Goal: Task Accomplishment & Management: Manage account settings

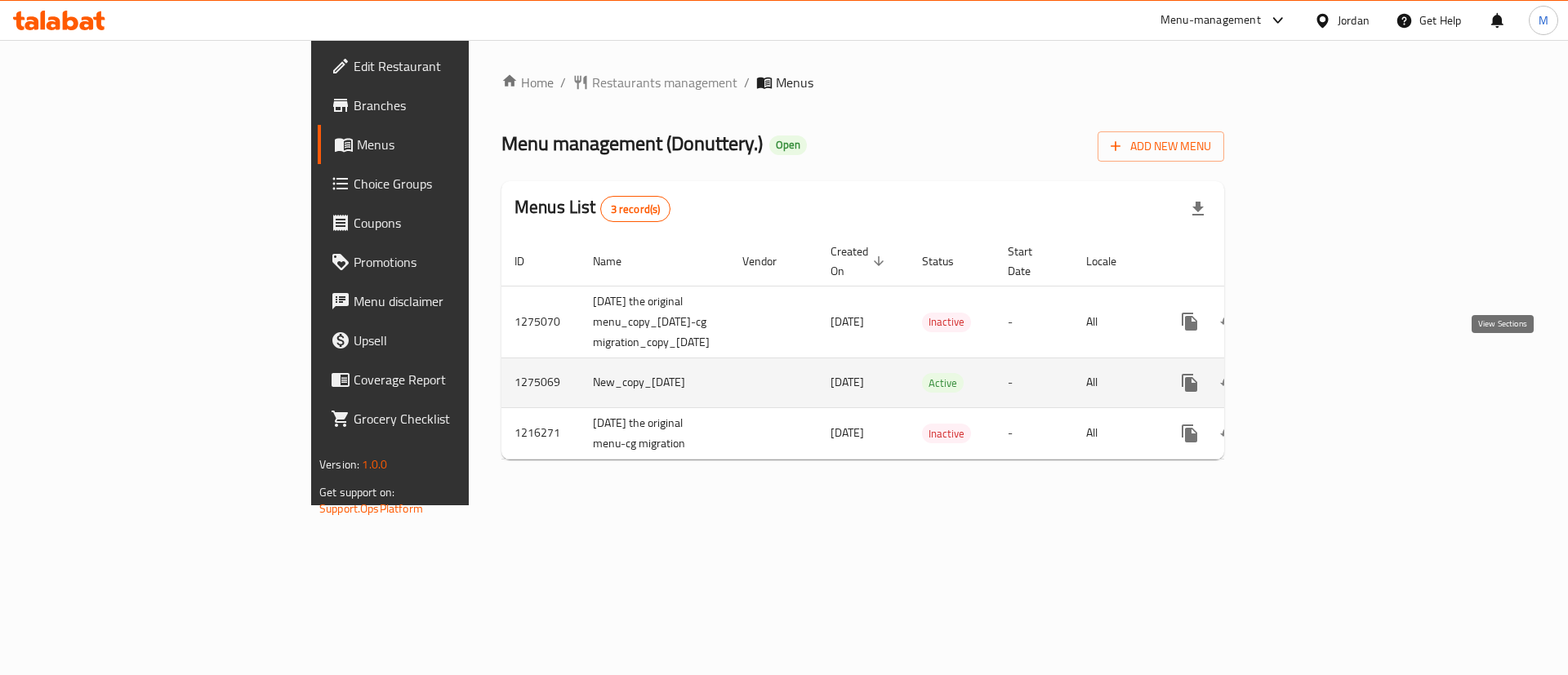
click at [1317, 373] on icon "enhanced table" at bounding box center [1307, 383] width 20 height 20
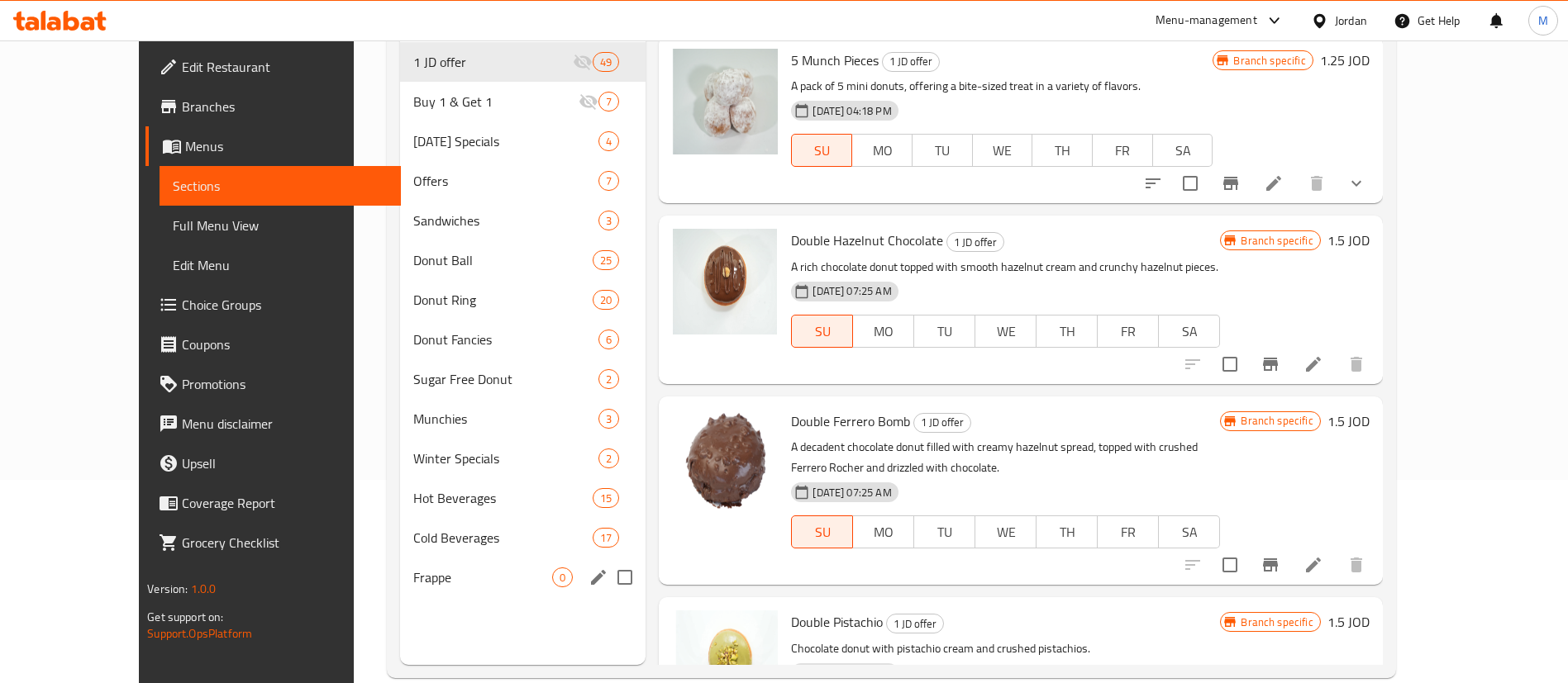
scroll to position [231, 0]
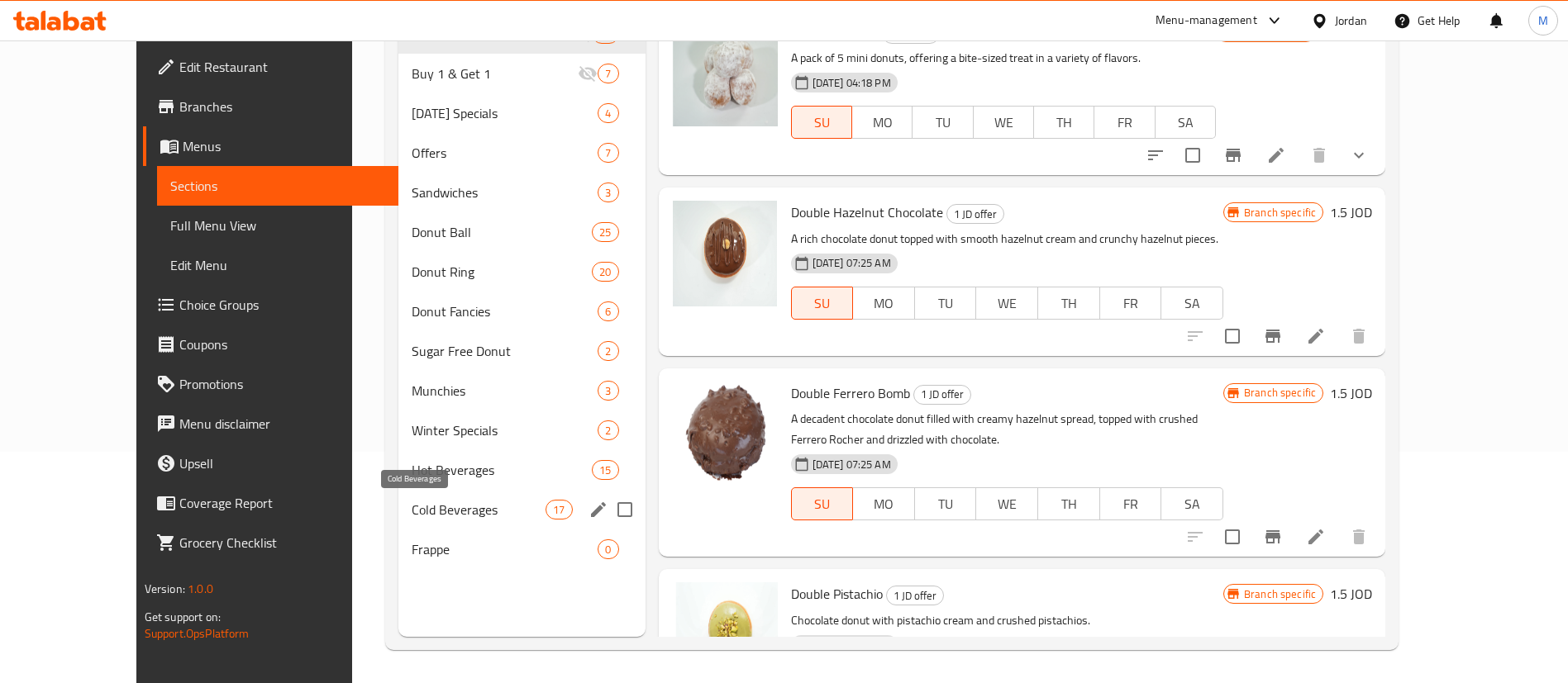
click at [438, 514] on span "Cold Beverages" at bounding box center [479, 509] width 134 height 20
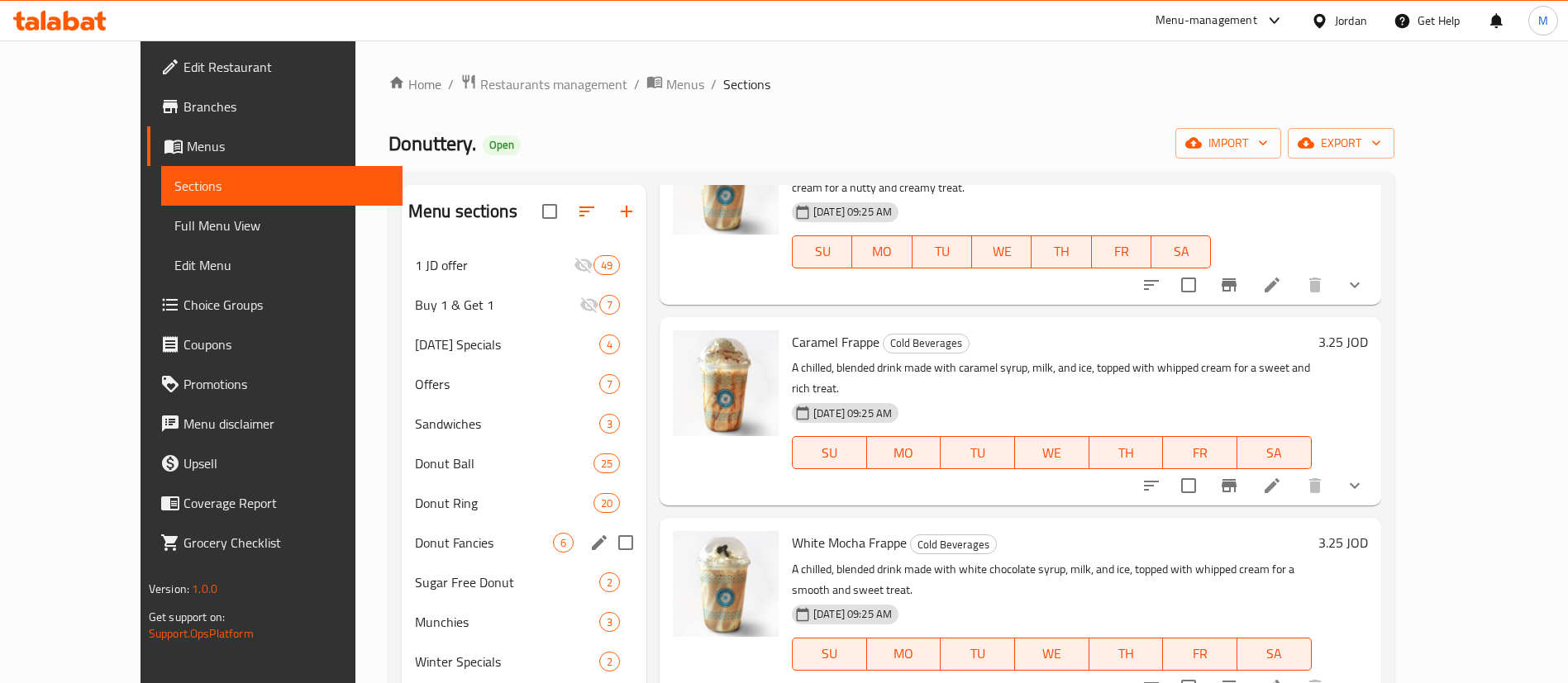
scroll to position [231, 0]
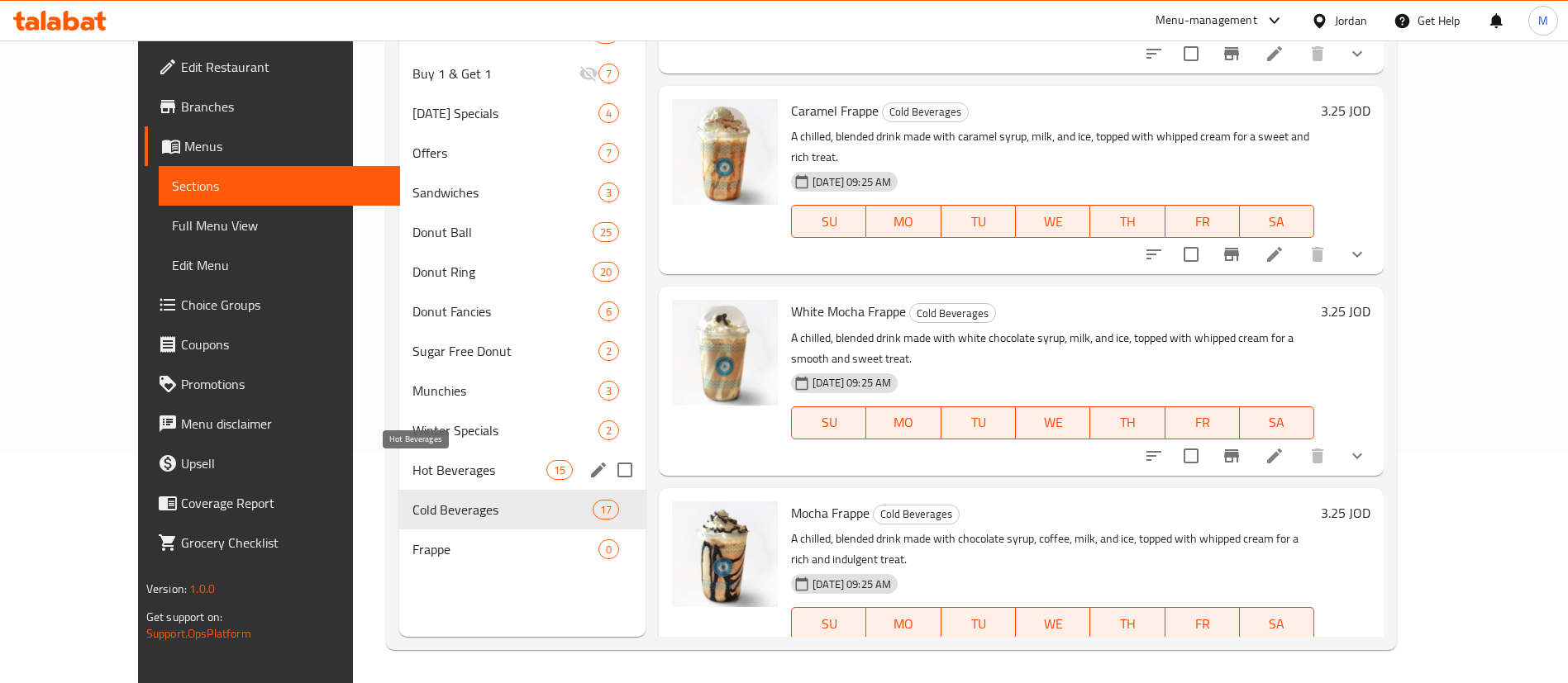
click at [448, 472] on span "Hot Beverages" at bounding box center [479, 470] width 133 height 20
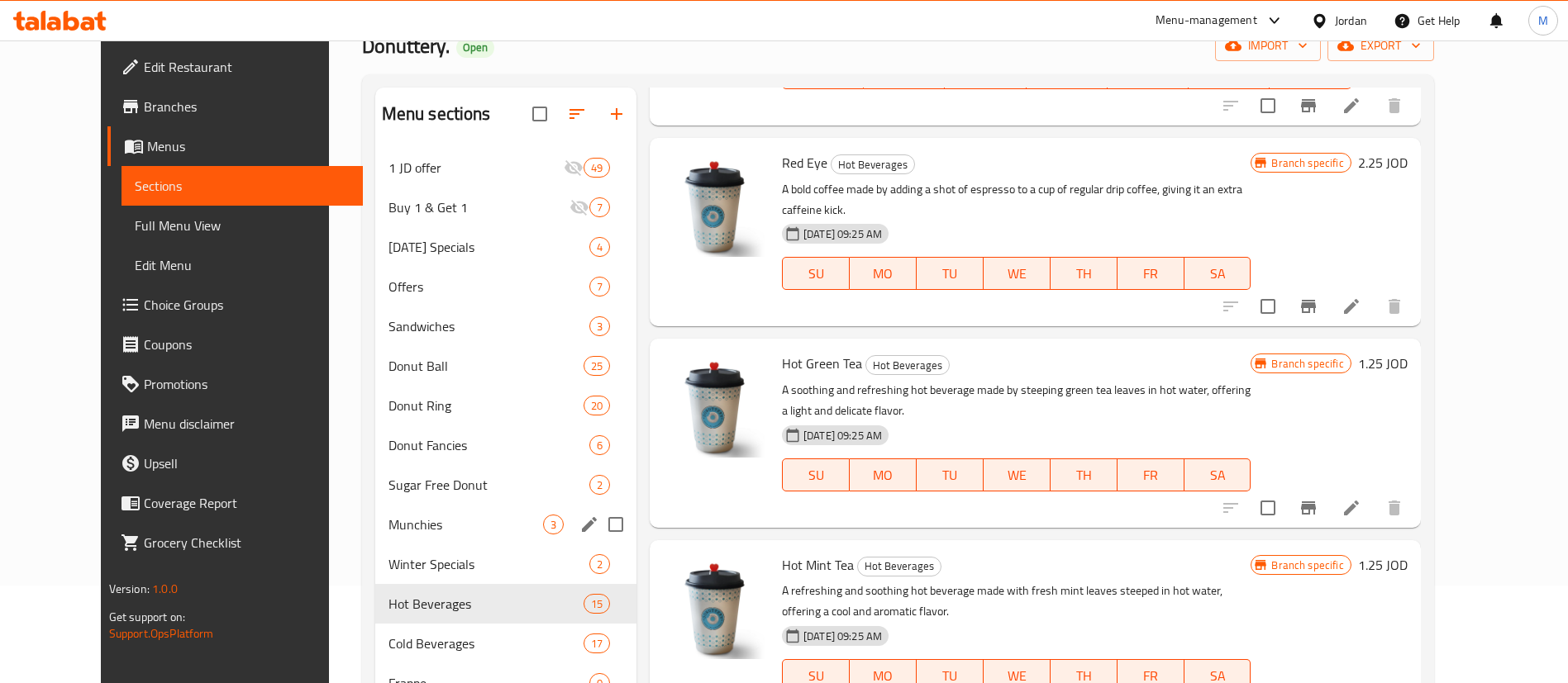
scroll to position [100, 0]
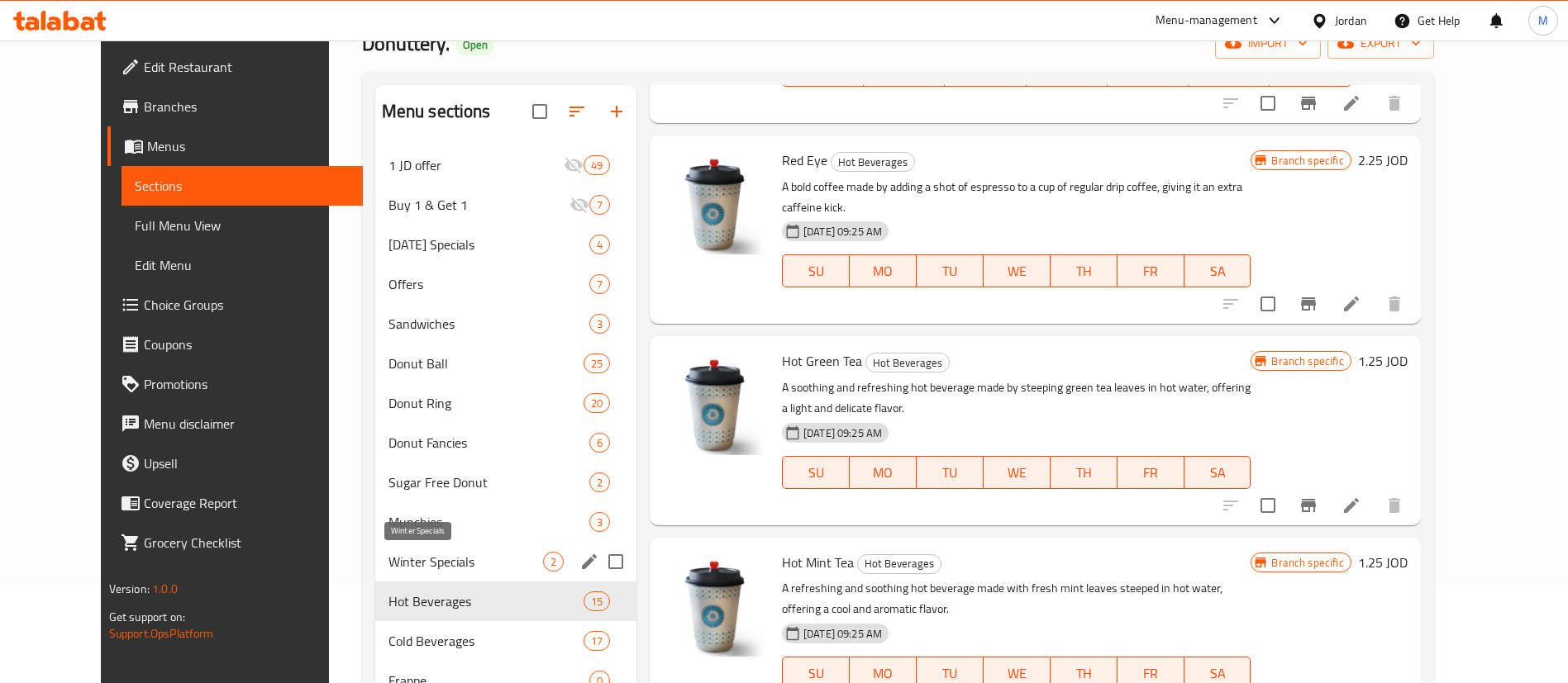
click at [423, 568] on span "Winter Specials" at bounding box center [466, 561] width 155 height 20
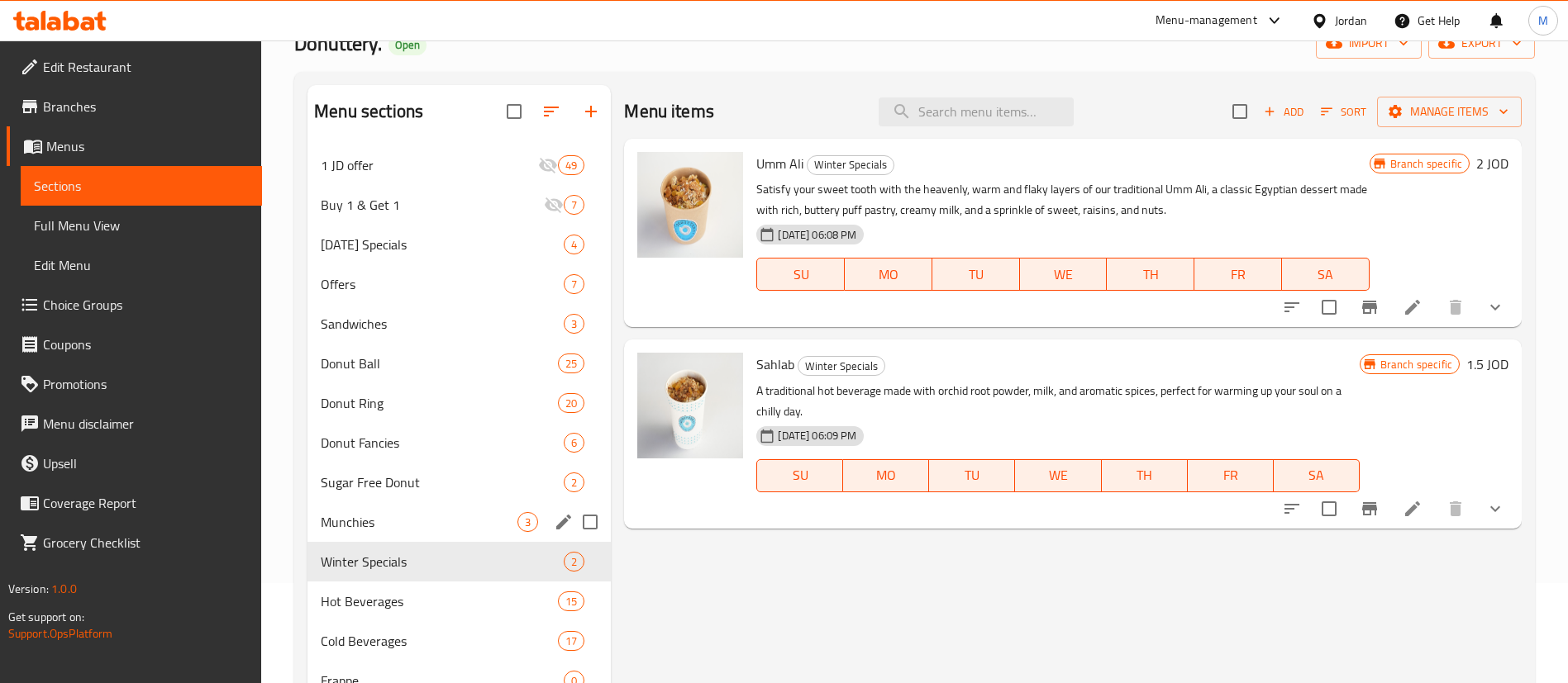
click at [422, 537] on div "Munchies 3" at bounding box center [459, 522] width 303 height 40
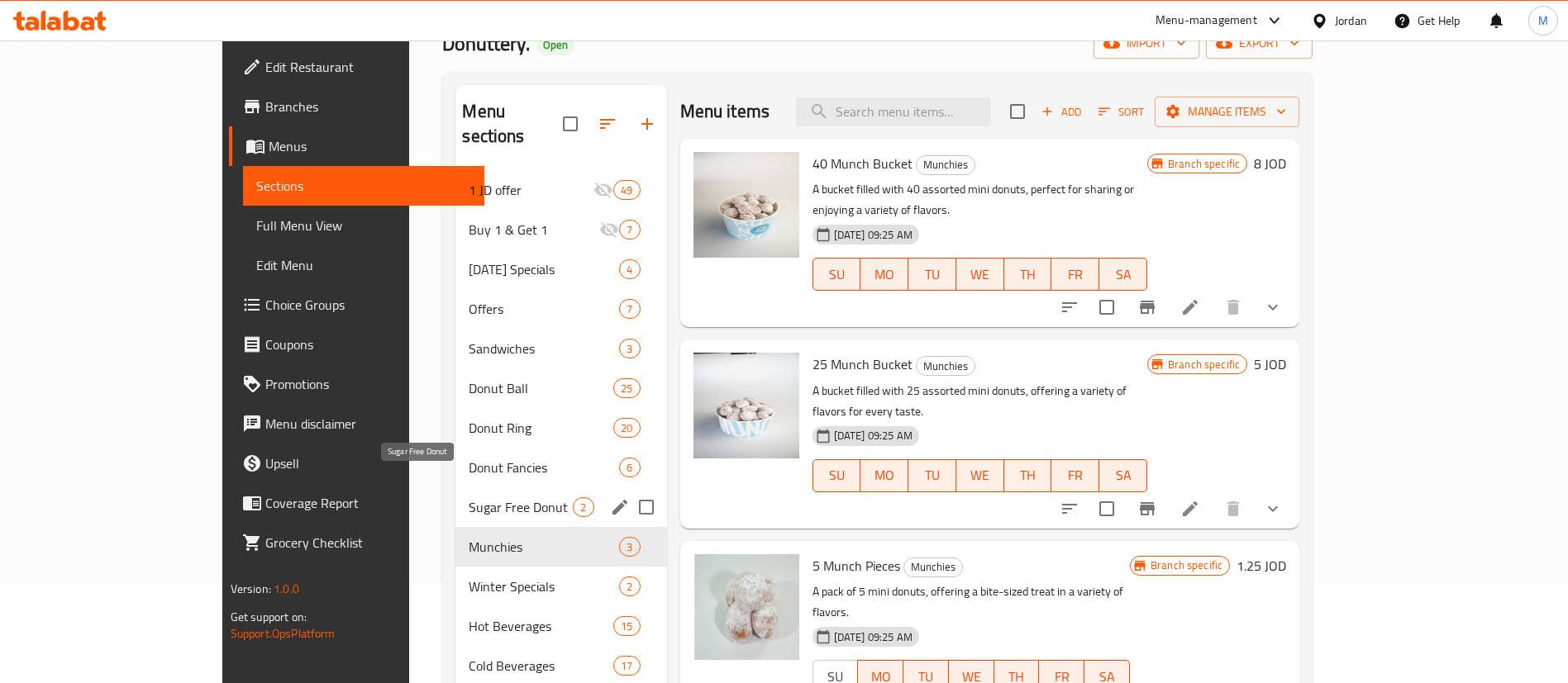
click at [468, 498] on span "Sugar Free Donut" at bounding box center [521, 507] width 104 height 20
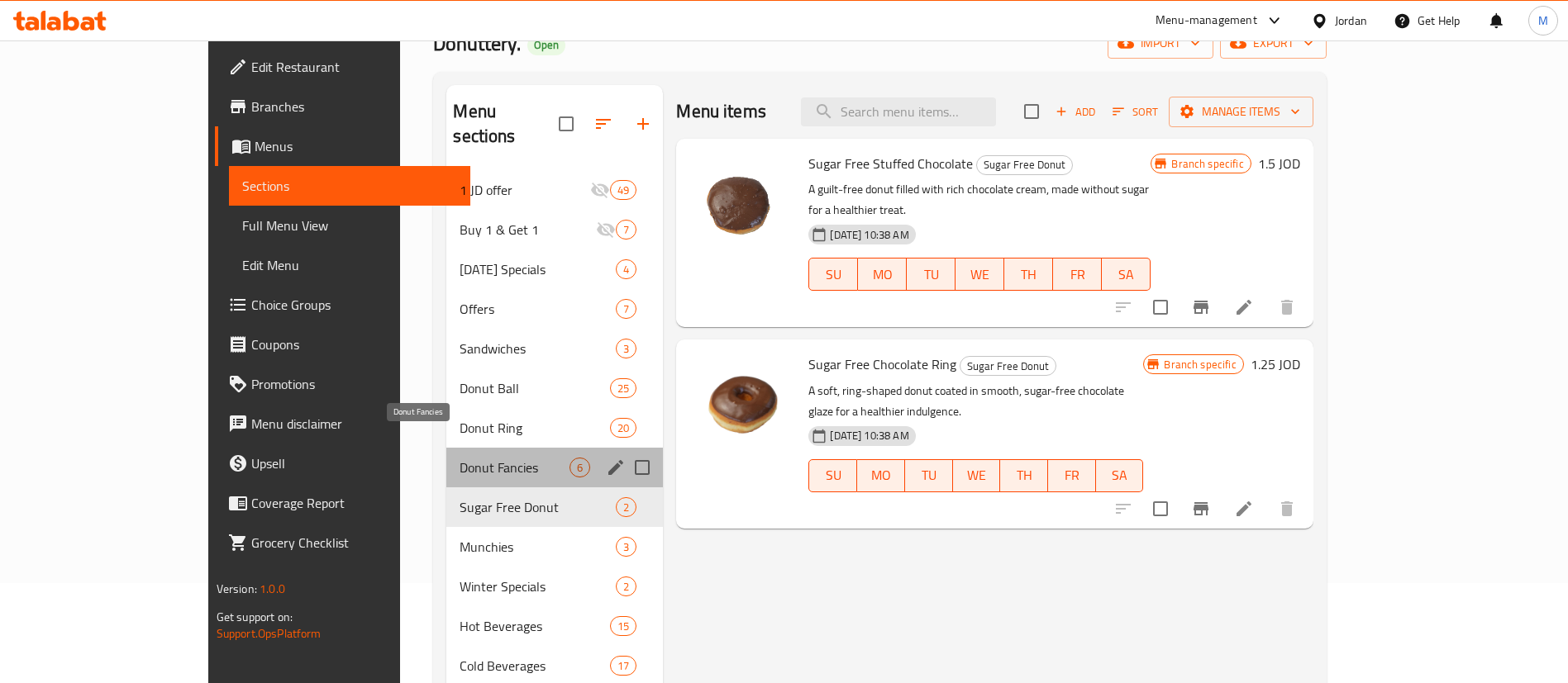
click at [460, 458] on span "Donut Fancies" at bounding box center [515, 467] width 110 height 20
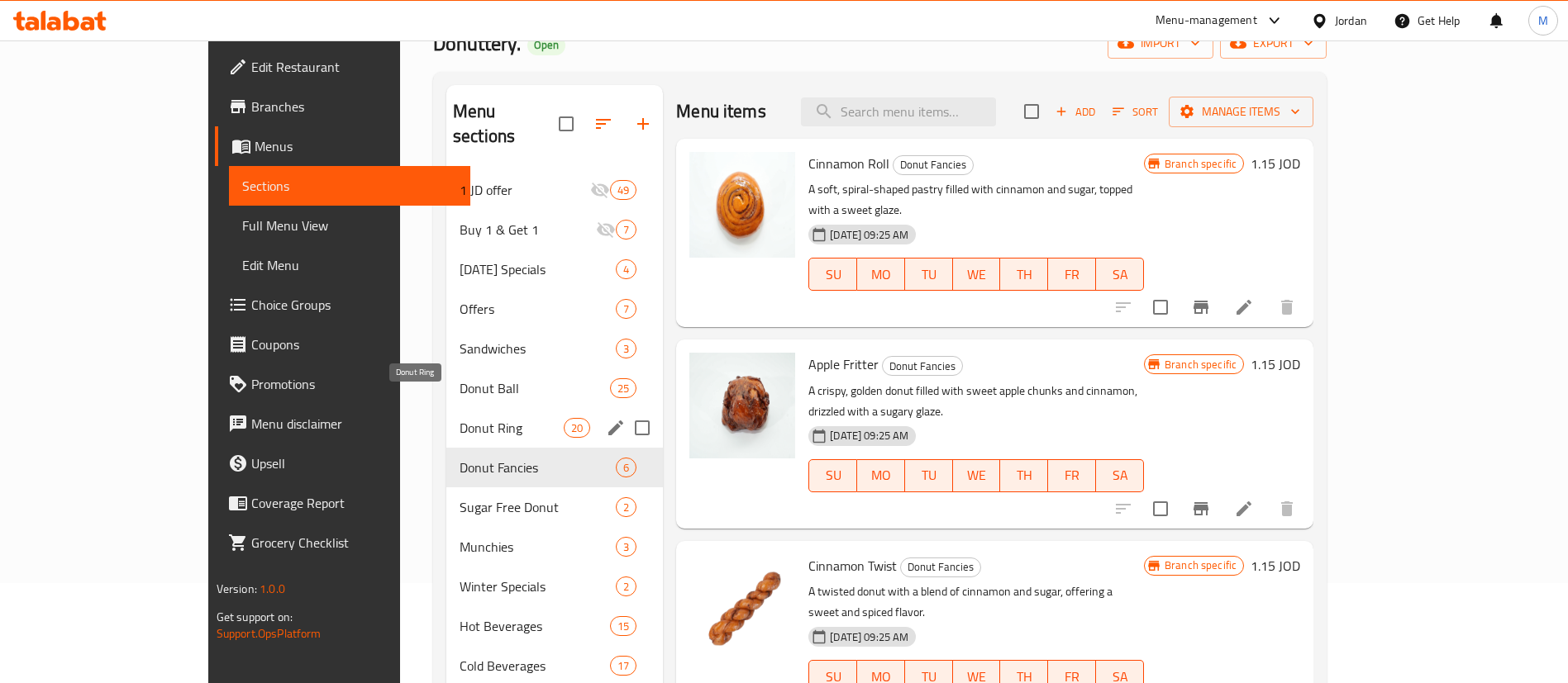
click at [460, 418] on span "Donut Ring" at bounding box center [512, 427] width 104 height 20
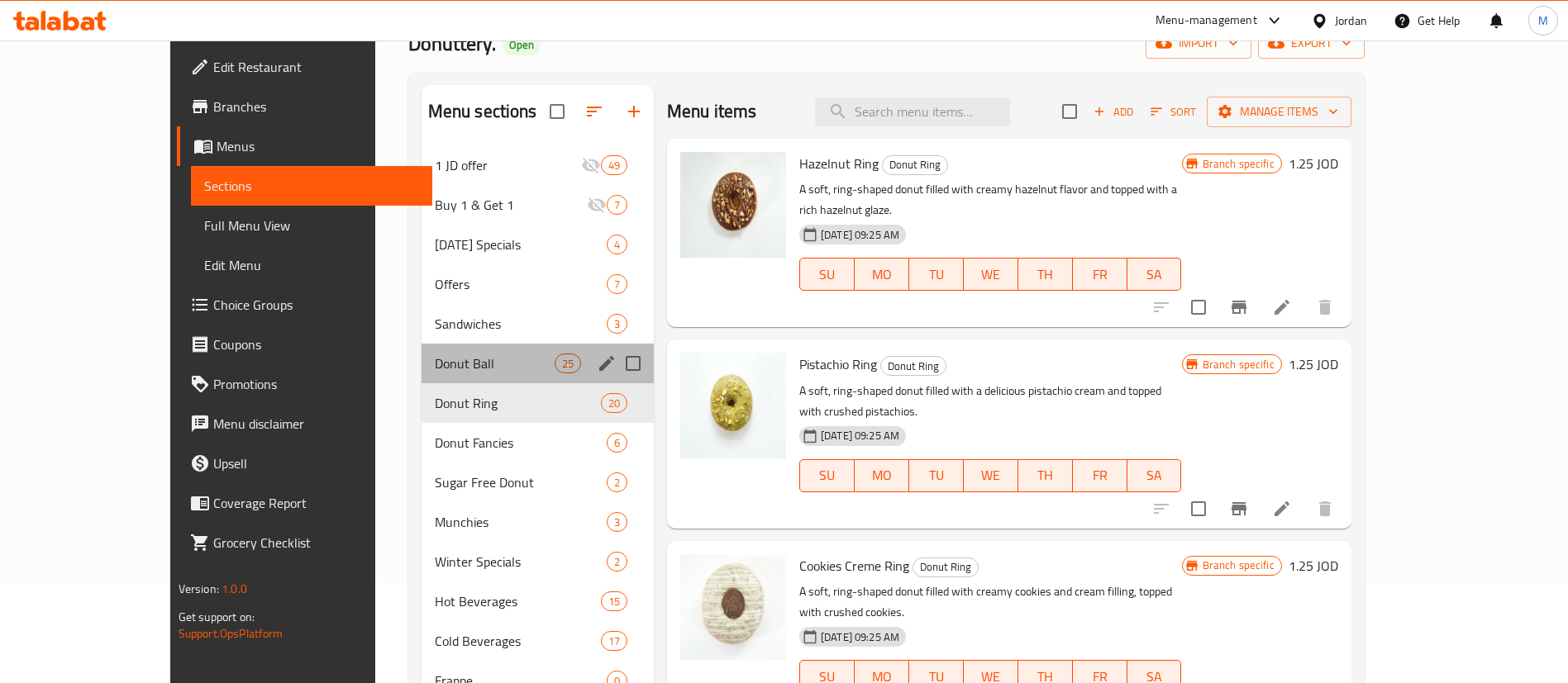
click at [426, 381] on div "Donut Ball 25" at bounding box center [537, 364] width 232 height 40
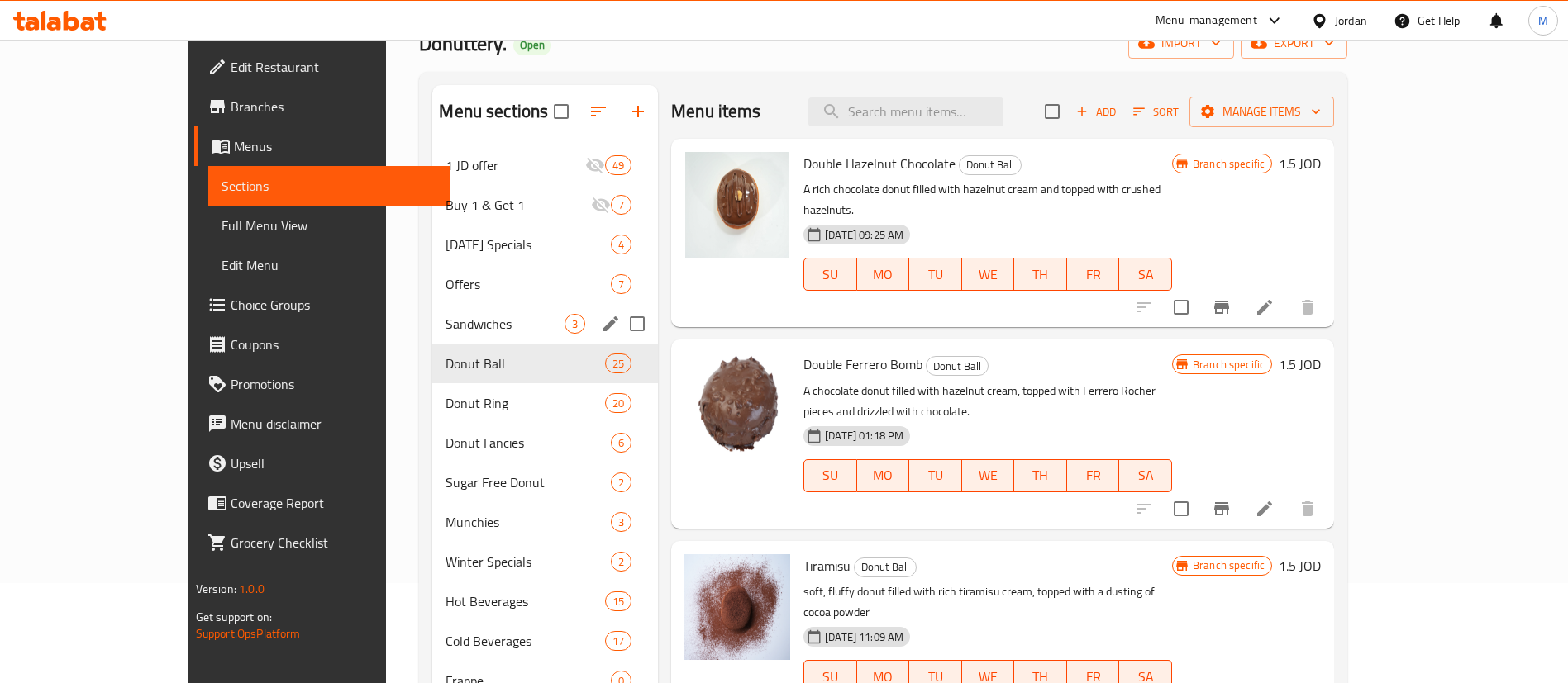
click at [433, 340] on div "Sandwiches 3" at bounding box center [545, 324] width 225 height 40
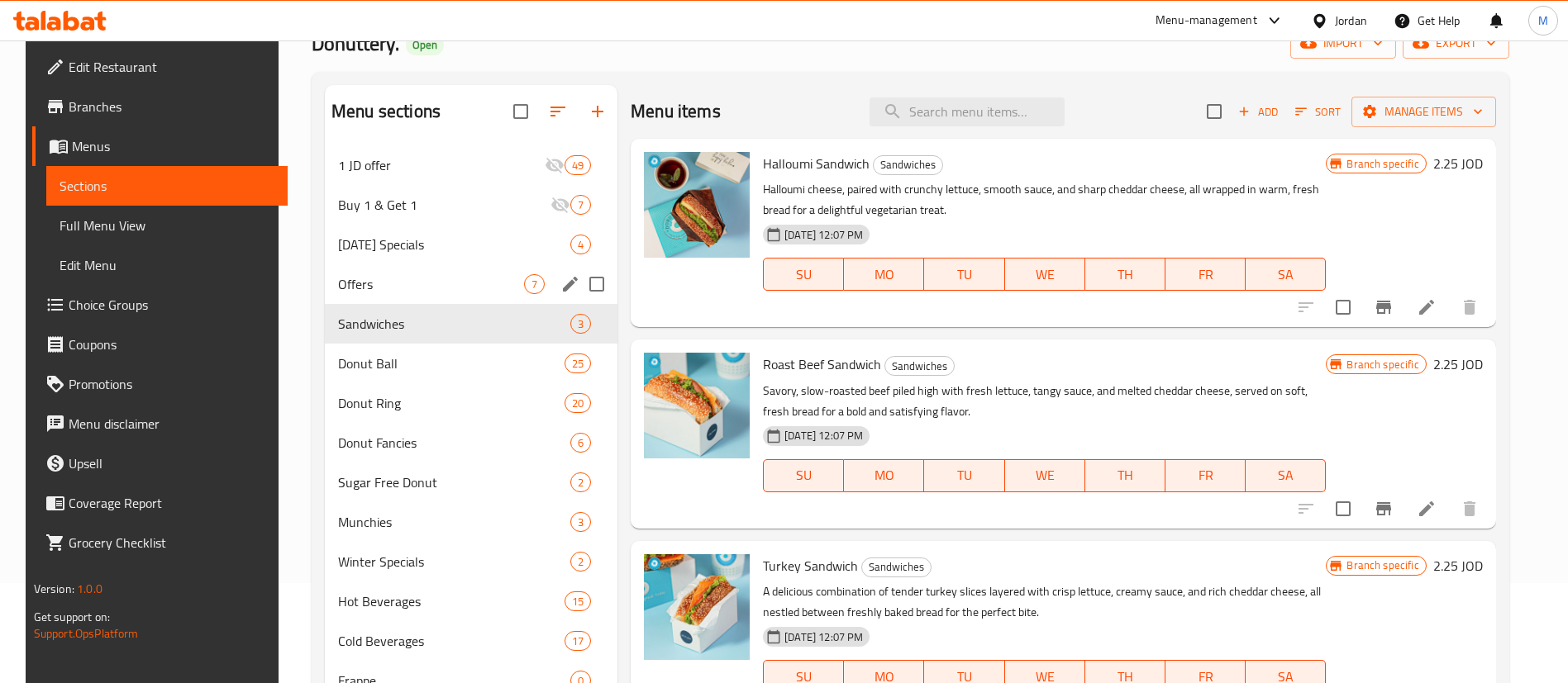
click at [406, 301] on div "Offers 7" at bounding box center [471, 285] width 293 height 40
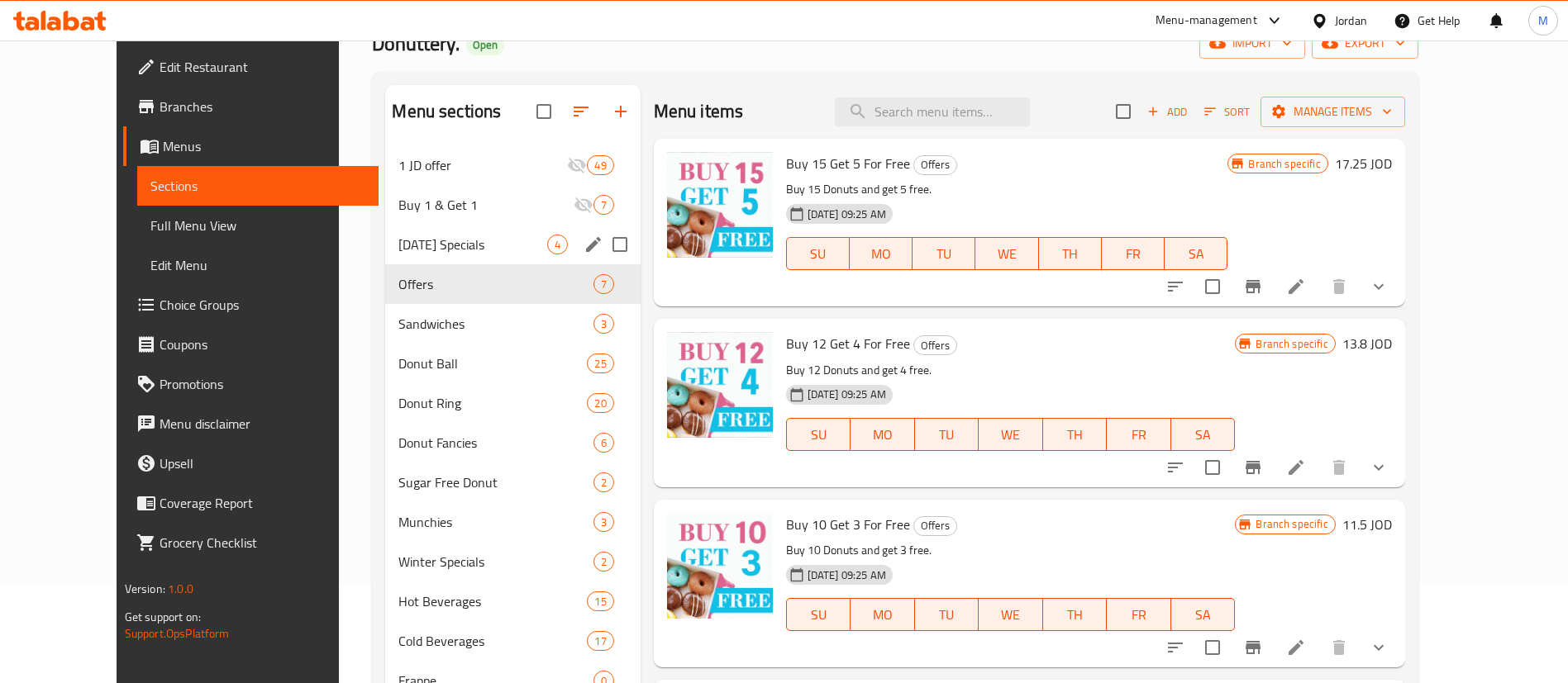
click at [402, 254] on div "[DATE] Specials 4" at bounding box center [512, 244] width 254 height 40
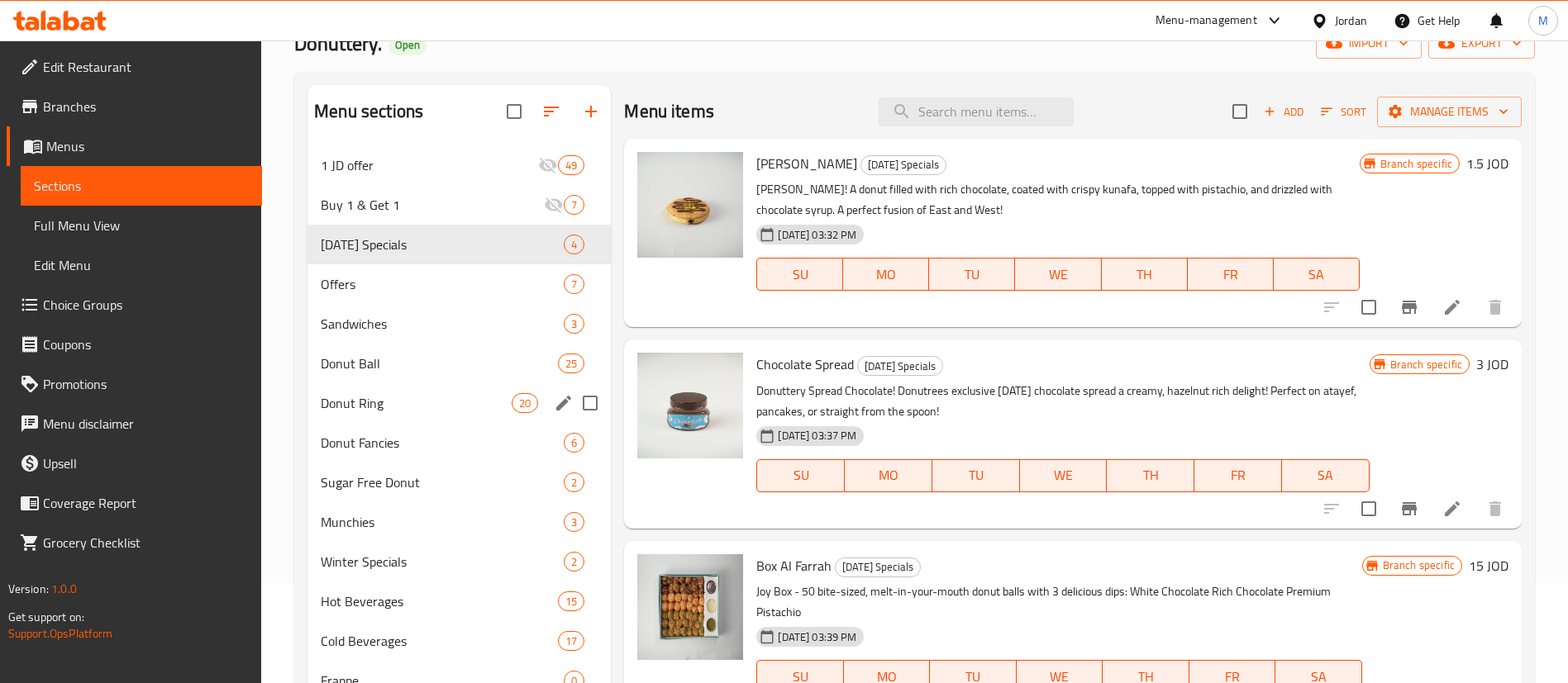
scroll to position [231, 0]
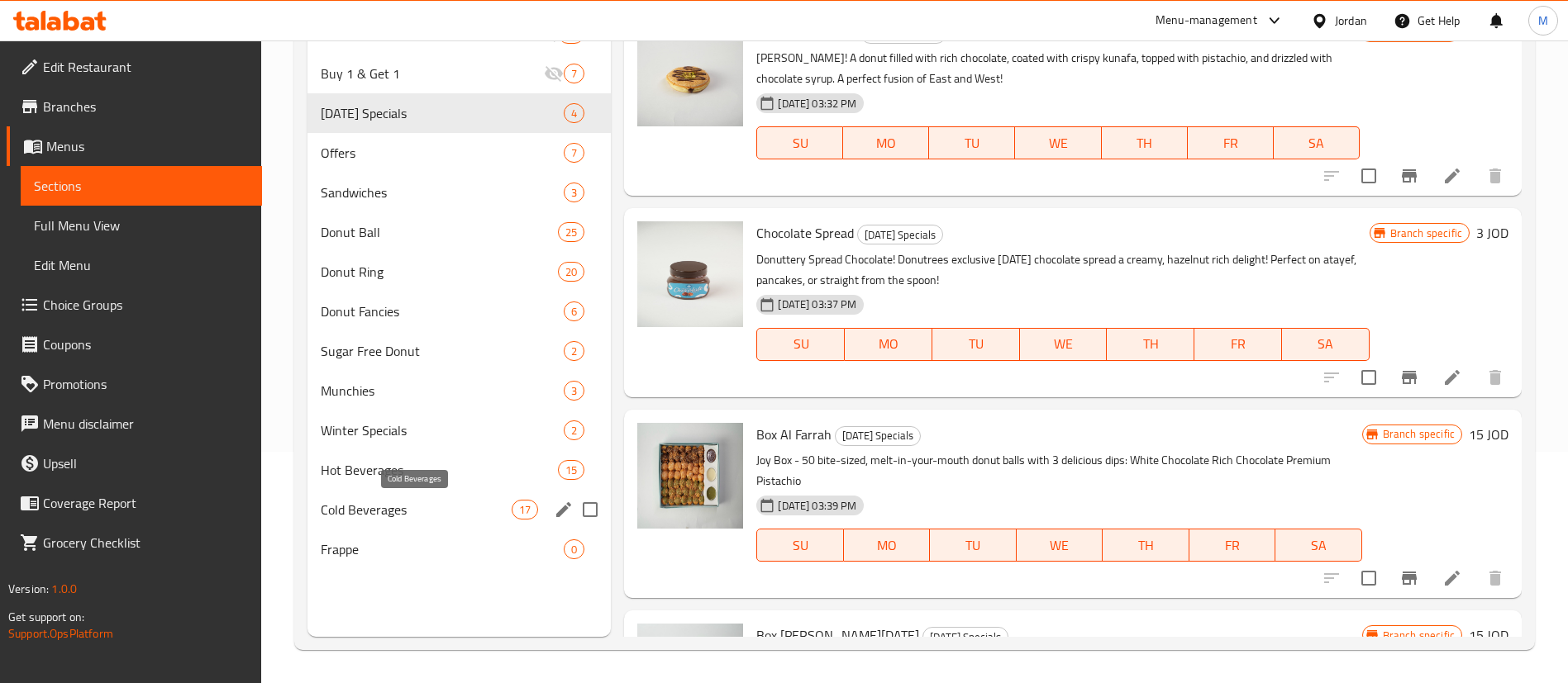
click at [416, 503] on span "Cold Beverages" at bounding box center [415, 509] width 191 height 20
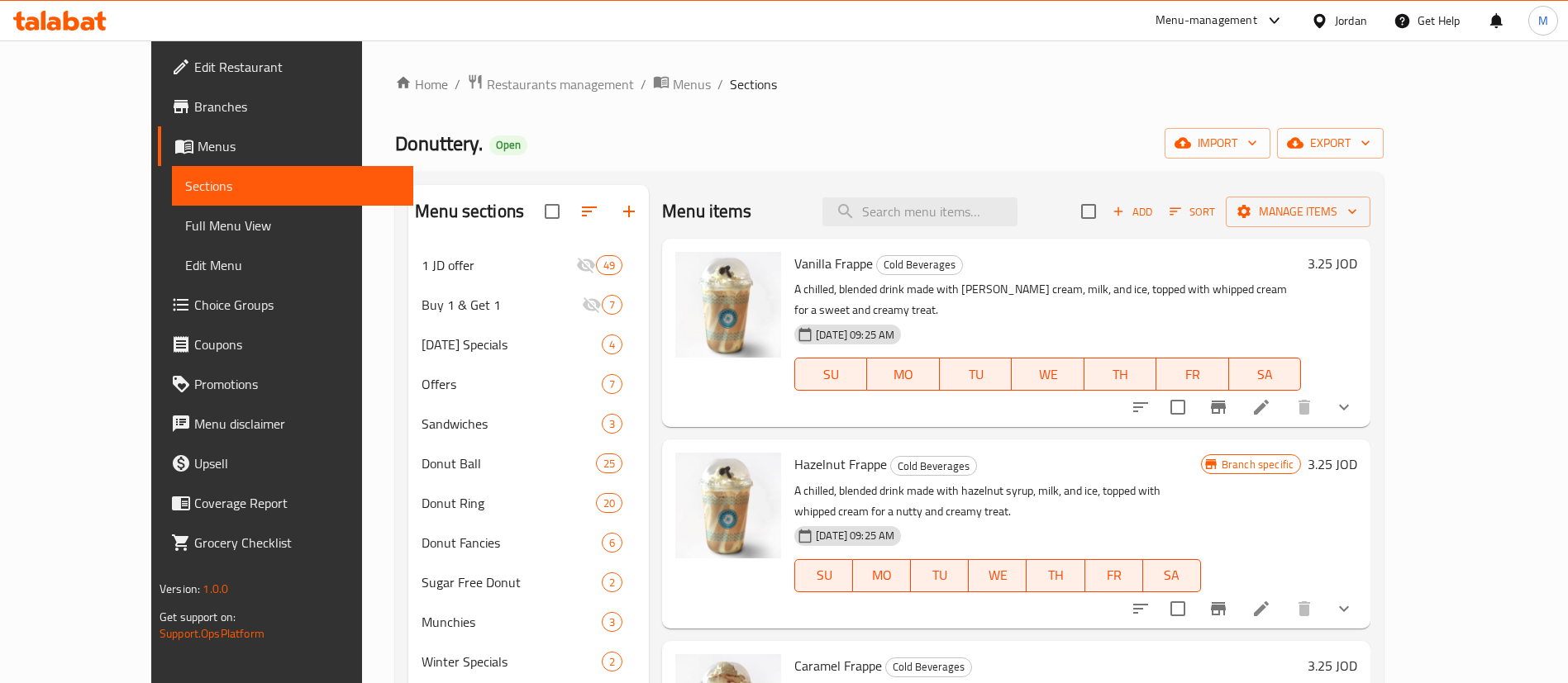
click at [1154, 221] on span "Add" at bounding box center [1132, 212] width 44 height 19
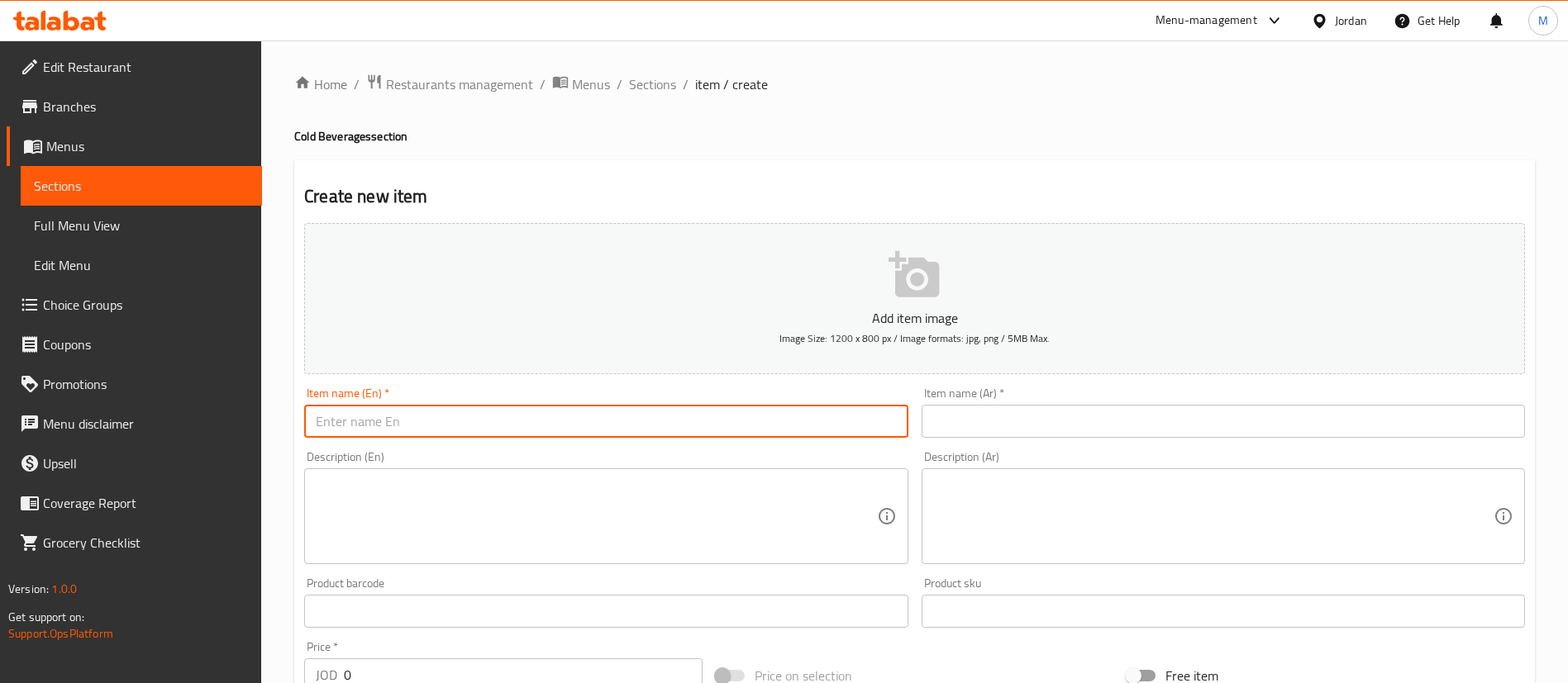
click at [455, 429] on input "text" at bounding box center [605, 421] width 603 height 33
type input "Water"
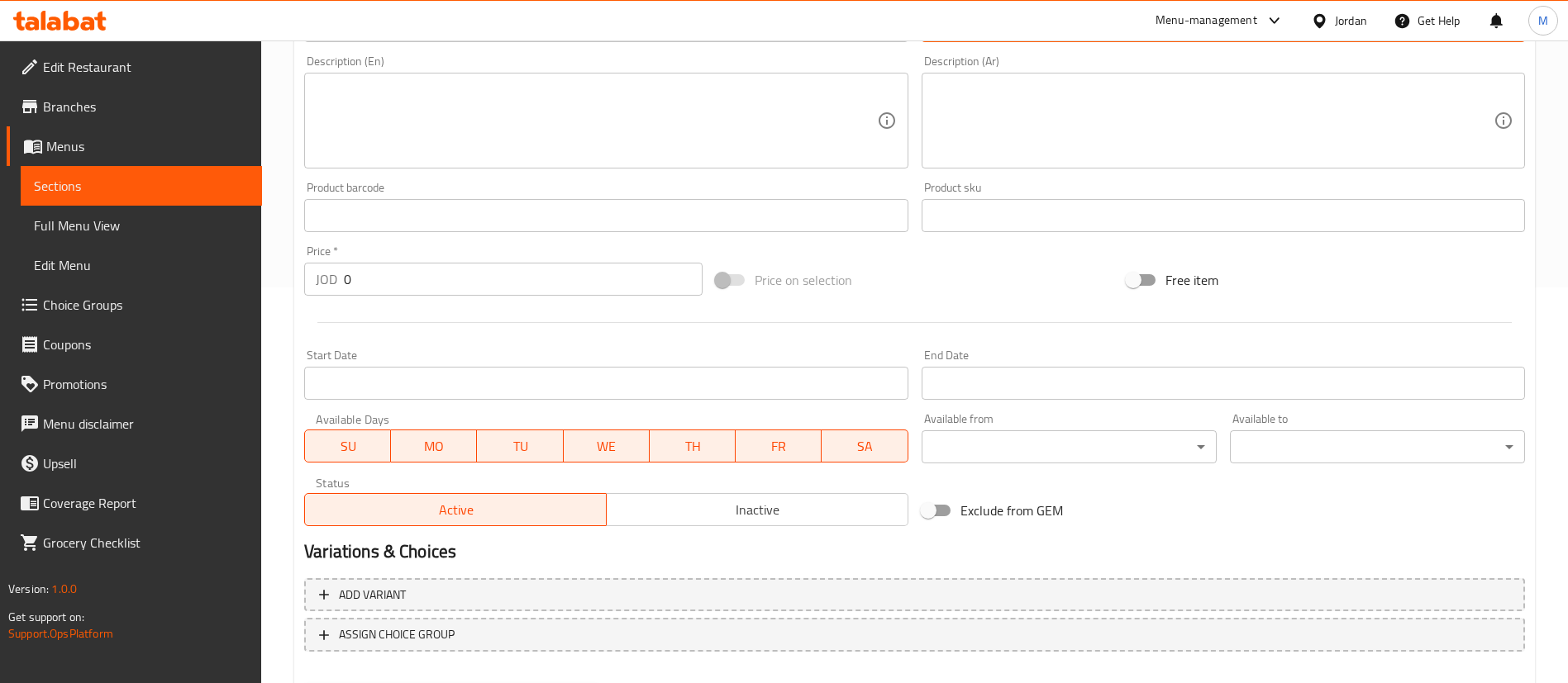
scroll to position [401, 0]
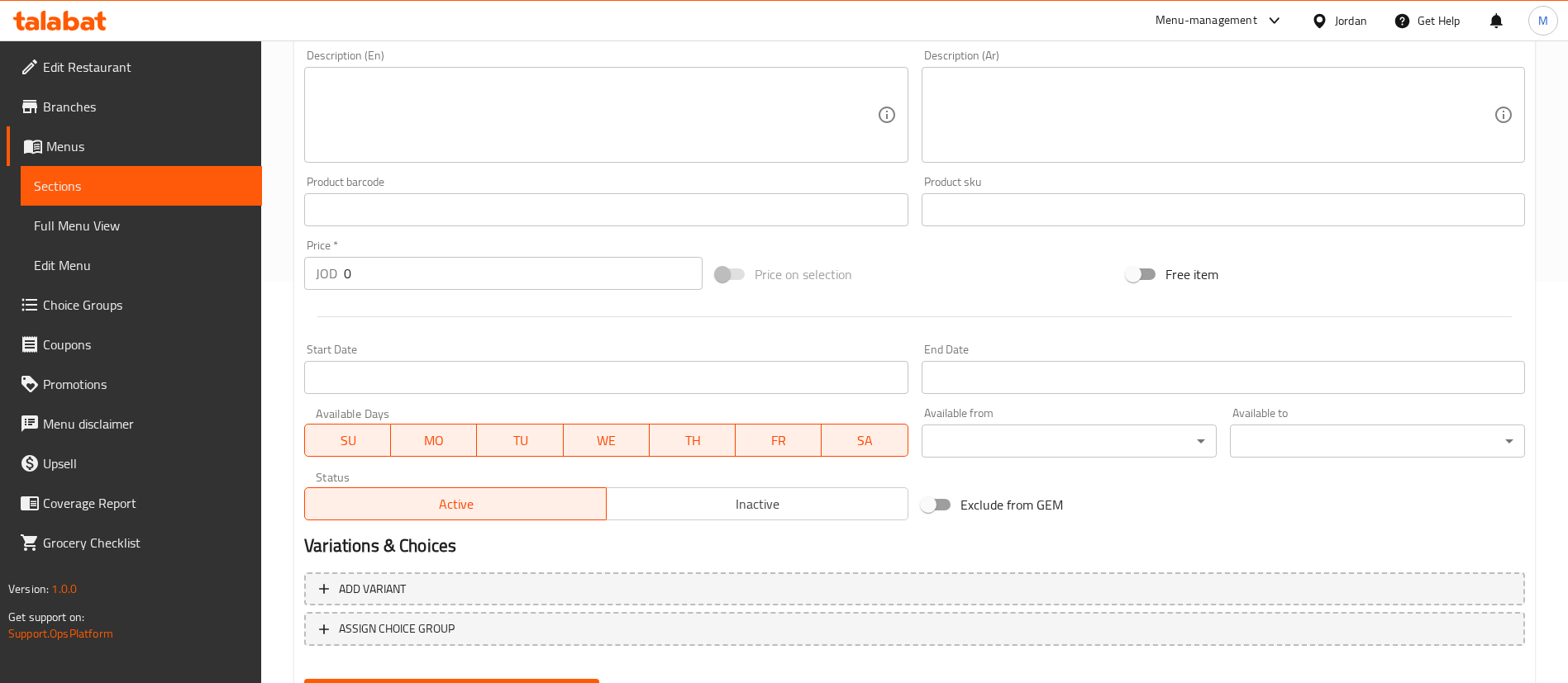
type input "ماء"
drag, startPoint x: 397, startPoint y: 274, endPoint x: 234, endPoint y: 264, distance: 163.3
click at [234, 264] on div "Edit Restaurant Branches Menus Sections Full Menu View Edit Menu Choice Groups …" at bounding box center [784, 202] width 1568 height 1127
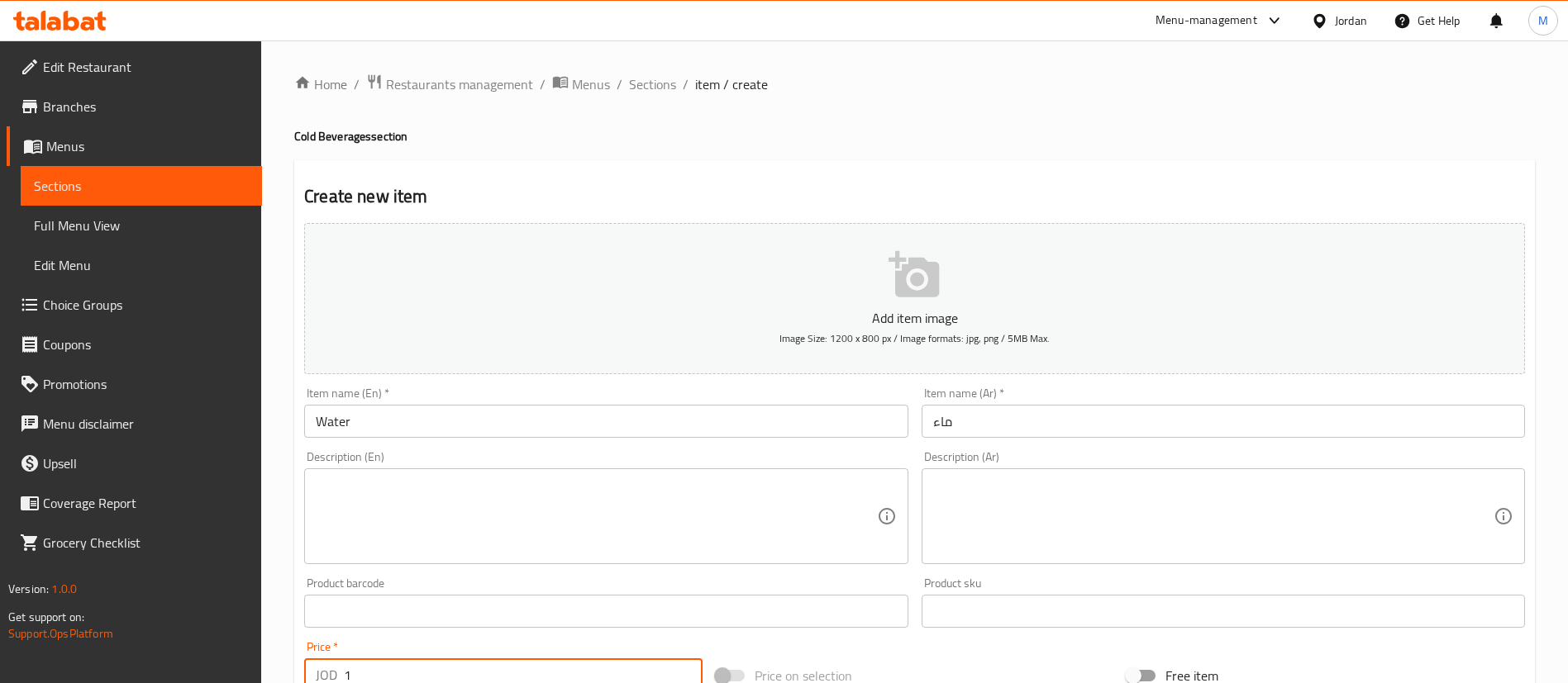
type input "1"
click at [911, 285] on icon "button" at bounding box center [915, 275] width 53 height 53
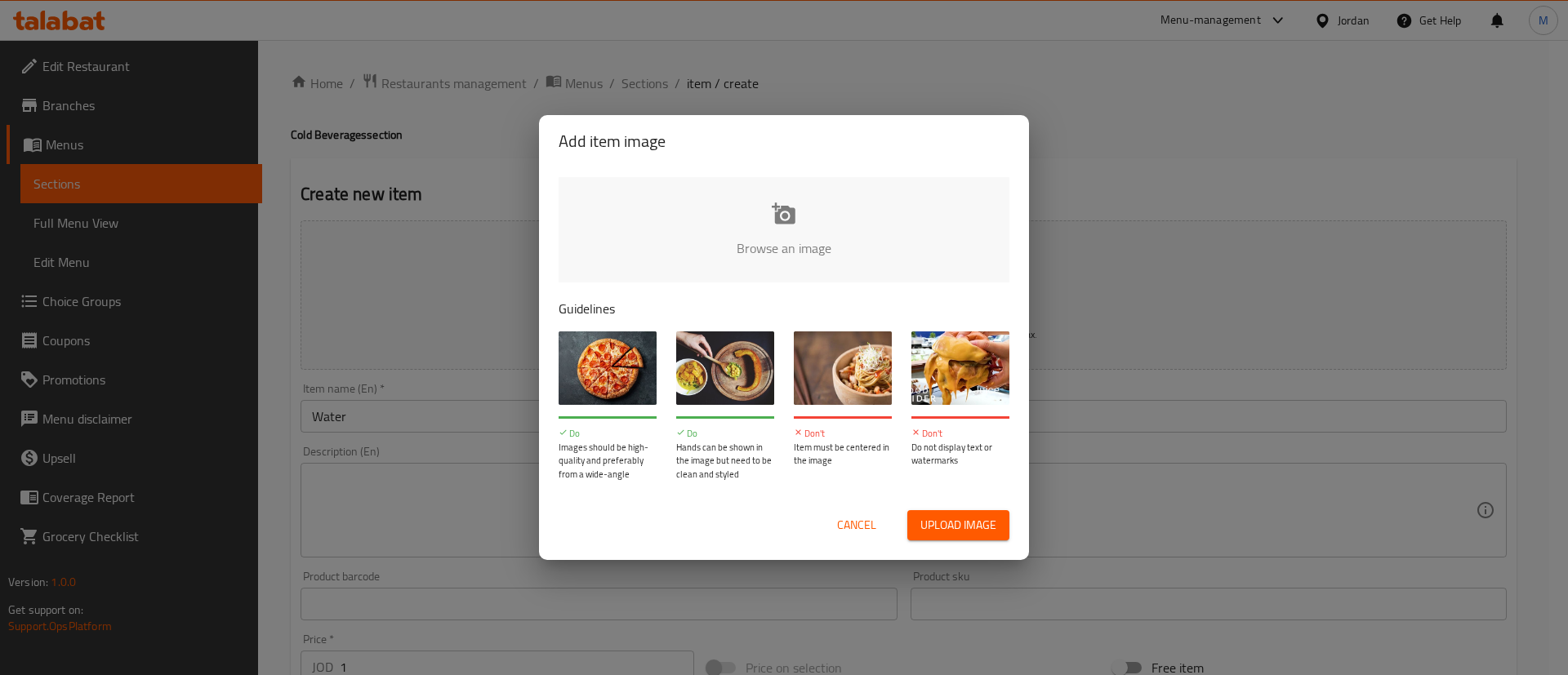
click at [793, 229] on input "file" at bounding box center [1336, 254] width 1555 height 153
type input "C:\fakepath\image00001.jpeg"
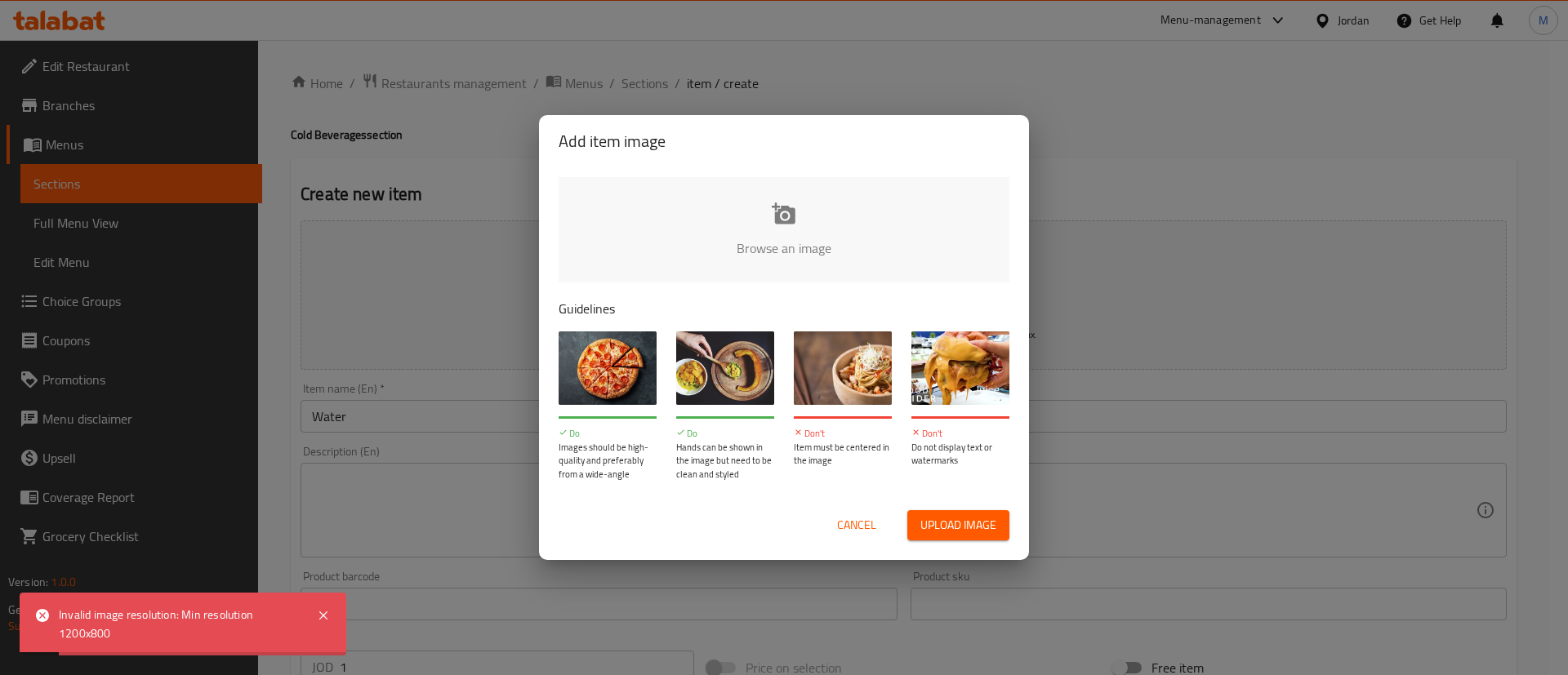
click at [858, 526] on span "Cancel" at bounding box center [857, 525] width 40 height 21
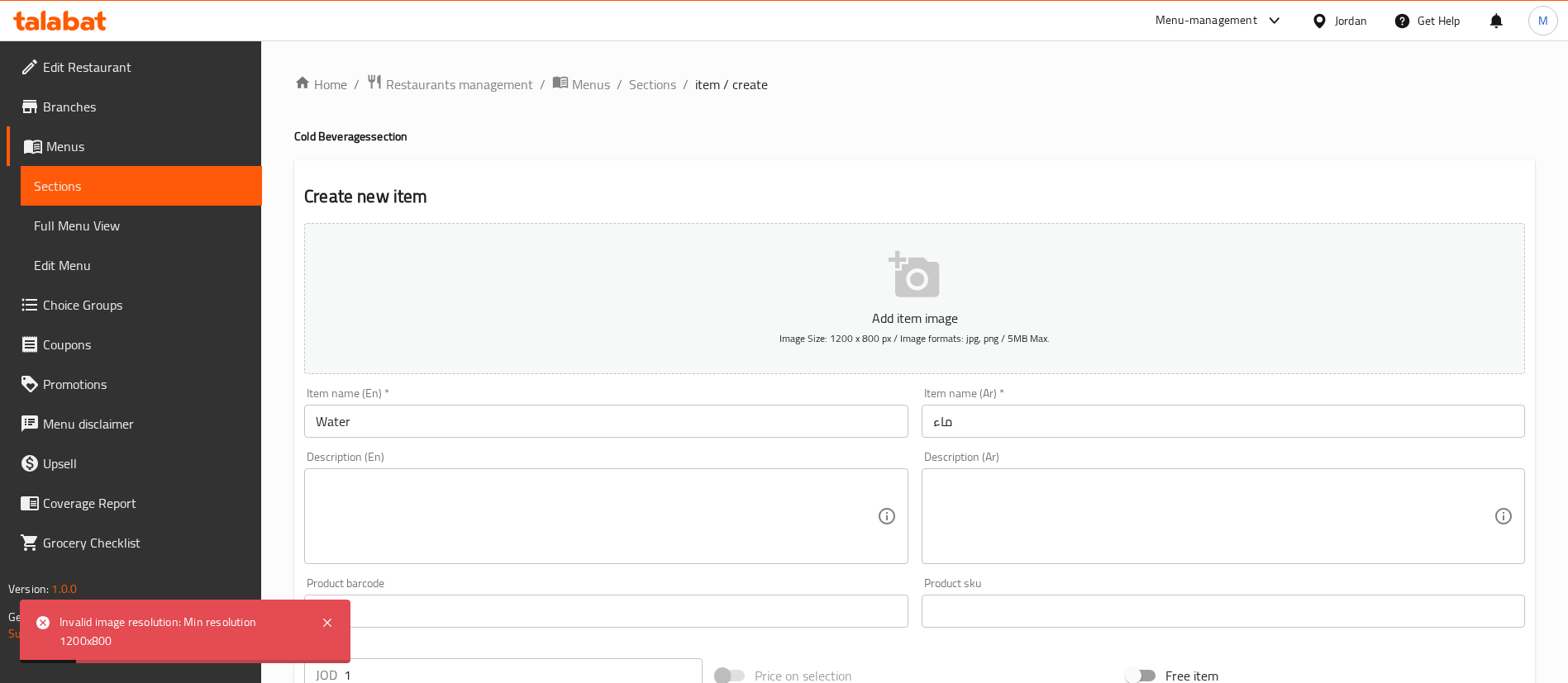
scroll to position [484, 0]
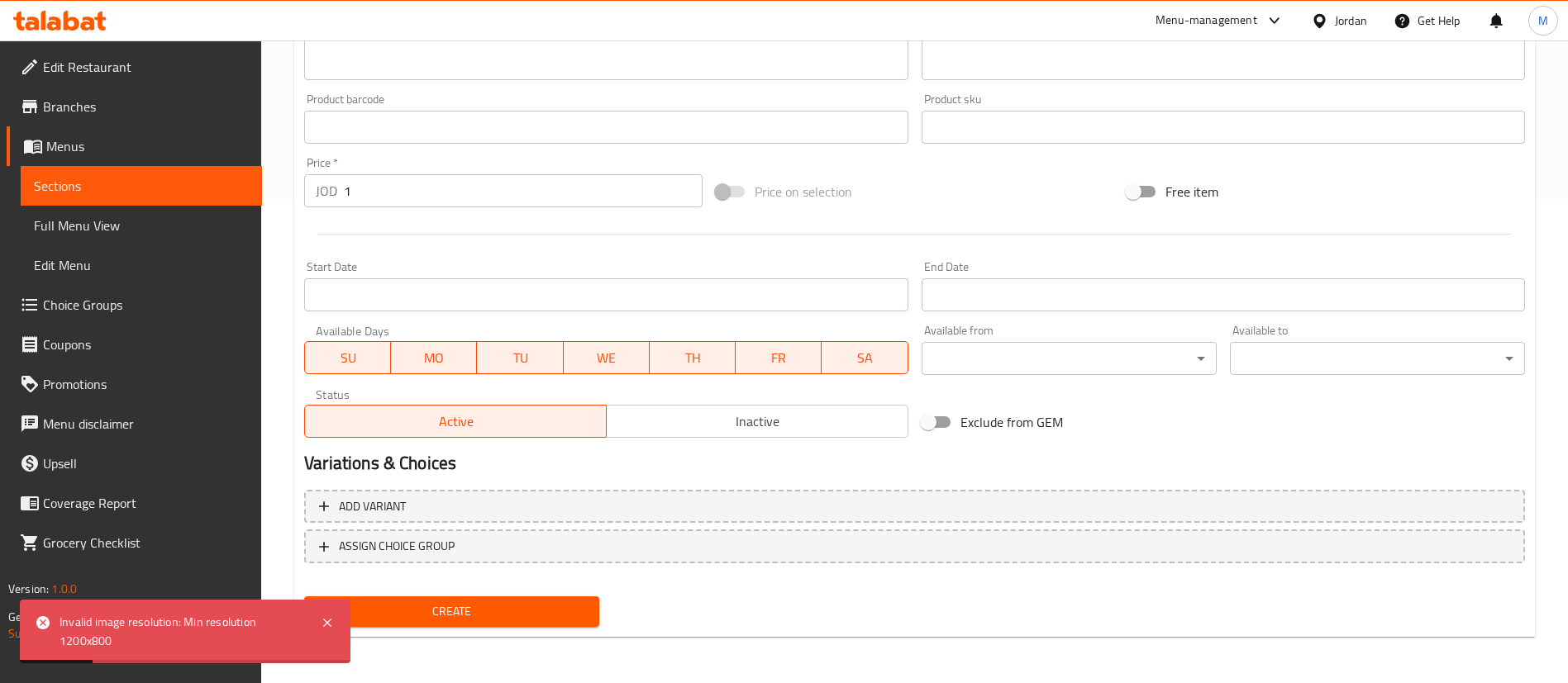
click at [469, 638] on div "Home / Restaurants management / Menus / Sections / item / create Cold Beverages…" at bounding box center [914, 119] width 1241 height 1061
click at [489, 598] on button "Create" at bounding box center [451, 612] width 295 height 30
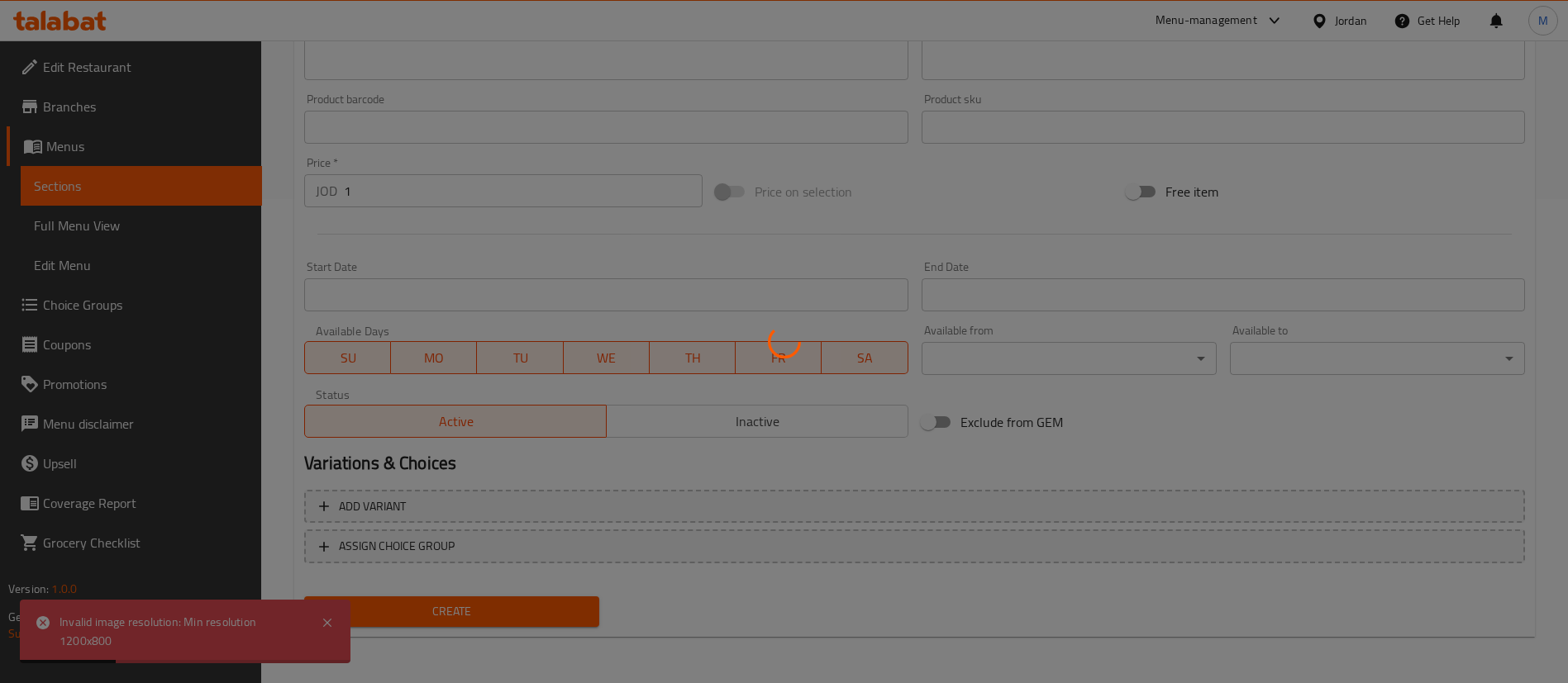
type input "0"
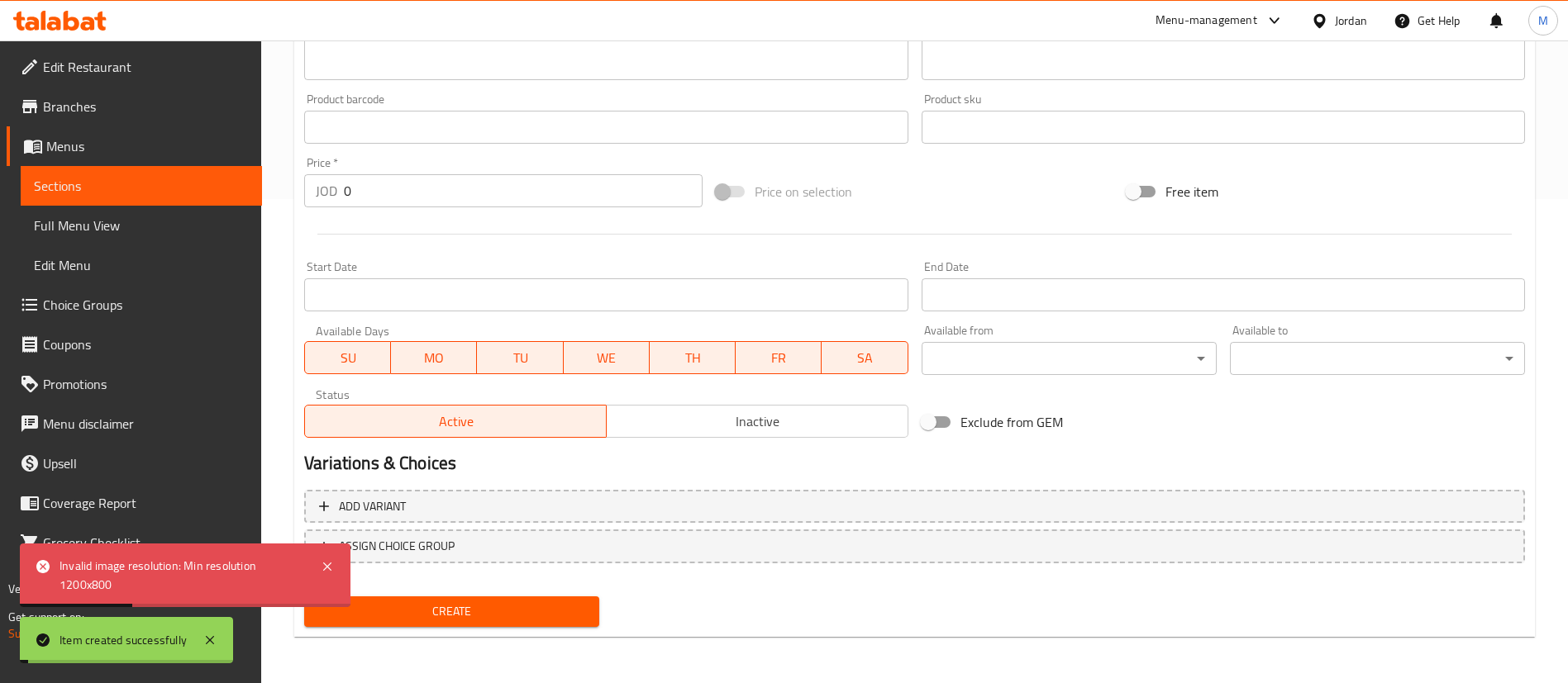
scroll to position [0, 0]
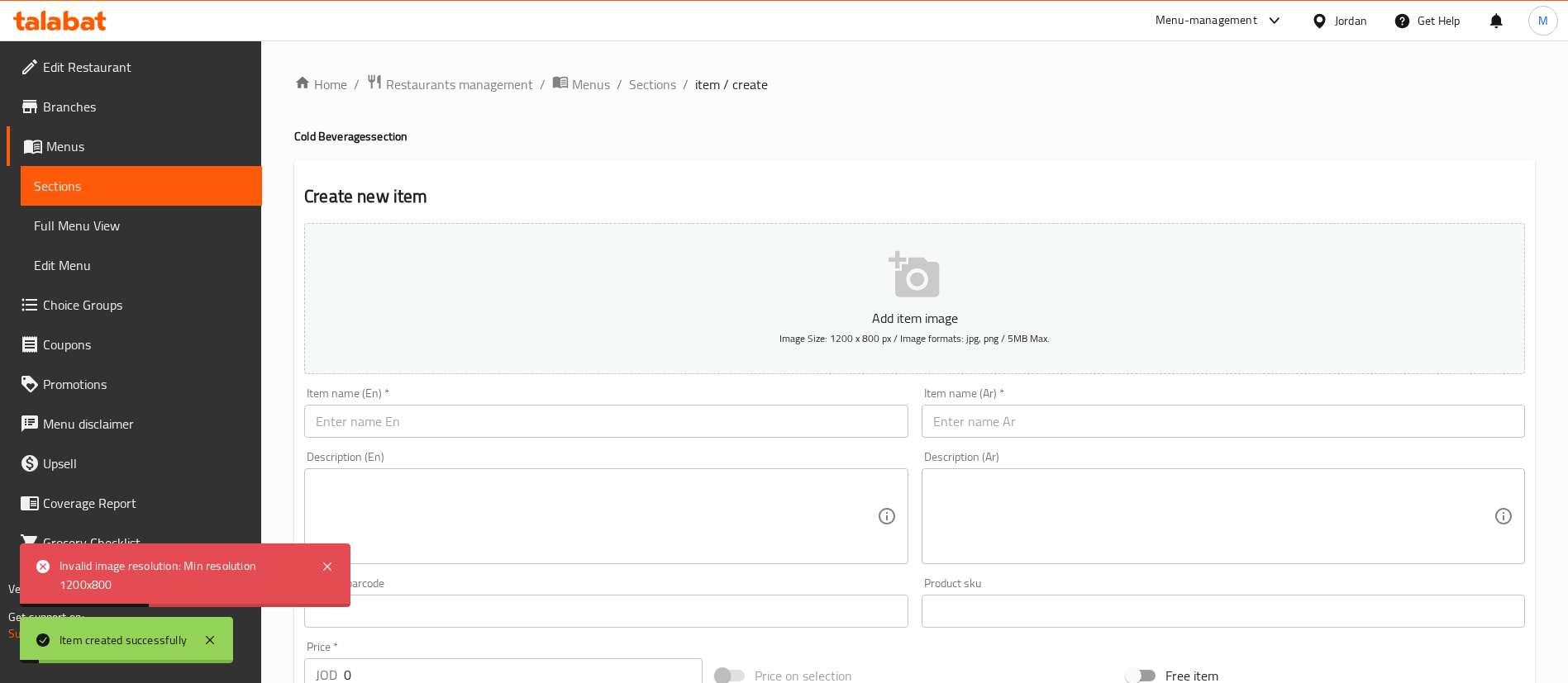
click at [661, 97] on div "Home / Restaurants management / Menus / Sections / item / create Cold Beverages…" at bounding box center [914, 604] width 1241 height 1061
click at [664, 84] on span "Sections" at bounding box center [653, 84] width 47 height 20
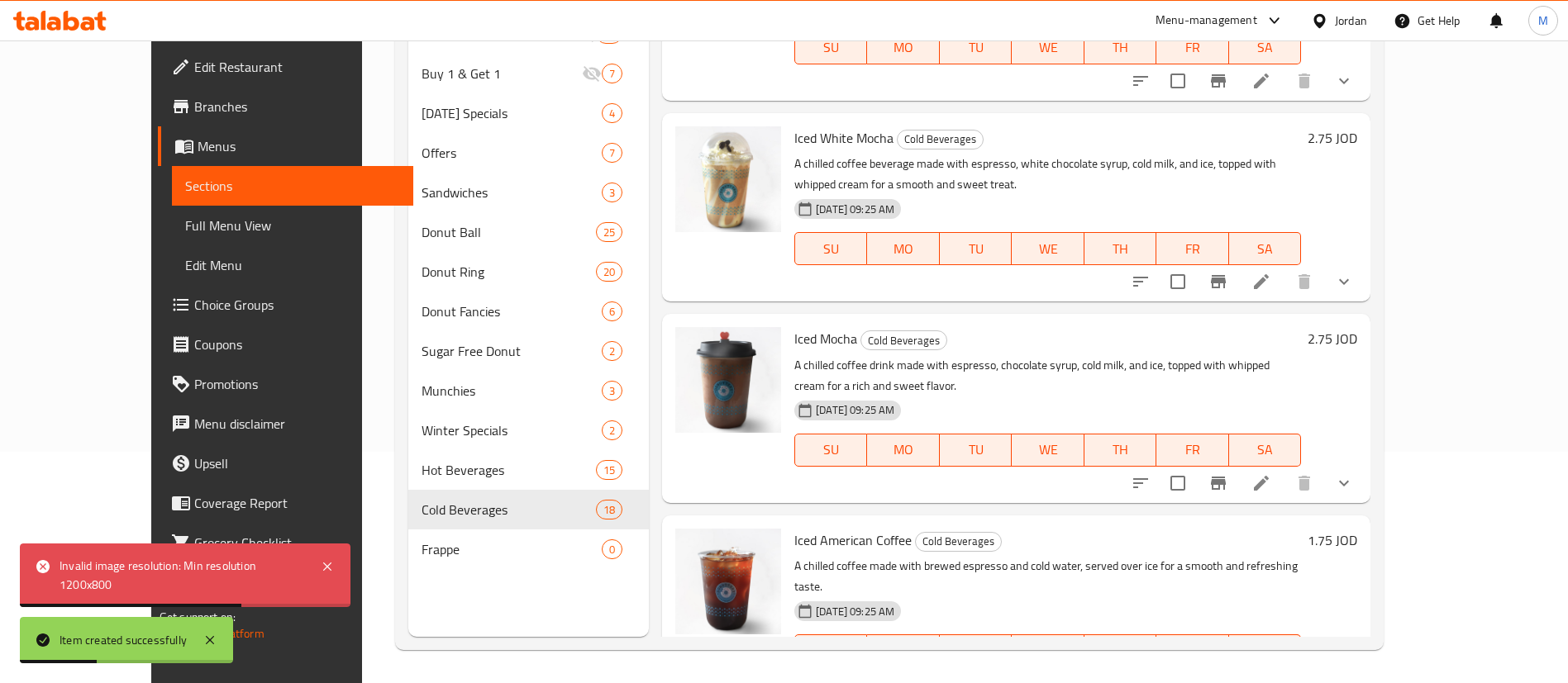
scroll to position [2664, 0]
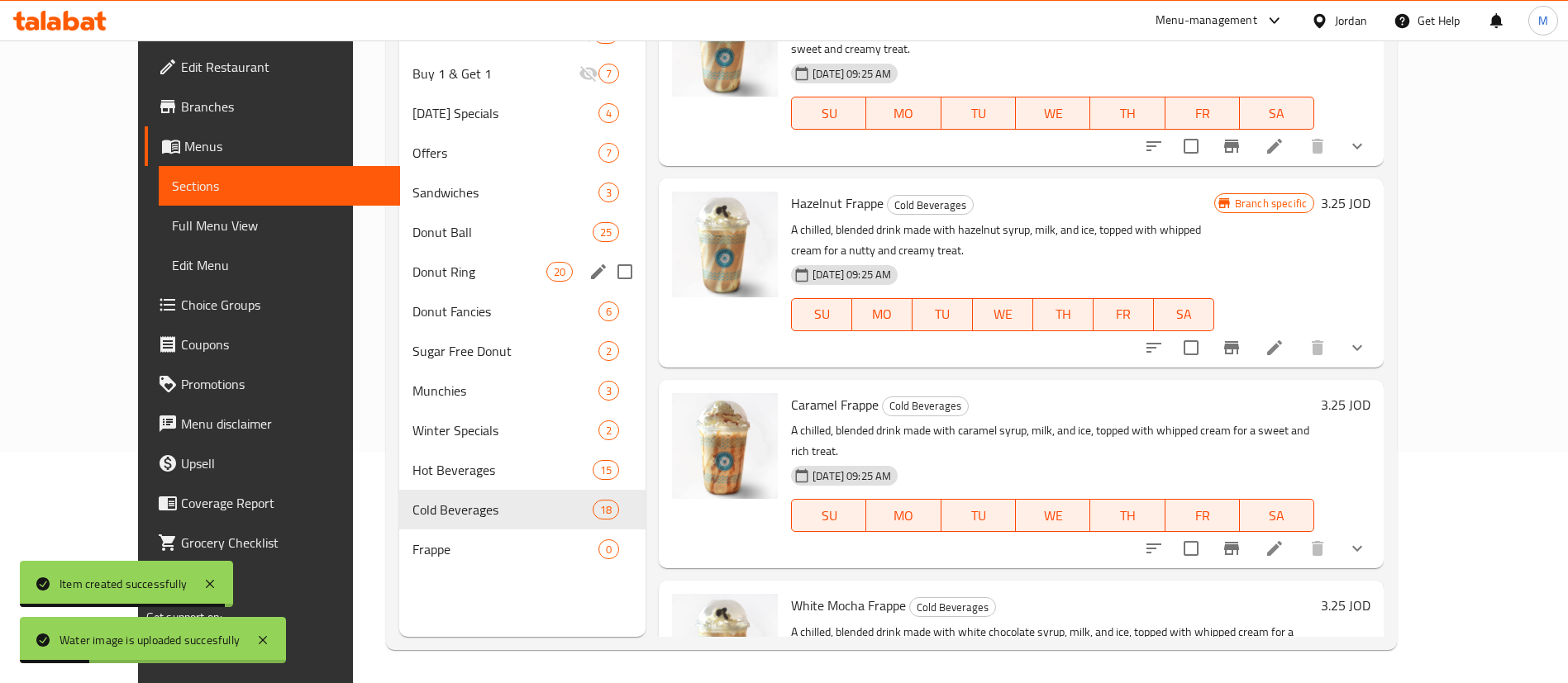
scroll to position [0, 0]
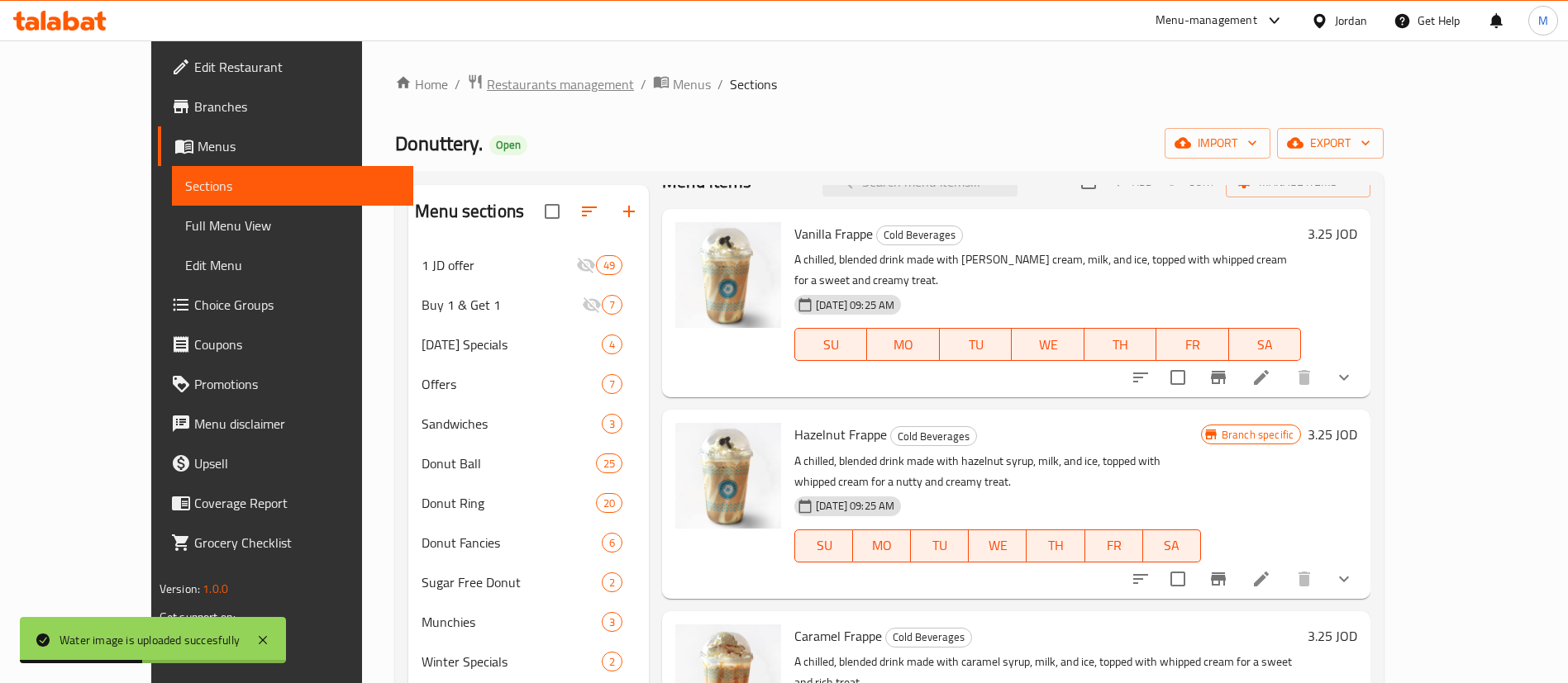
click at [487, 91] on span "Restaurants management" at bounding box center [560, 84] width 147 height 20
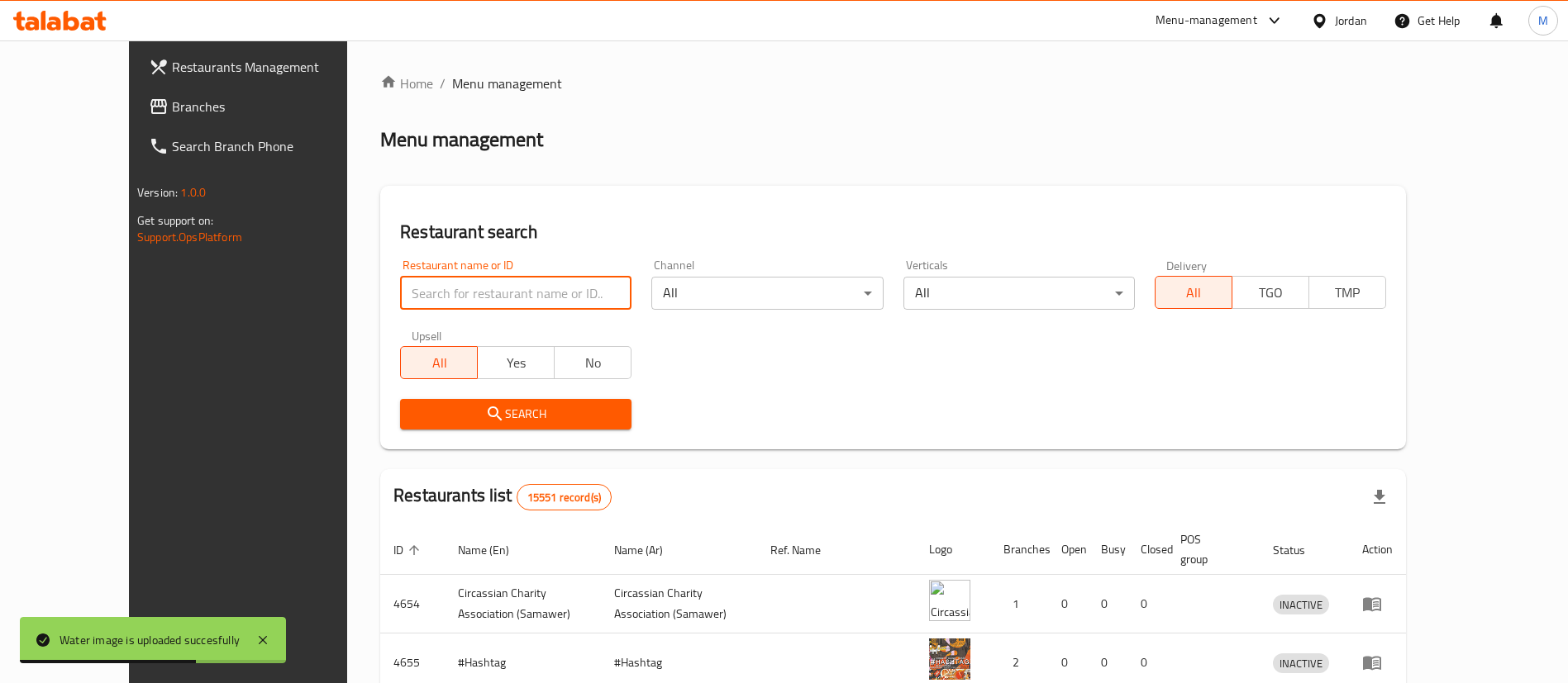
click at [442, 288] on input "search" at bounding box center [516, 293] width 232 height 33
type input "donutt"
click at [500, 417] on span "Search" at bounding box center [515, 414] width 205 height 21
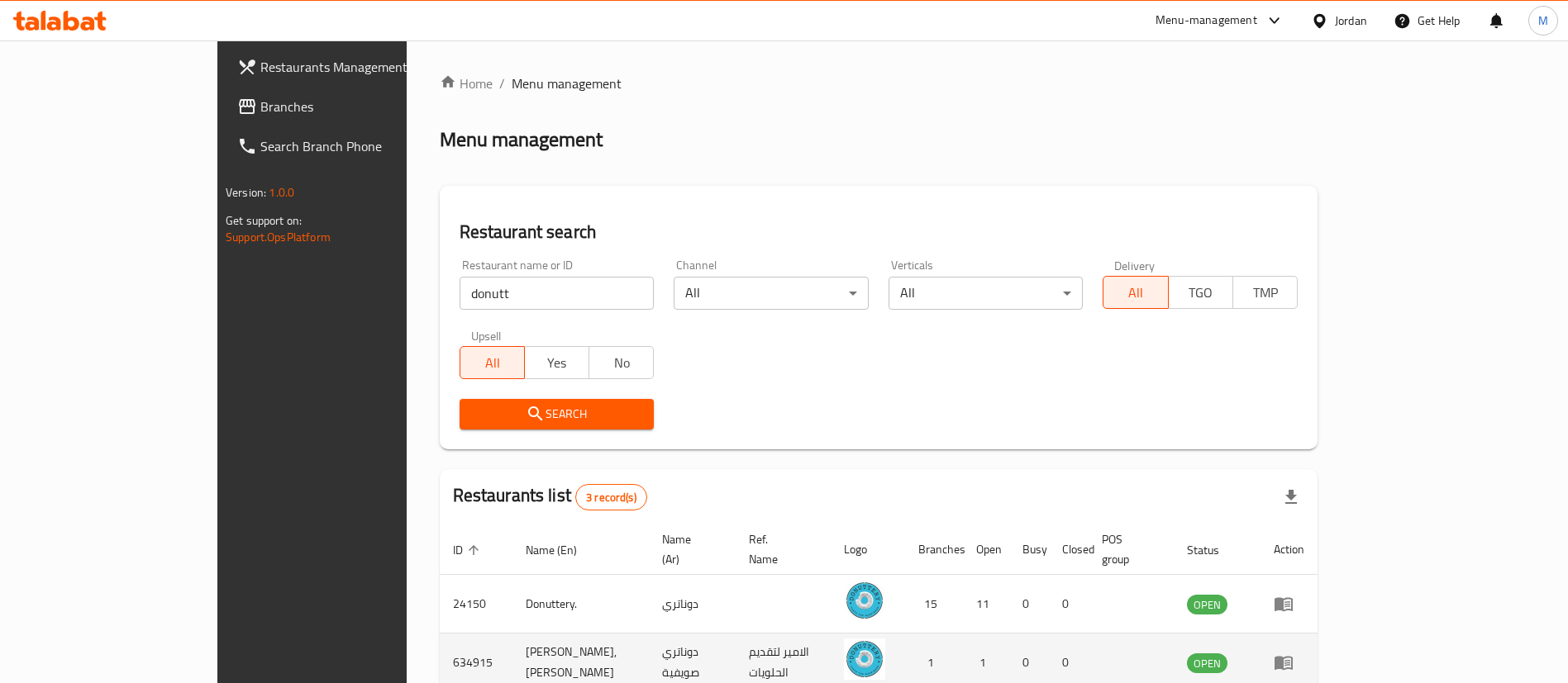
scroll to position [139, 0]
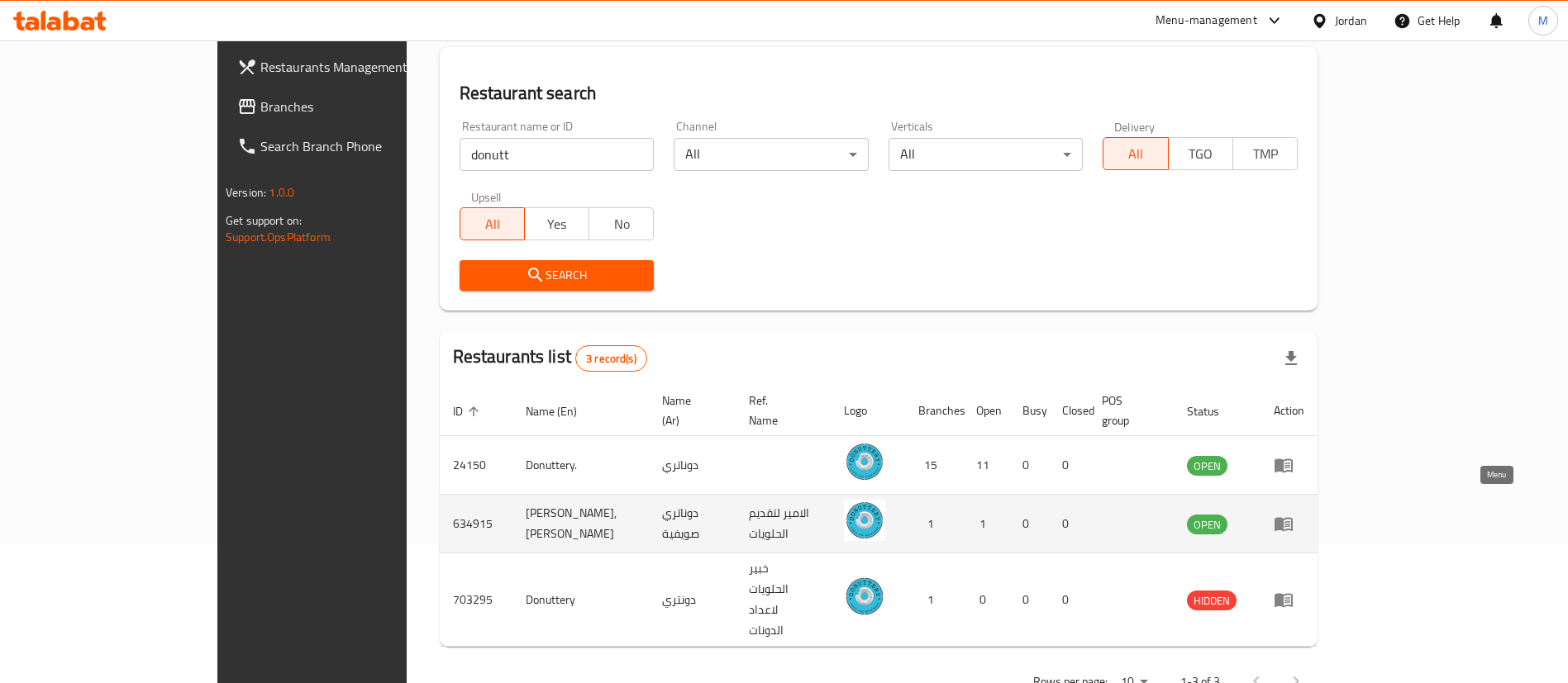
click at [1294, 514] on icon "enhanced table" at bounding box center [1283, 524] width 20 height 20
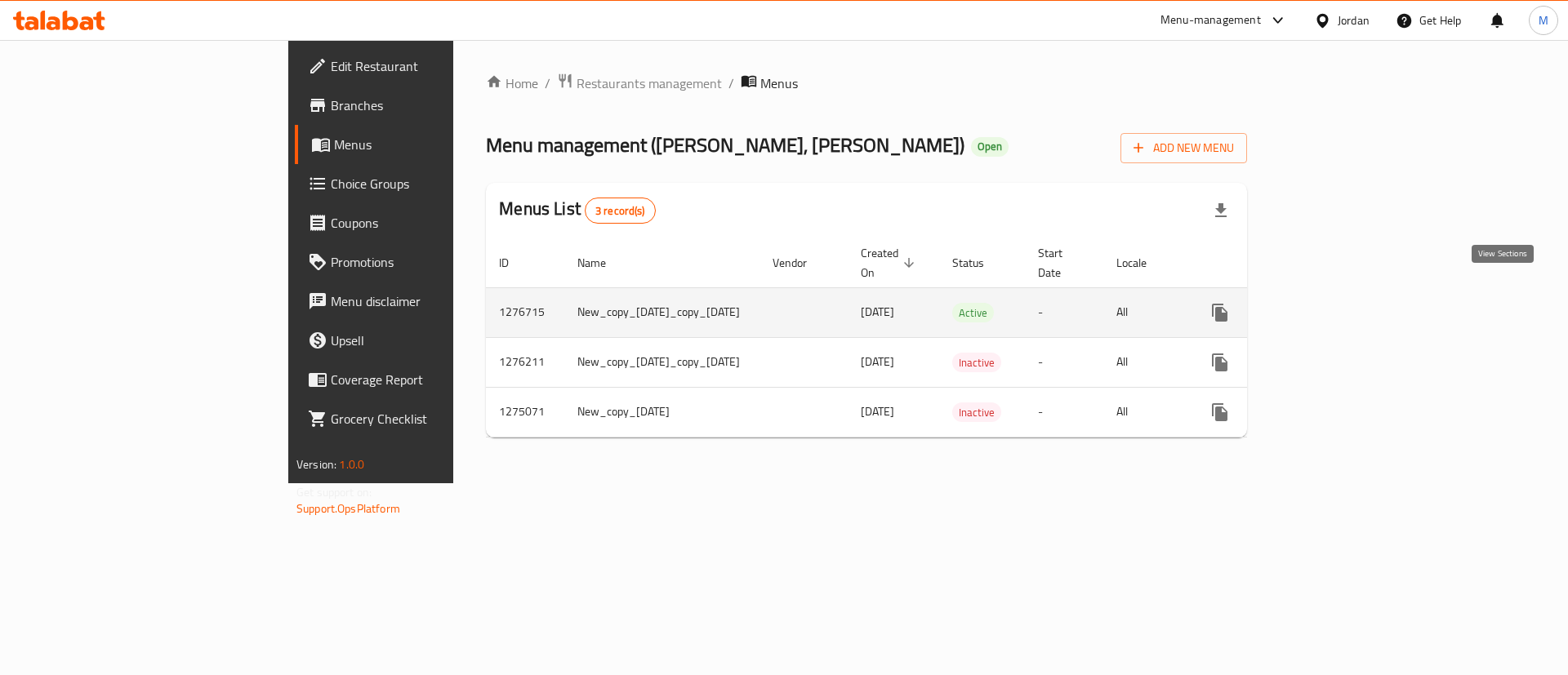
click at [1348, 303] on icon "enhanced table" at bounding box center [1337, 312] width 20 height 20
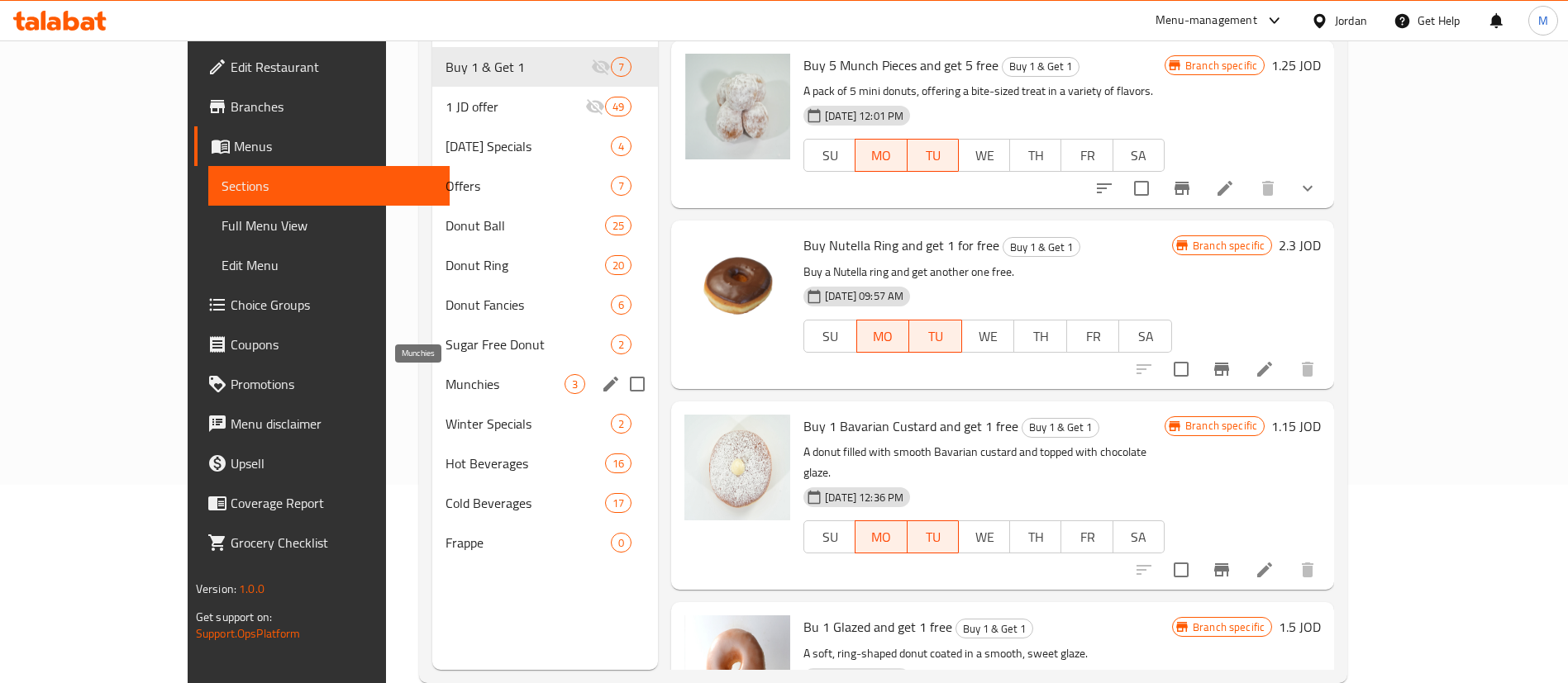
scroll to position [204, 0]
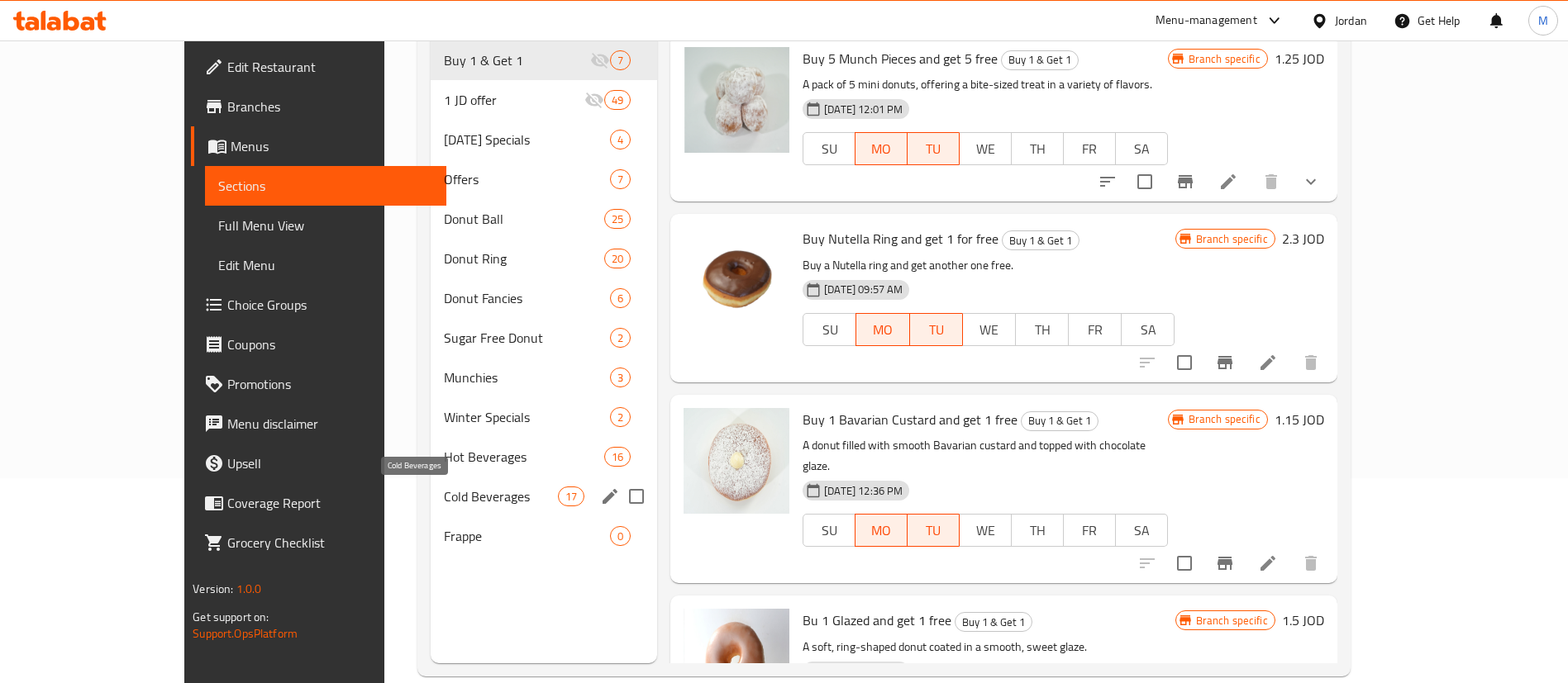
click at [444, 494] on span "Cold Beverages" at bounding box center [501, 496] width 114 height 20
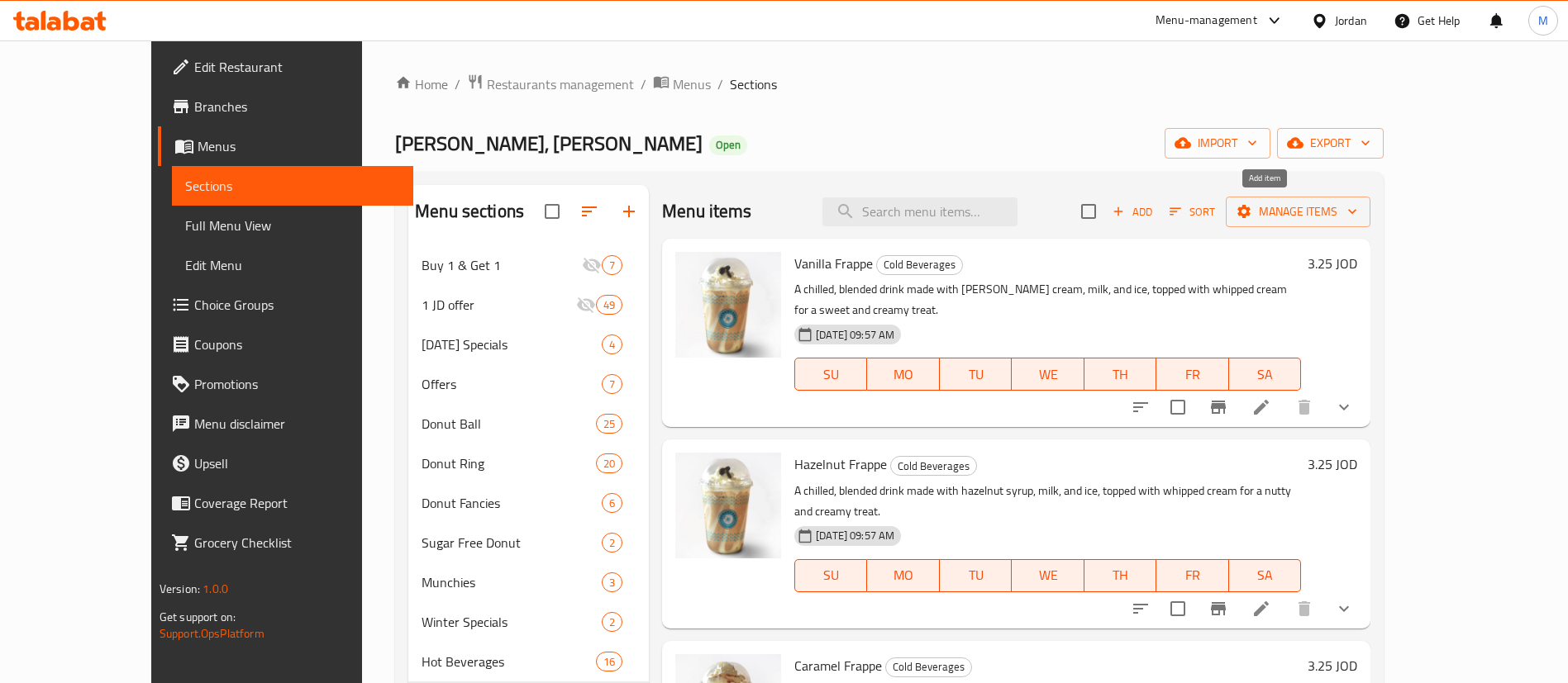
click at [1154, 203] on span "Add" at bounding box center [1132, 212] width 44 height 19
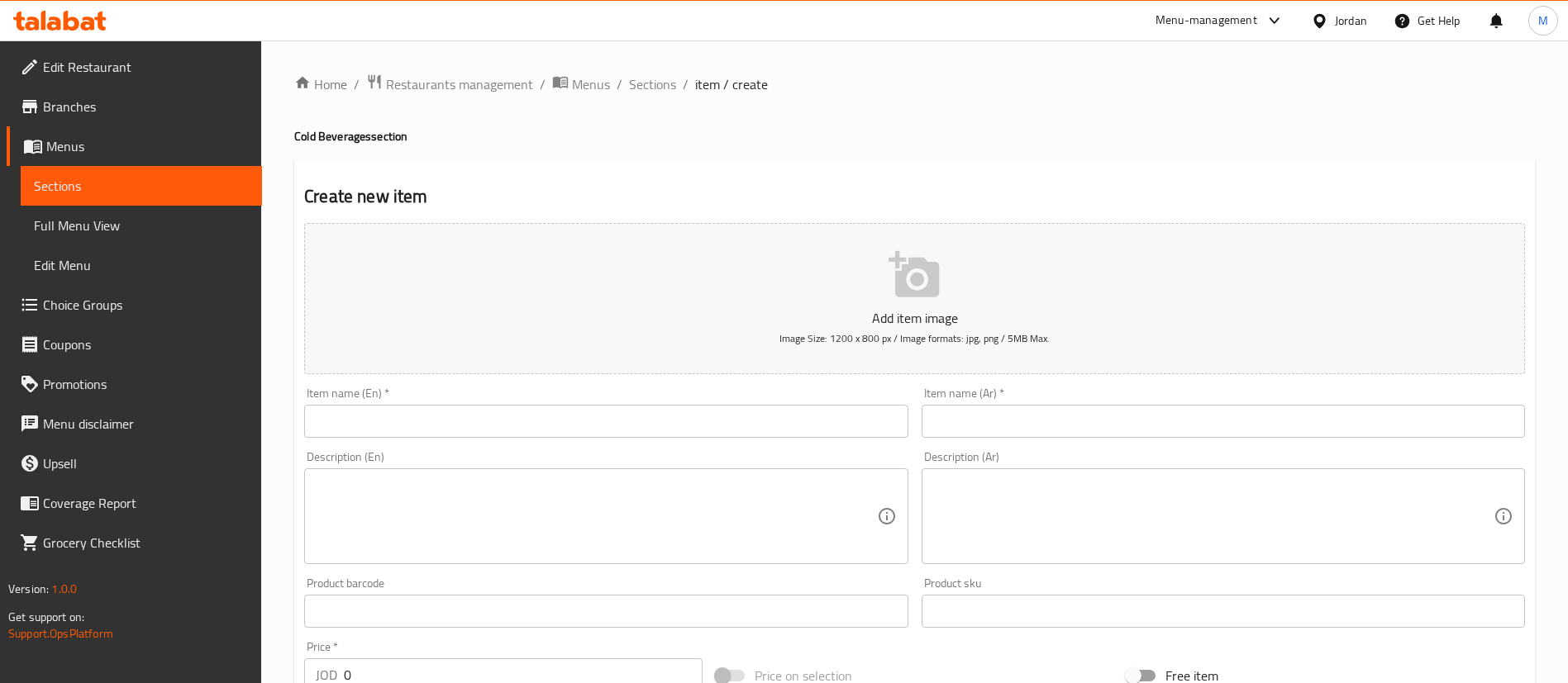
click at [471, 412] on input "text" at bounding box center [605, 421] width 603 height 33
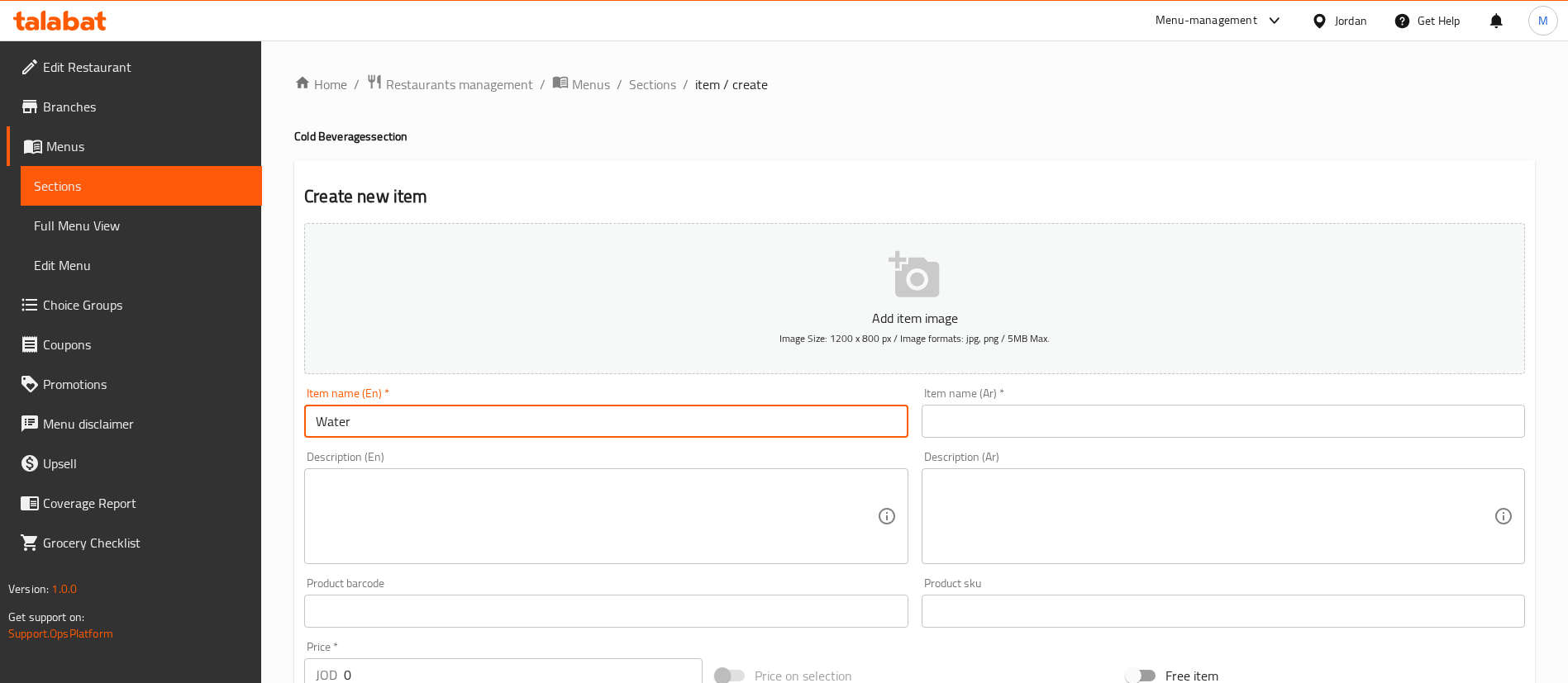
type input "Water"
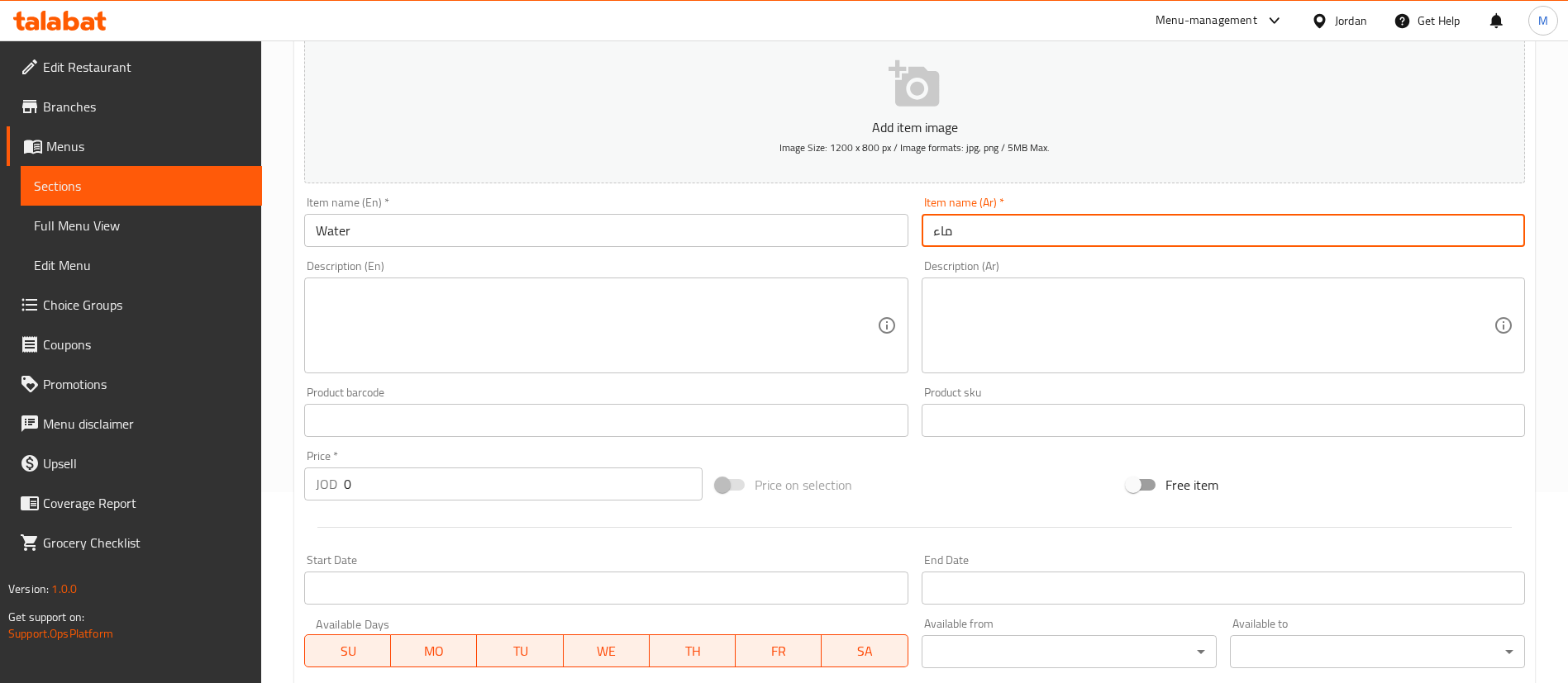
scroll to position [201, 0]
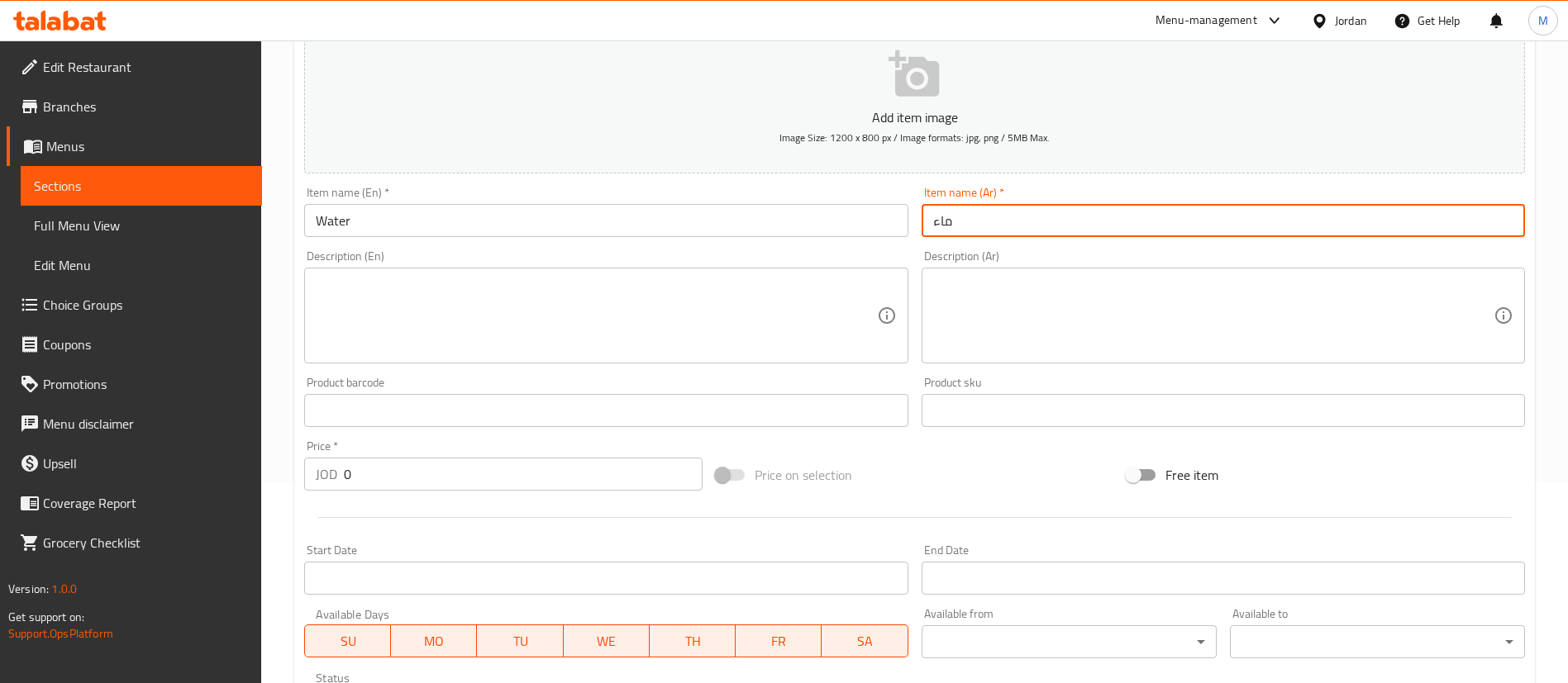
type input "ماء"
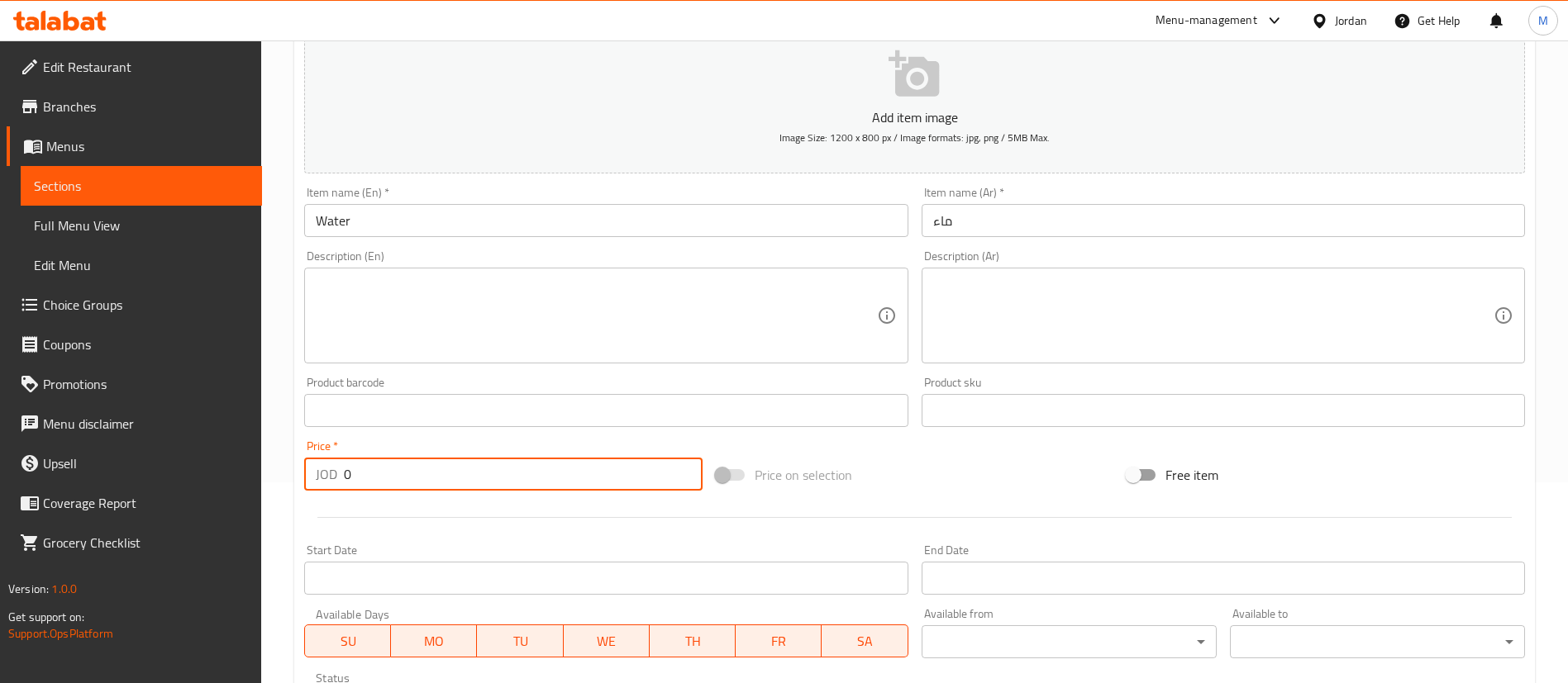
drag, startPoint x: 402, startPoint y: 473, endPoint x: 241, endPoint y: 439, distance: 164.6
click at [242, 439] on div "Edit Restaurant Branches Menus Sections Full Menu View Edit Menu Choice Groups …" at bounding box center [784, 403] width 1568 height 1127
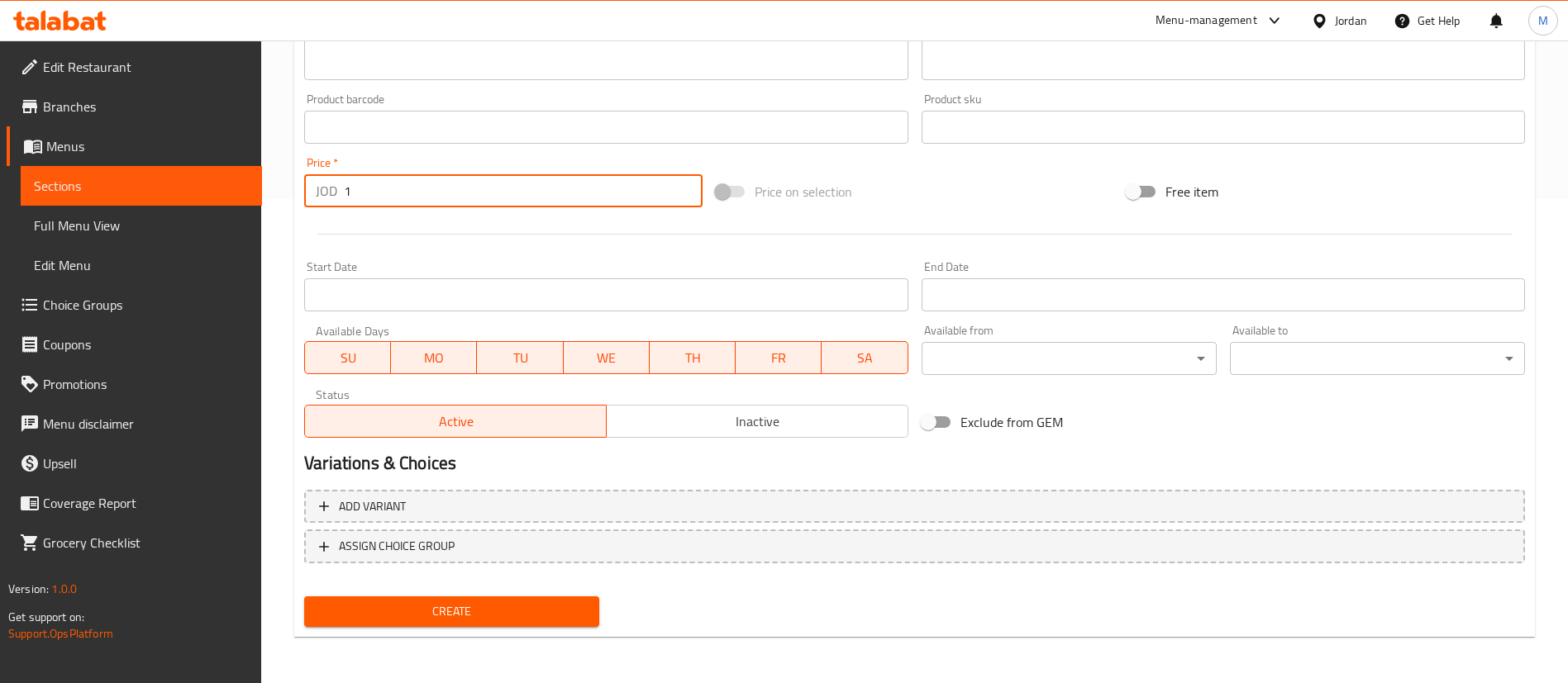
type input "1"
click at [470, 618] on span "Create" at bounding box center [452, 612] width 269 height 21
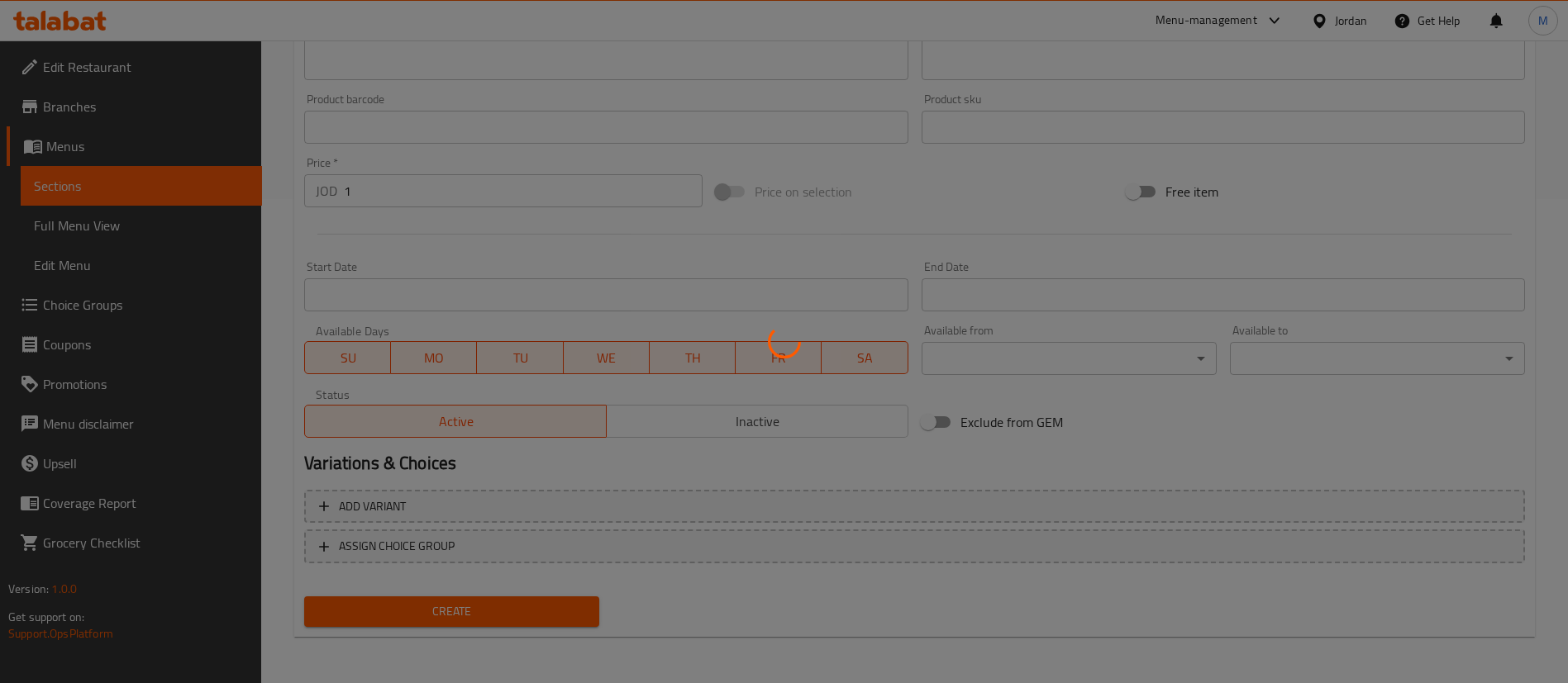
type input "0"
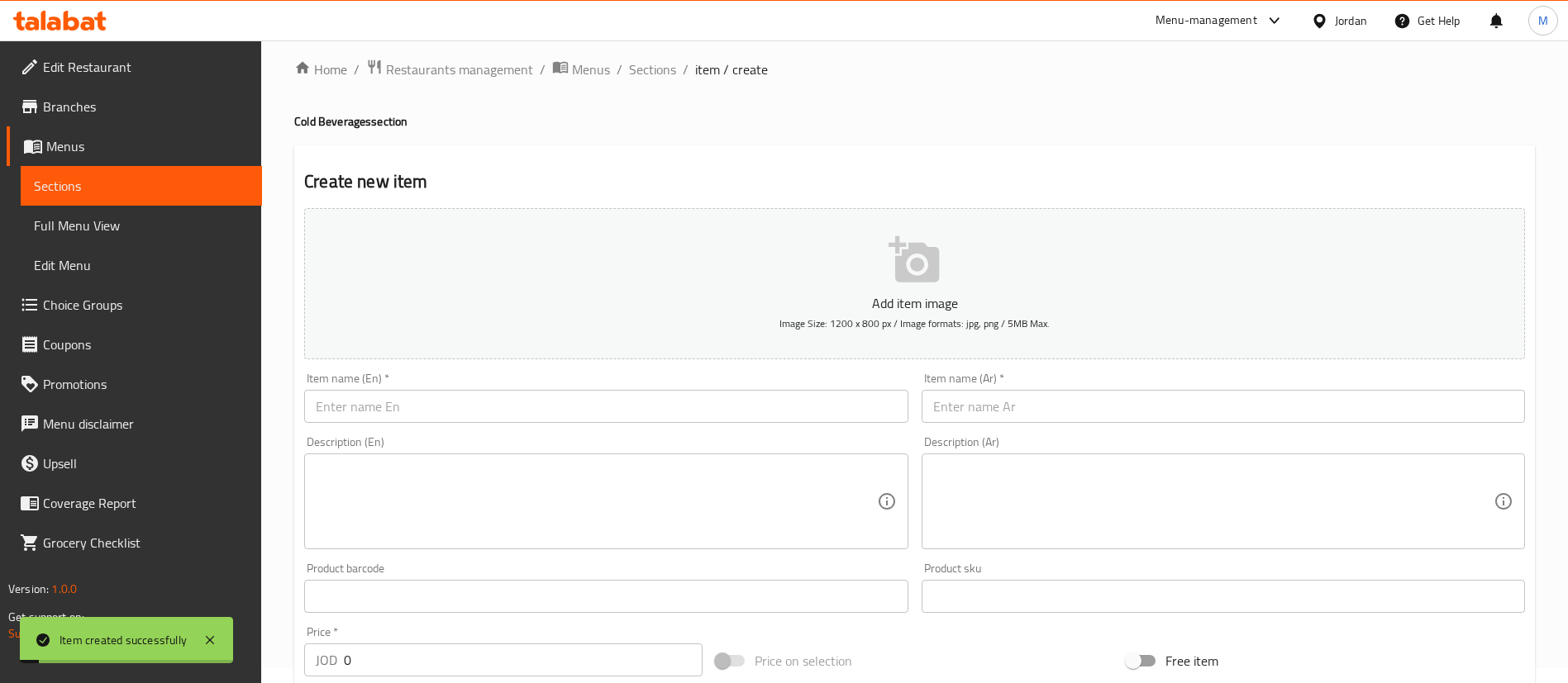
scroll to position [0, 0]
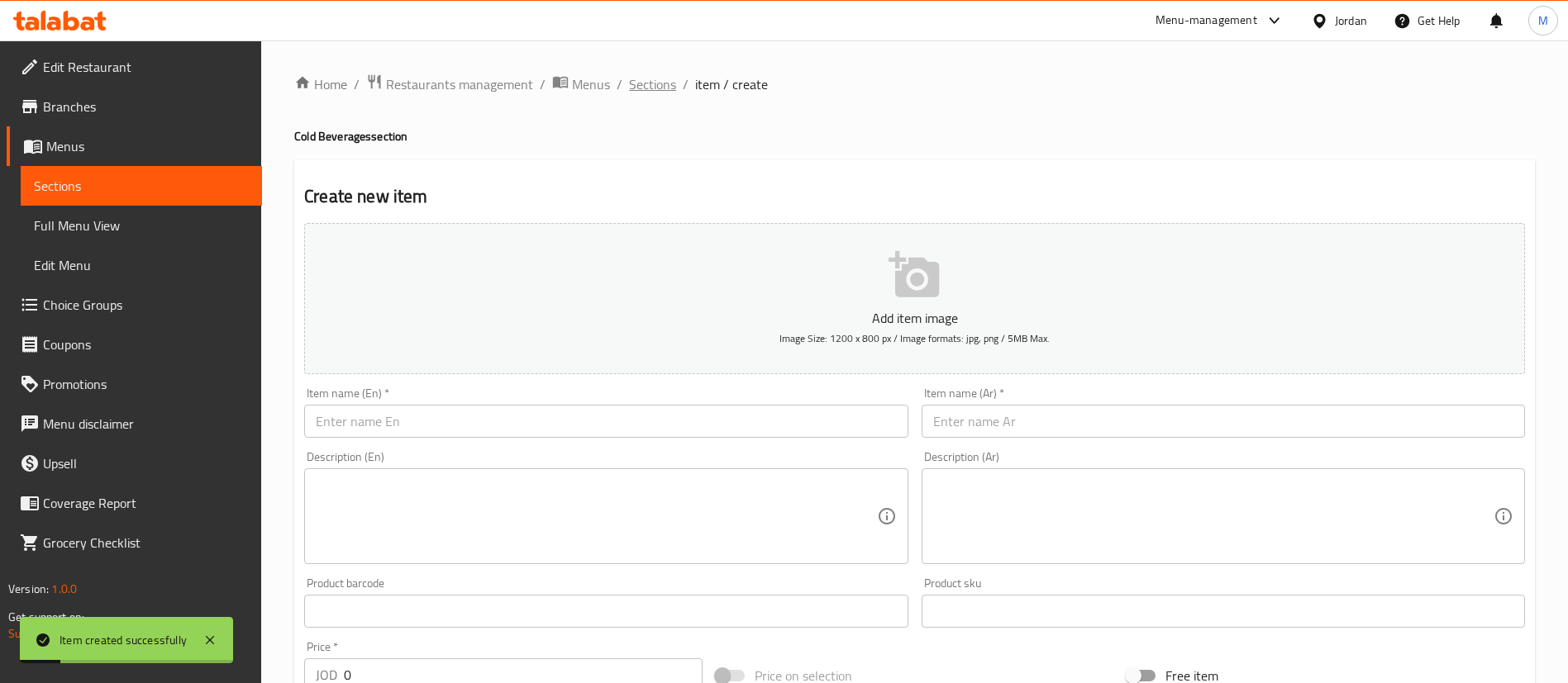
click at [648, 74] on span "Sections" at bounding box center [653, 84] width 47 height 20
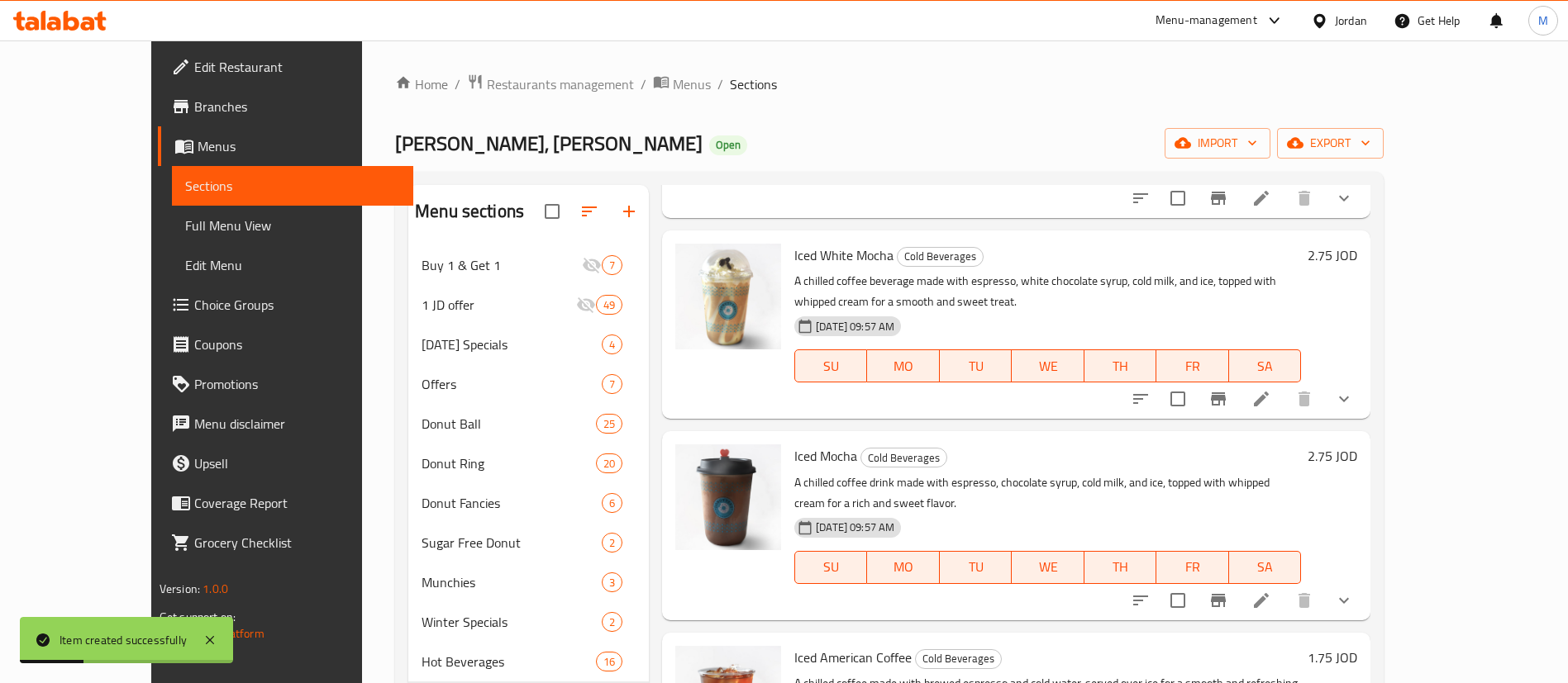
scroll to position [231, 0]
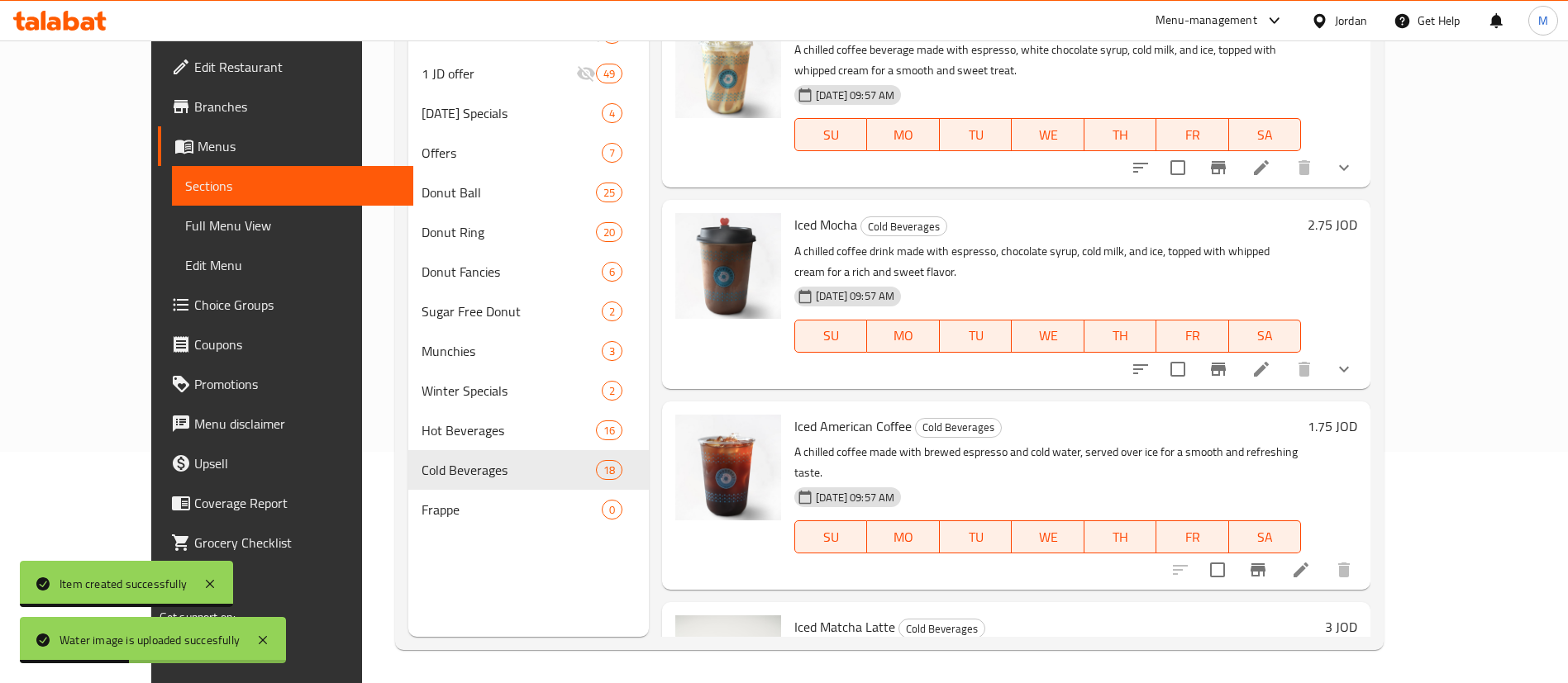
scroll to position [0, 0]
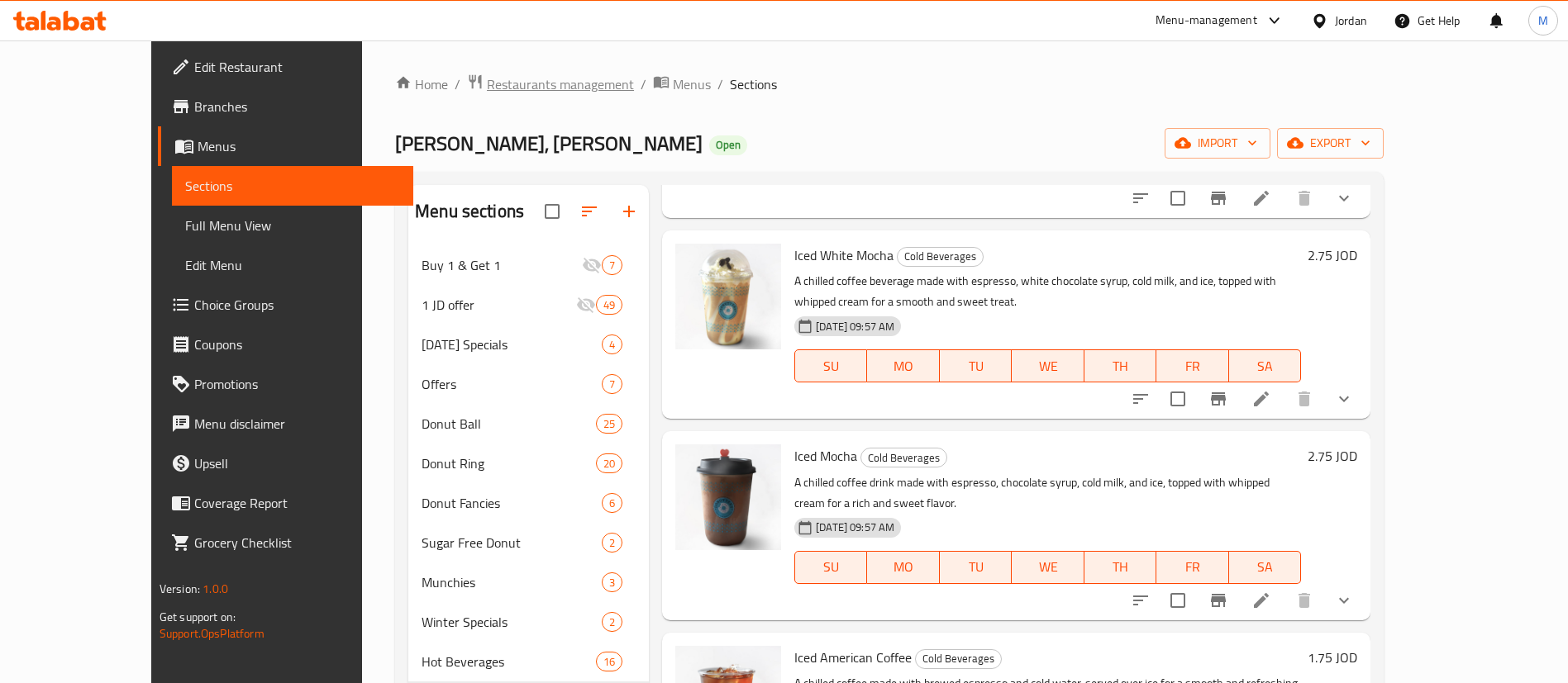
click at [487, 78] on span "Restaurants management" at bounding box center [560, 84] width 147 height 20
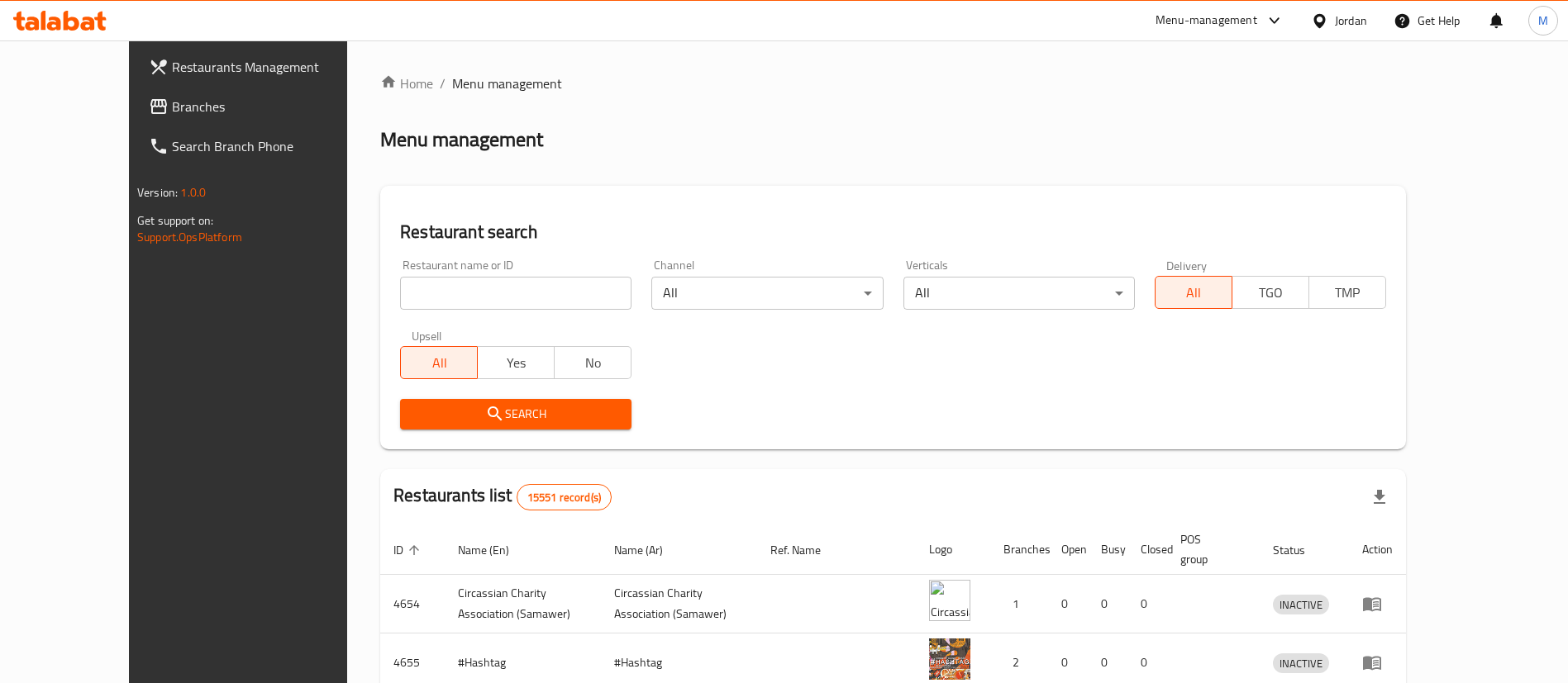
click at [513, 312] on div "Restaurant name or ID Restaurant name or ID" at bounding box center [515, 285] width 252 height 70
click at [506, 303] on input "search" at bounding box center [516, 293] width 232 height 33
type input "shawermula one"
click button "Search" at bounding box center [516, 414] width 232 height 30
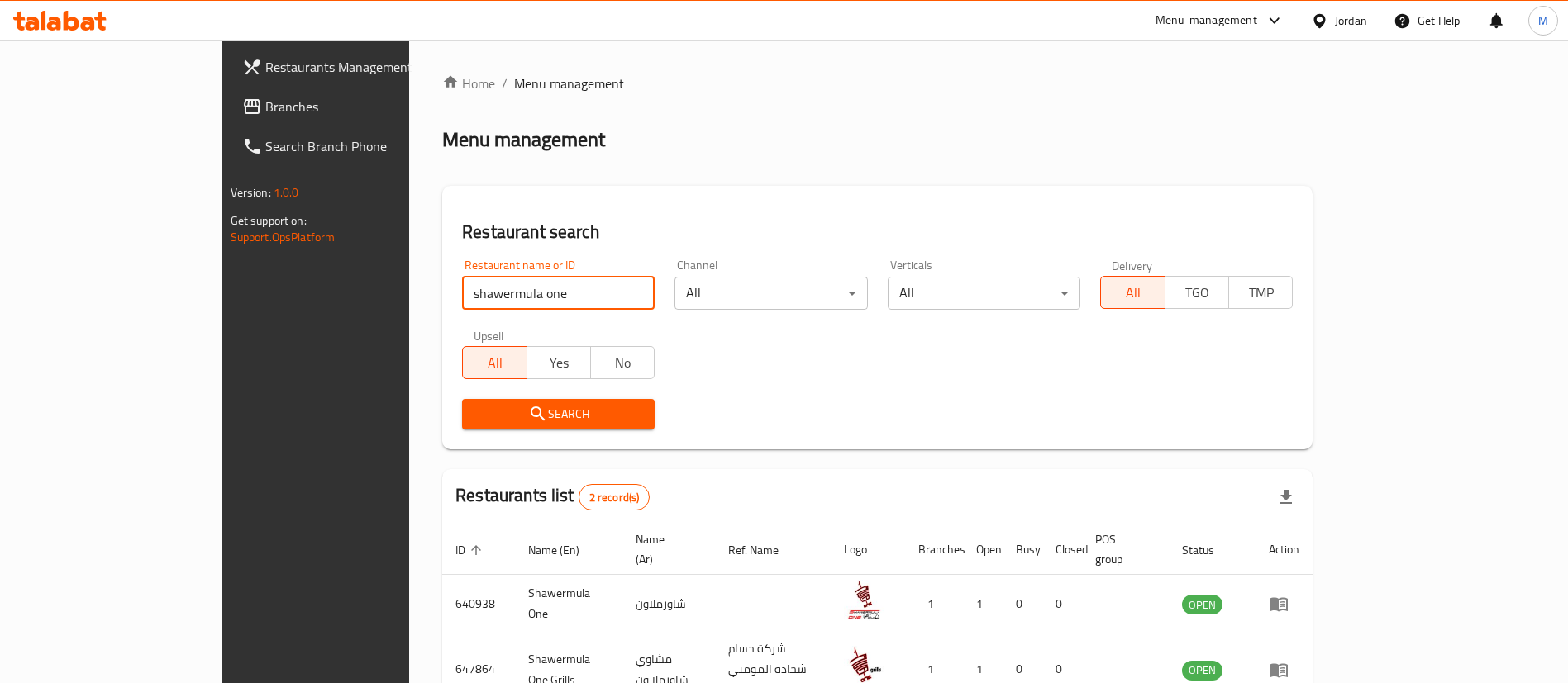
scroll to position [80, 0]
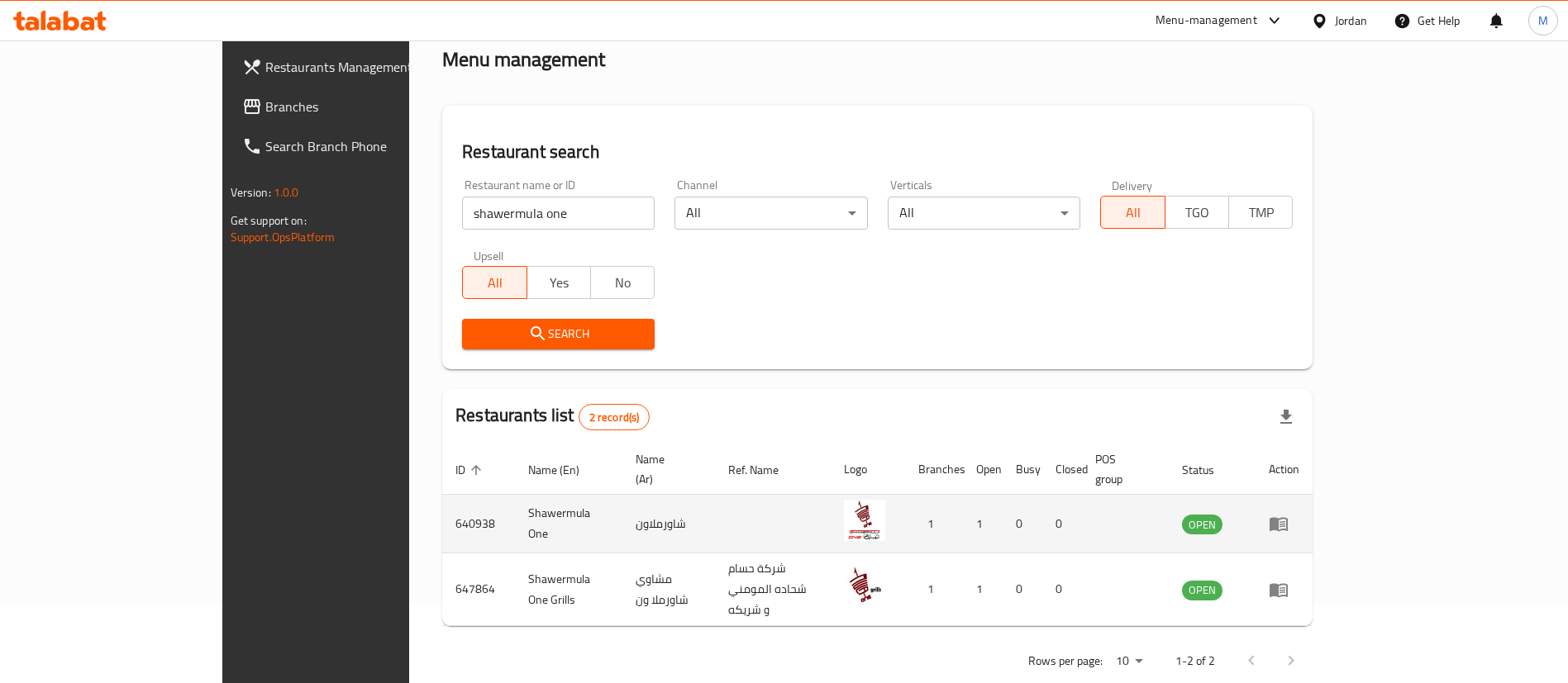
click at [1313, 515] on td "enhanced table" at bounding box center [1284, 524] width 57 height 58
click at [1288, 518] on icon "enhanced table" at bounding box center [1278, 525] width 18 height 14
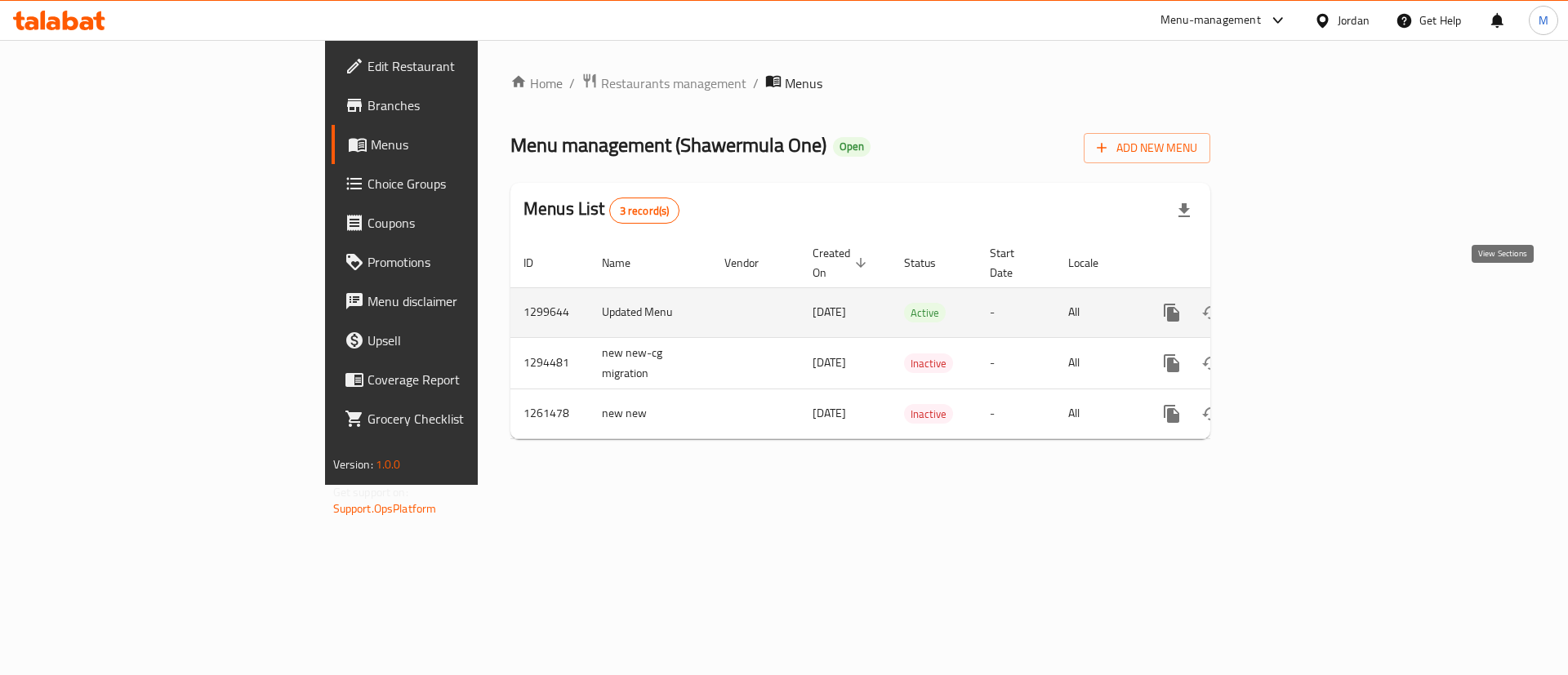
click at [1297, 305] on icon "enhanced table" at bounding box center [1289, 312] width 15 height 15
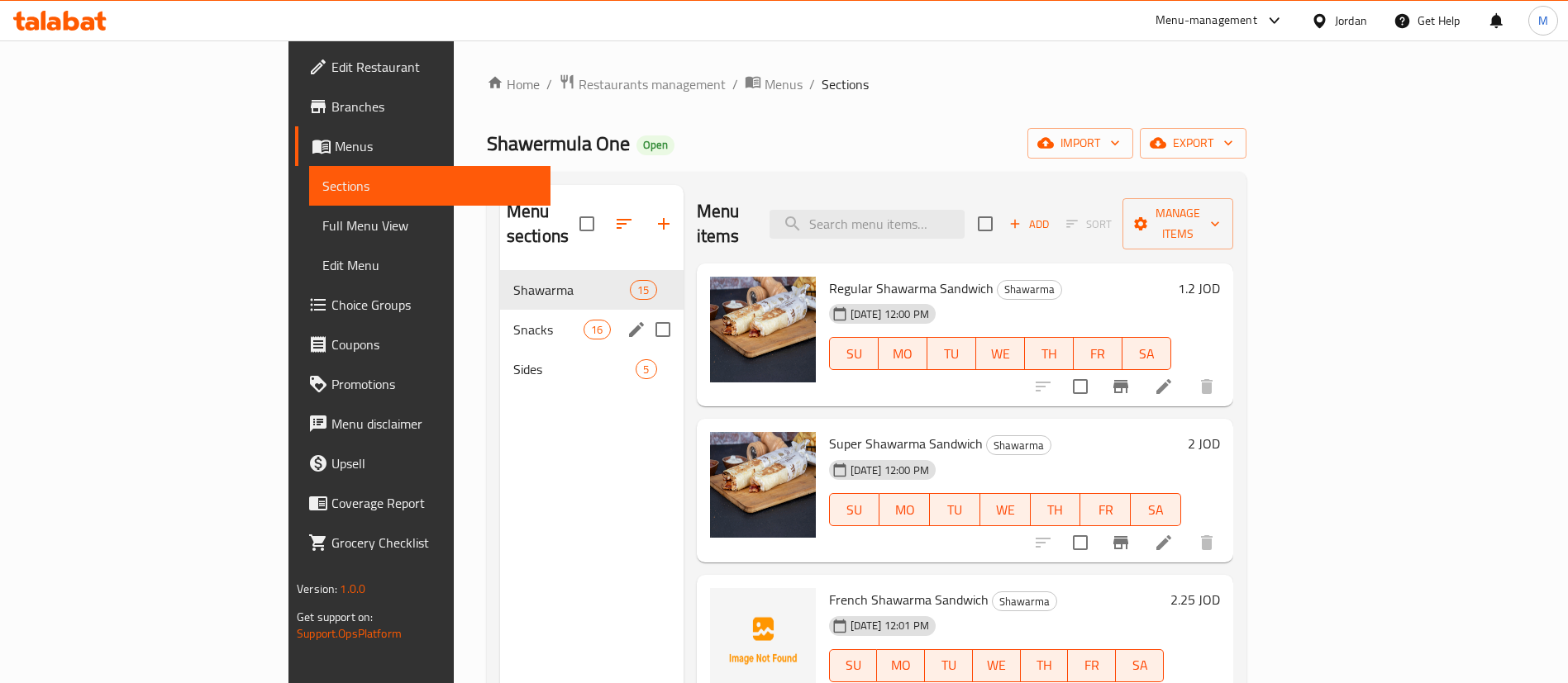
click at [514, 319] on span "Snacks" at bounding box center [548, 329] width 71 height 20
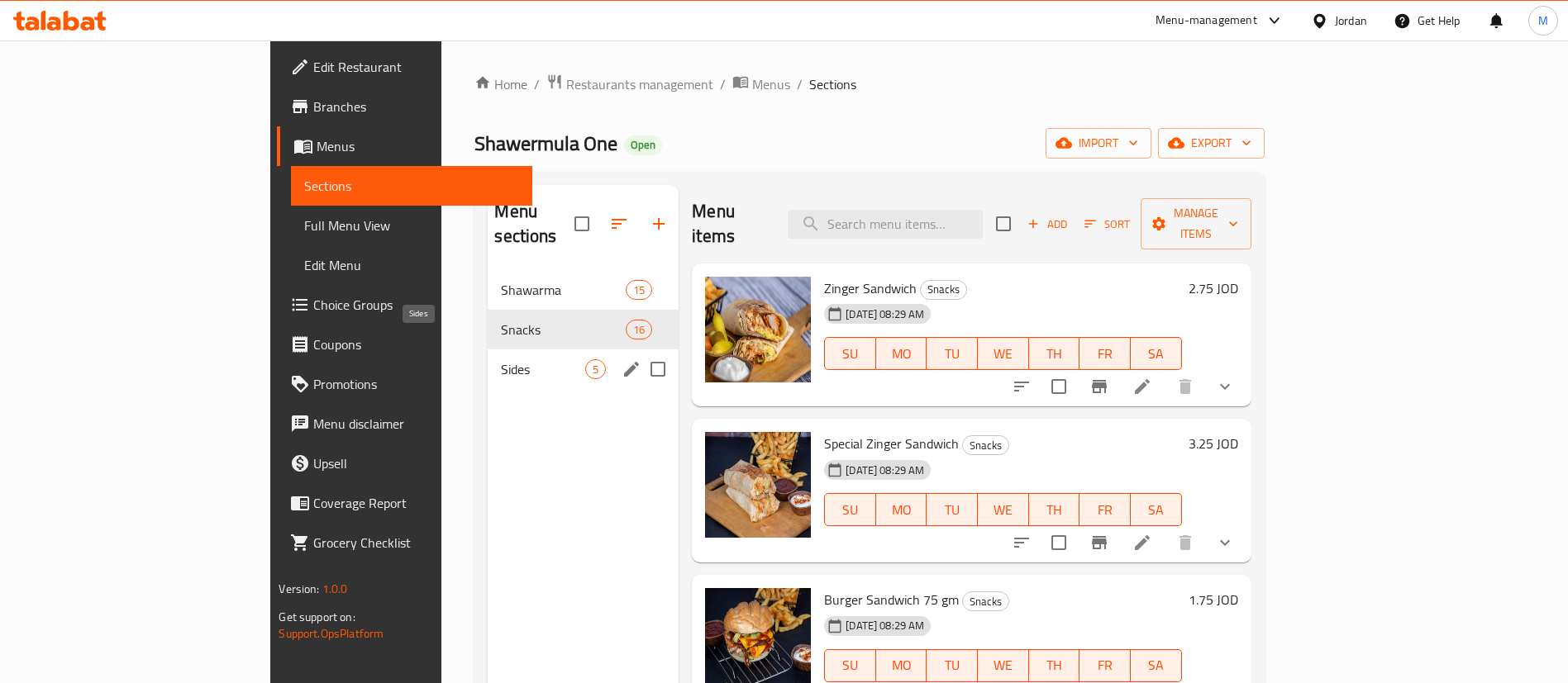
click at [501, 359] on span "Sides" at bounding box center [542, 369] width 84 height 20
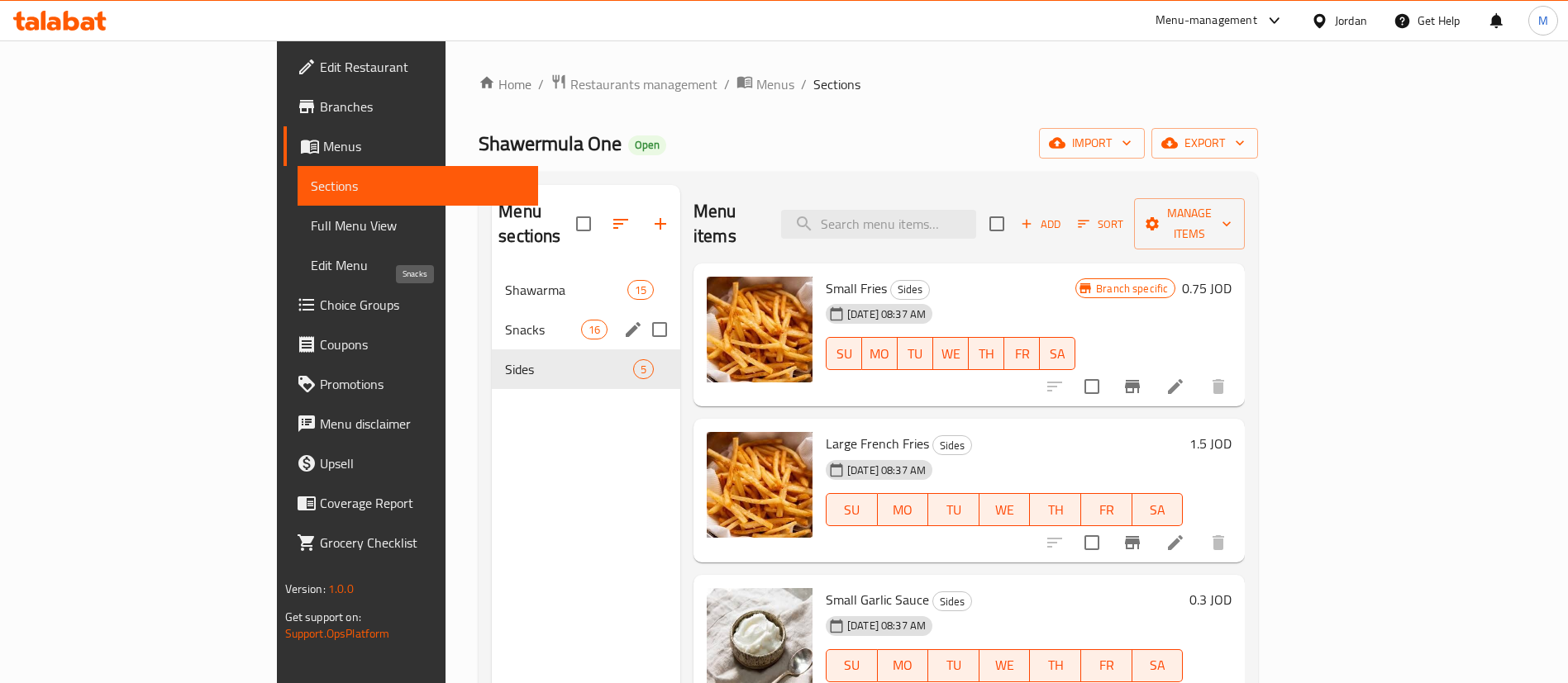
click at [505, 319] on span "Snacks" at bounding box center [542, 329] width 75 height 20
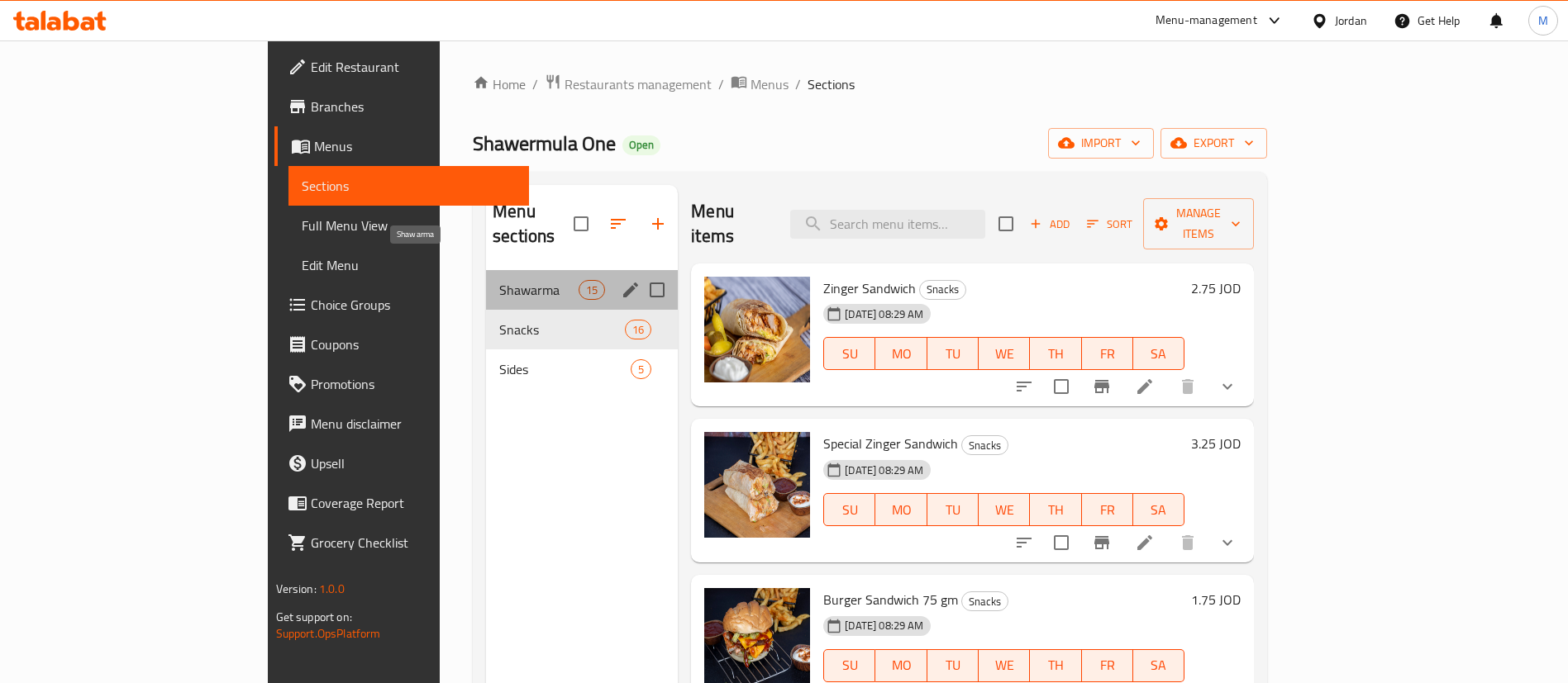
click at [499, 280] on span "Shawarma" at bounding box center [538, 290] width 79 height 20
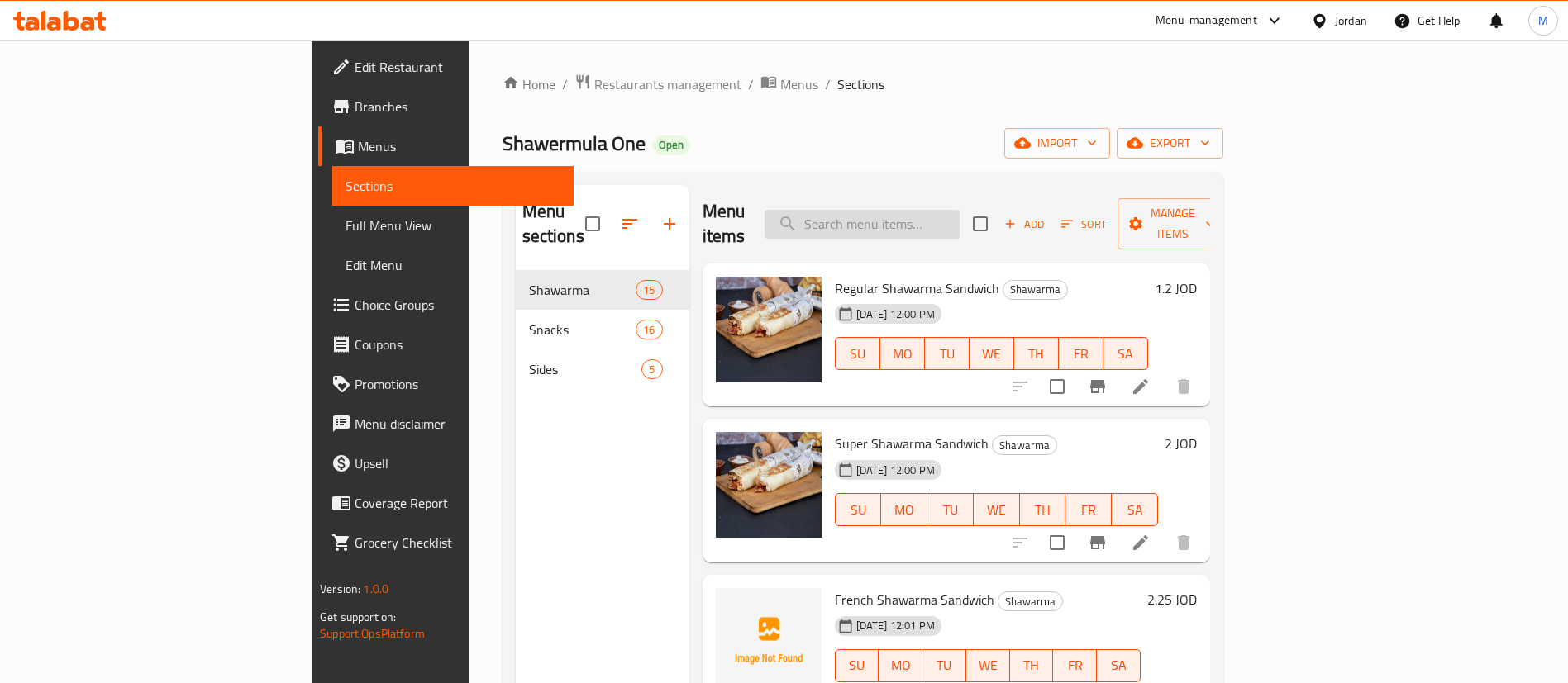
click at [948, 210] on input "search" at bounding box center [862, 224] width 195 height 29
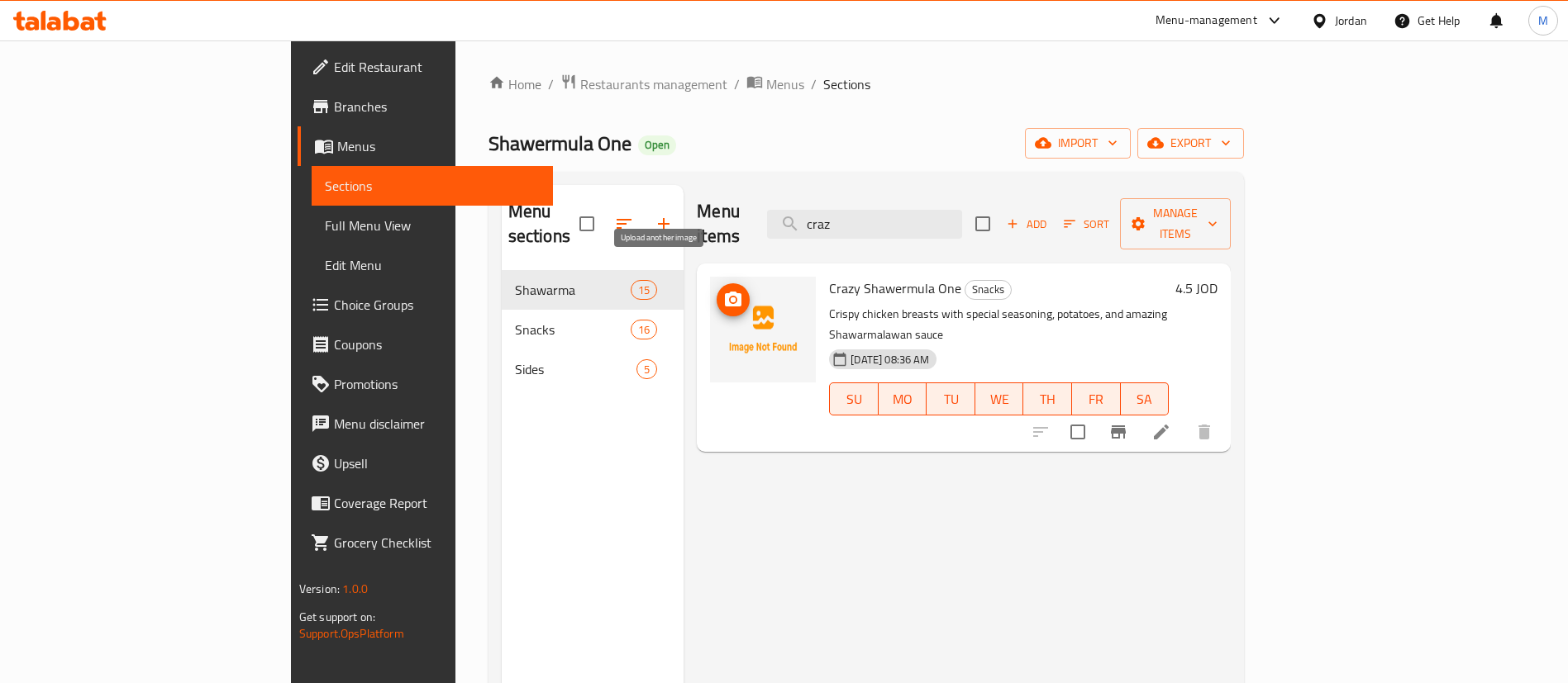
type input "craz"
click at [725, 291] on icon "upload picture" at bounding box center [733, 298] width 17 height 15
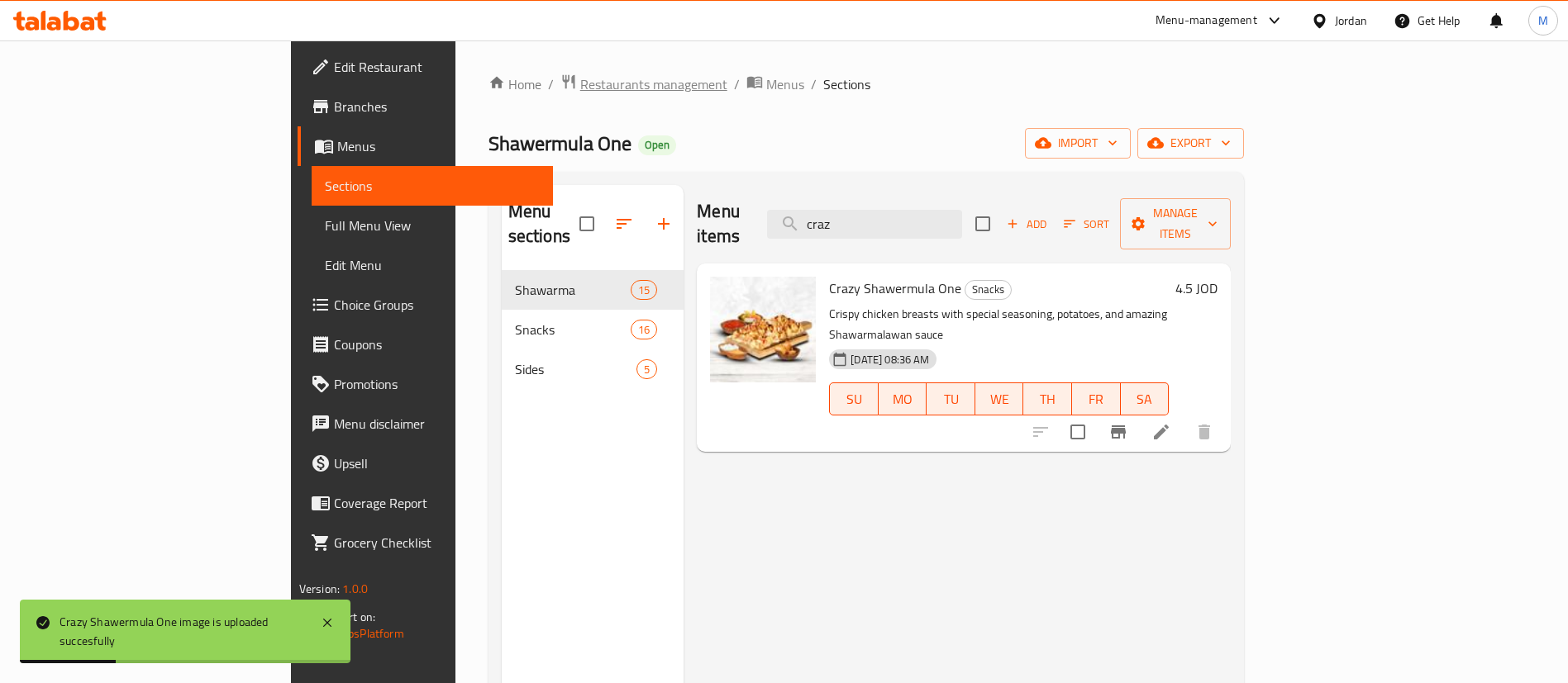
click at [581, 84] on span "Restaurants management" at bounding box center [654, 84] width 147 height 20
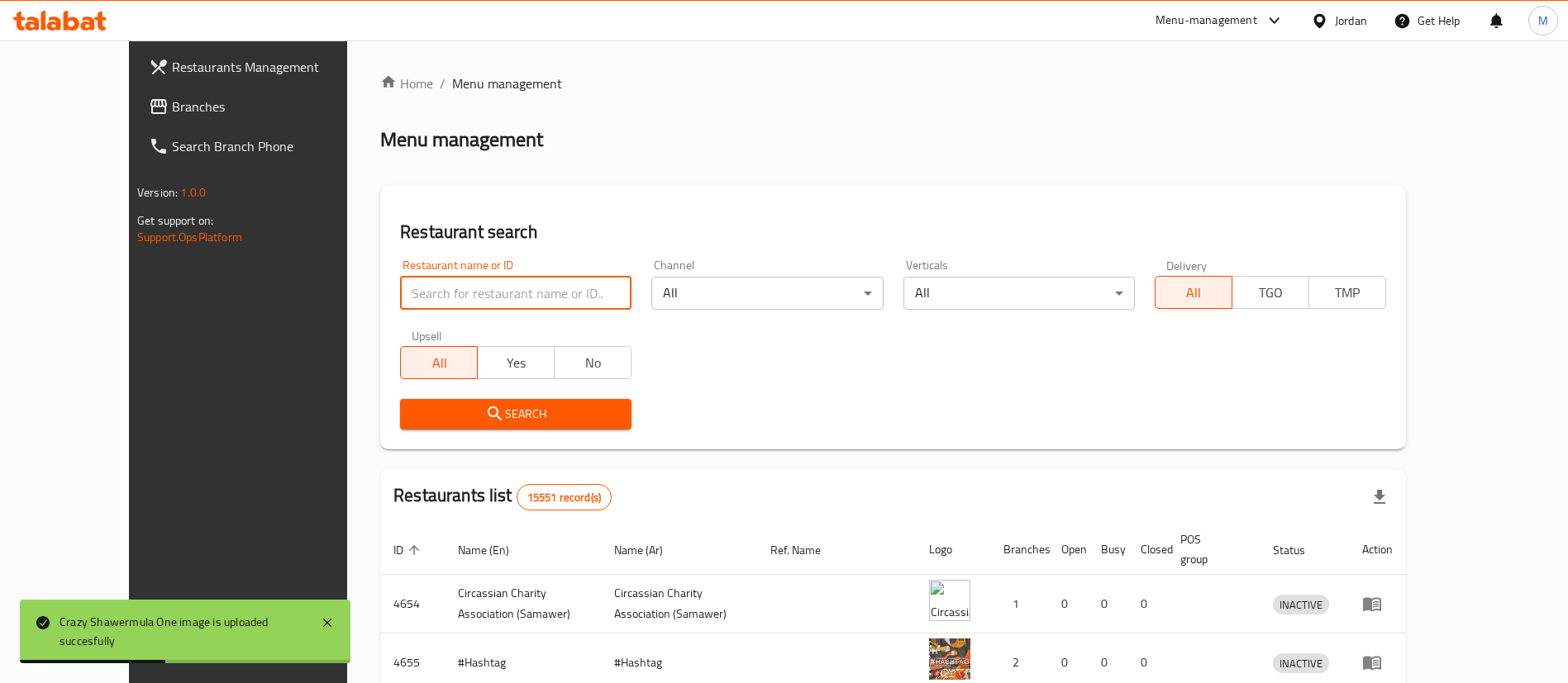
click at [518, 288] on input "search" at bounding box center [516, 293] width 232 height 33
type input "shawermula one"
click button "Search" at bounding box center [516, 414] width 232 height 30
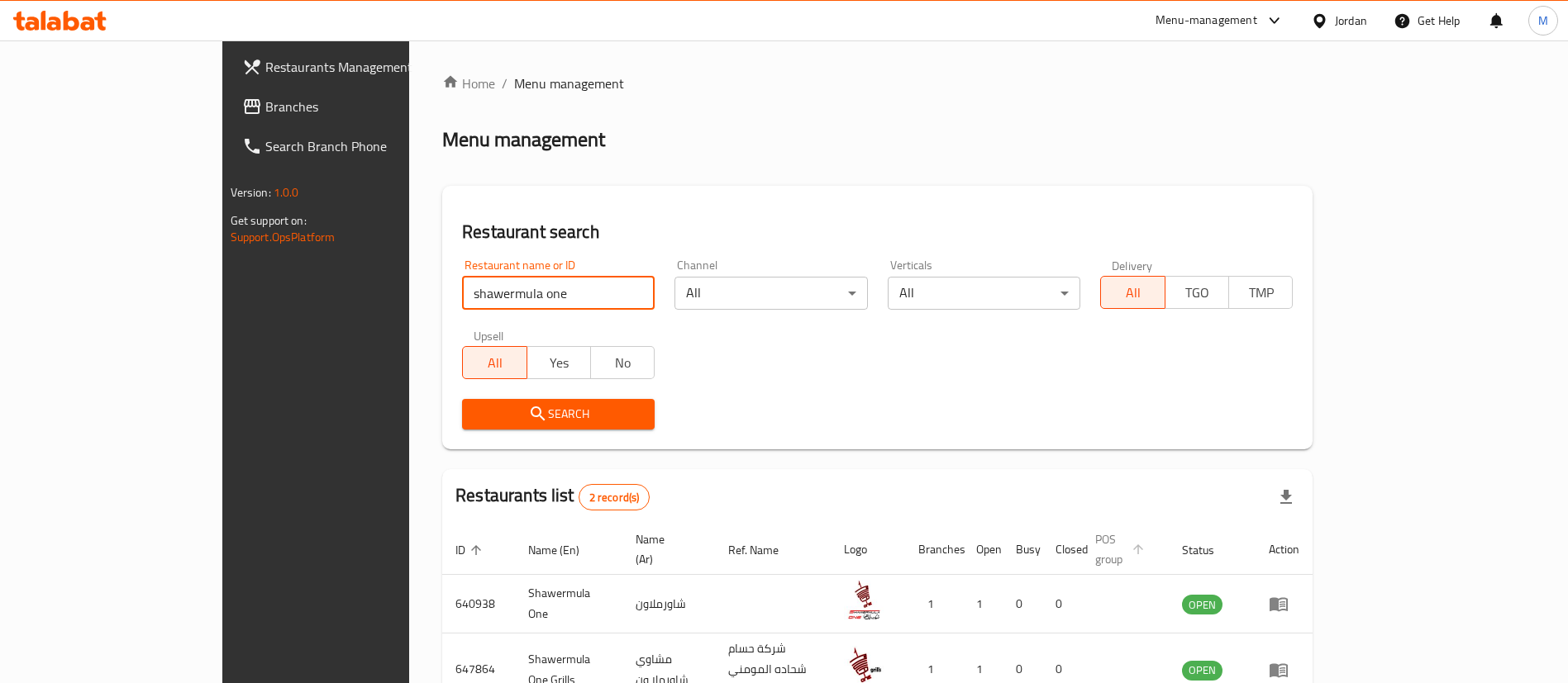
scroll to position [80, 0]
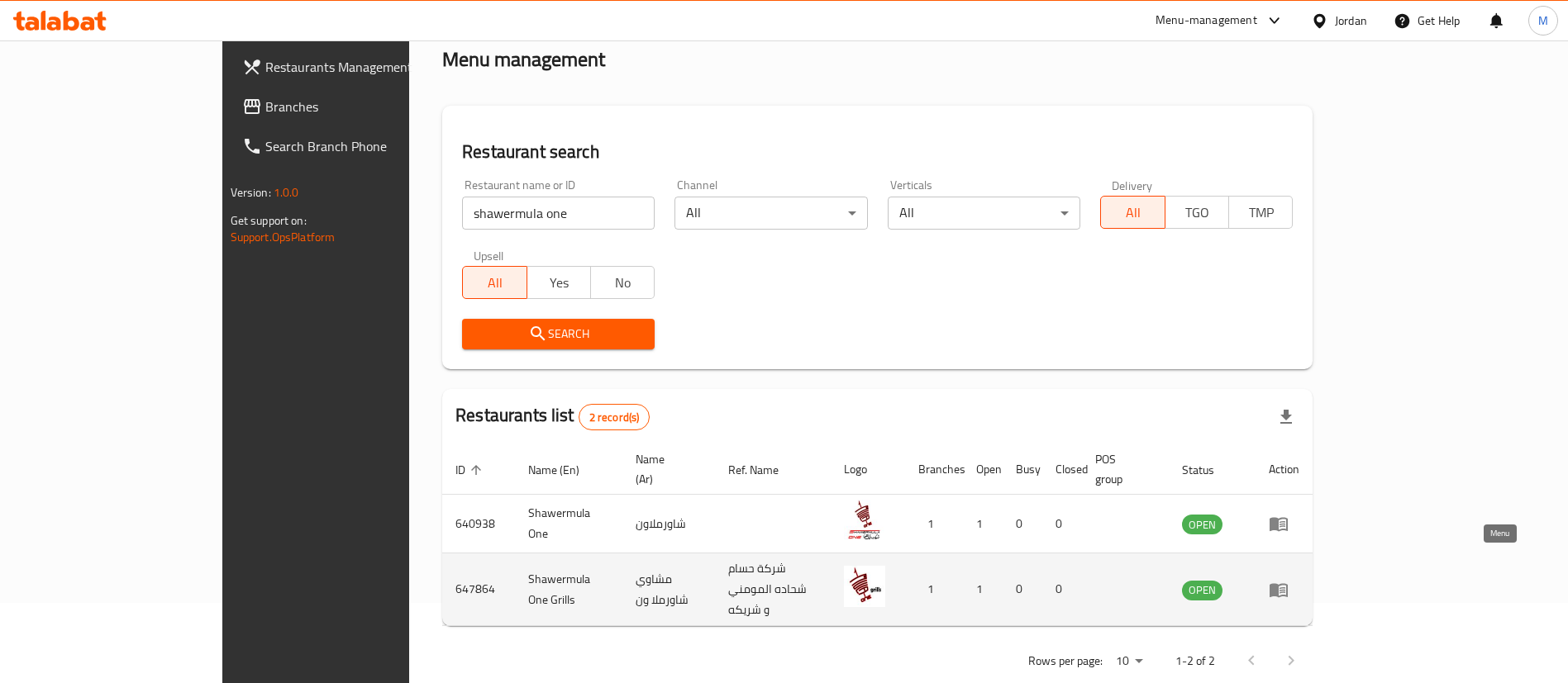
click at [1289, 580] on icon "enhanced table" at bounding box center [1278, 590] width 20 height 20
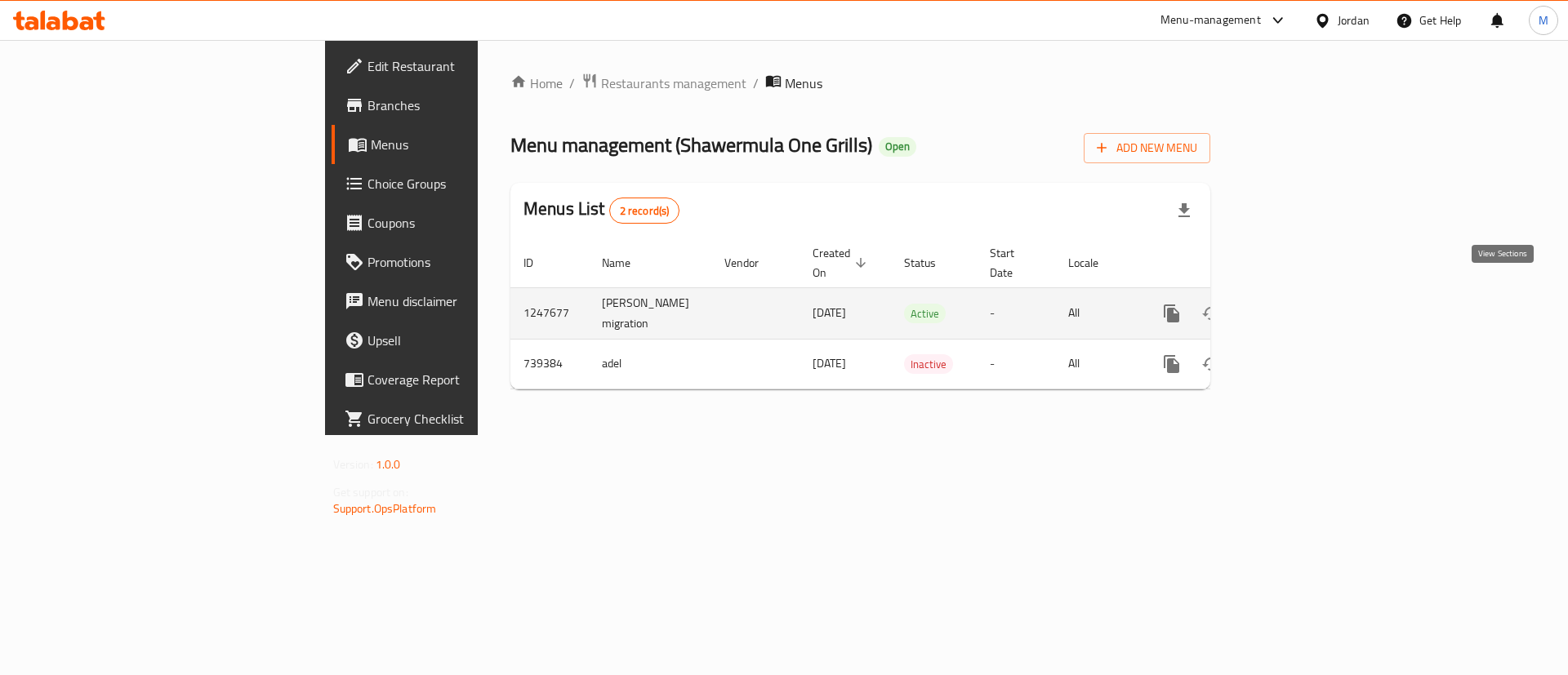
click at [1300, 304] on icon "enhanced table" at bounding box center [1289, 313] width 20 height 20
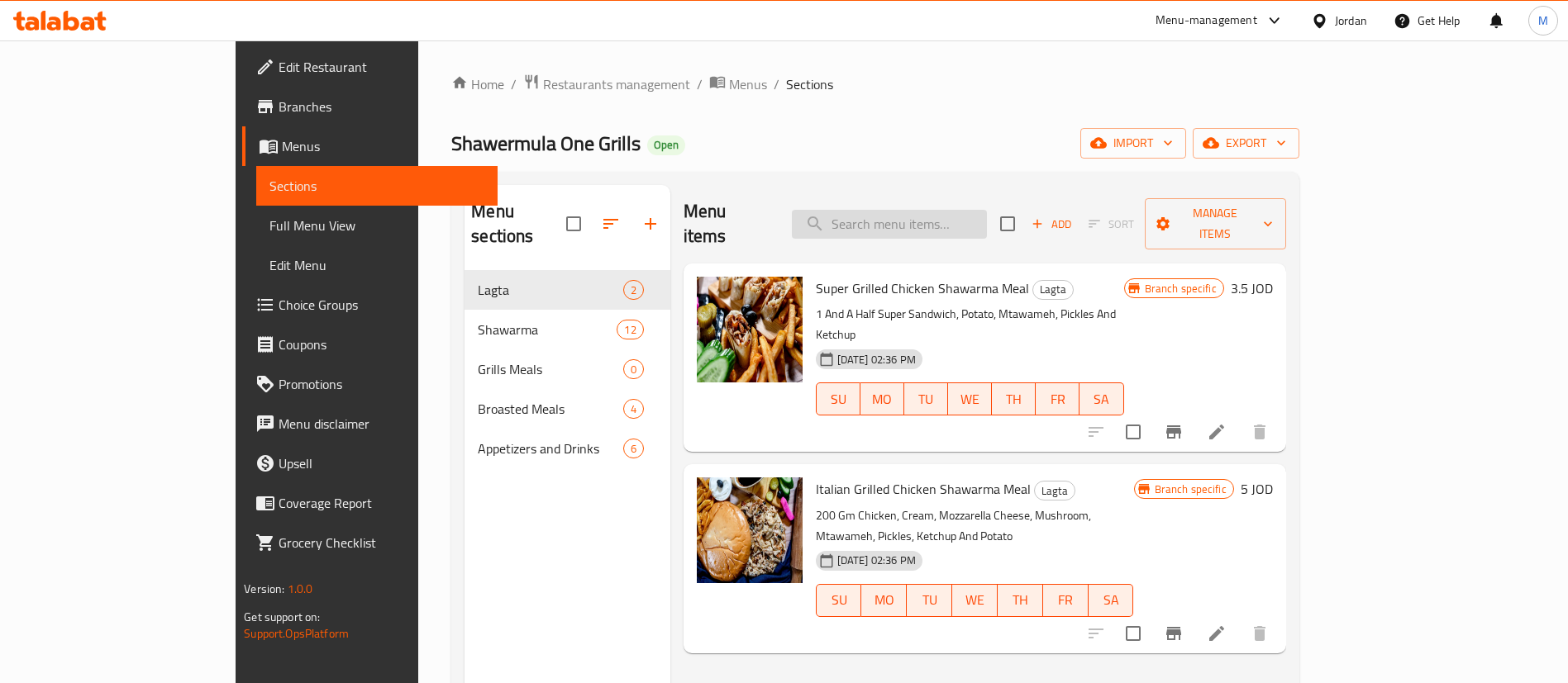
click at [987, 216] on input "search" at bounding box center [890, 224] width 195 height 29
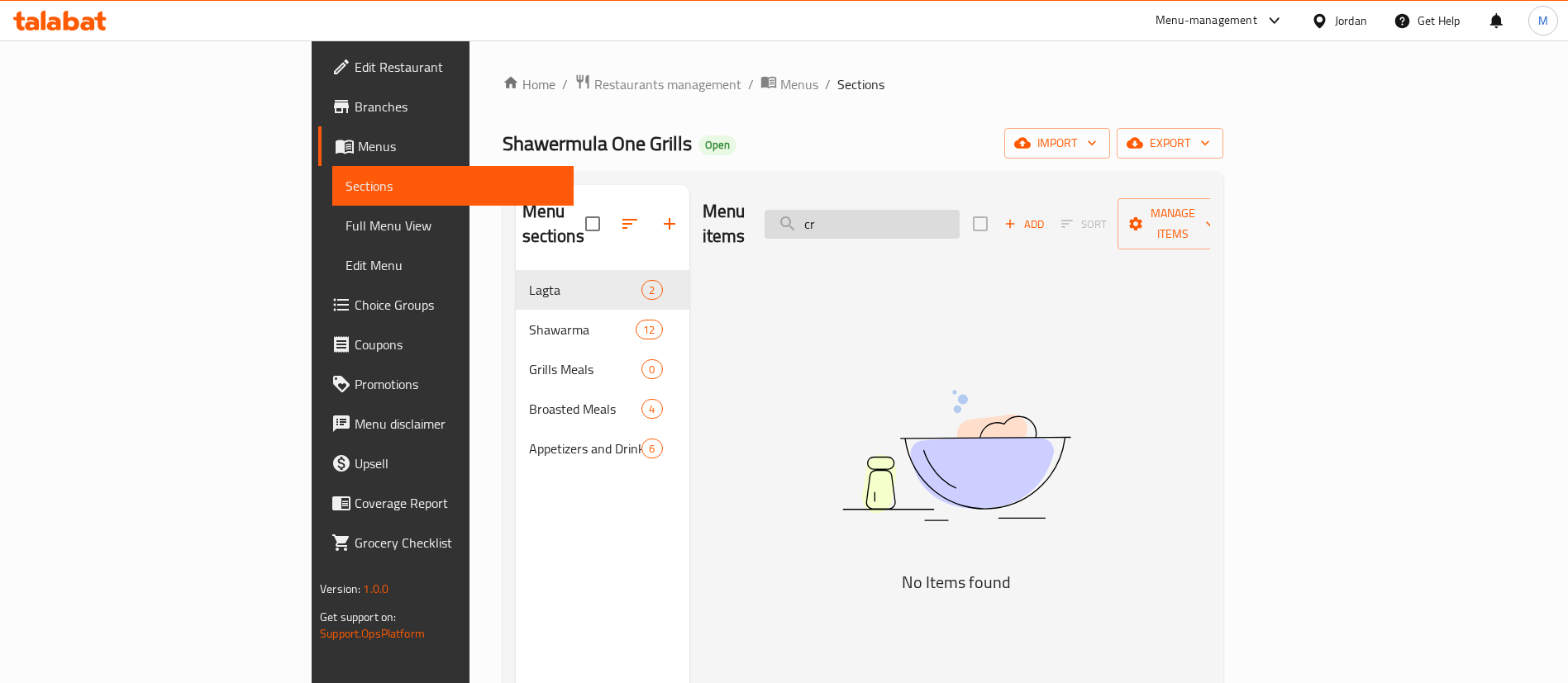
type input "c"
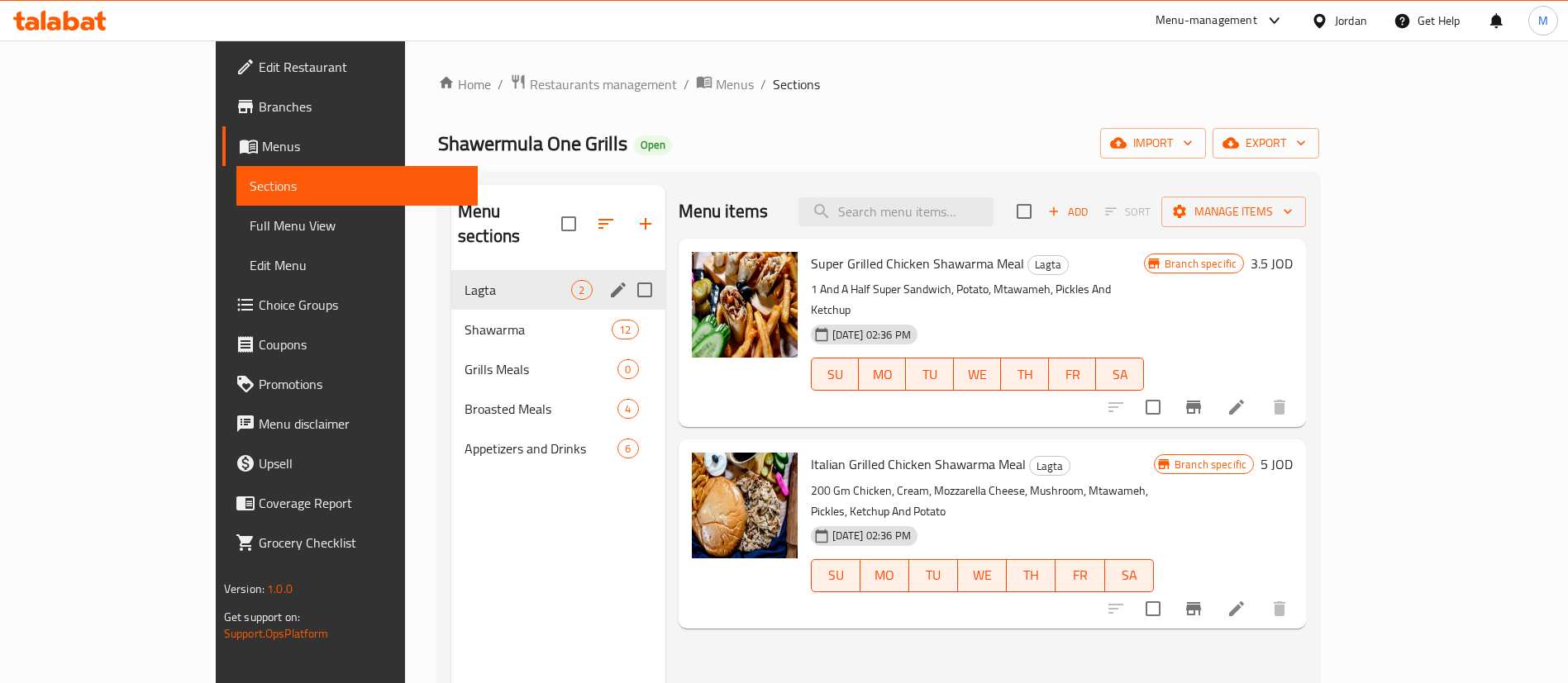
click at [613, 322] on span "12" at bounding box center [625, 330] width 24 height 16
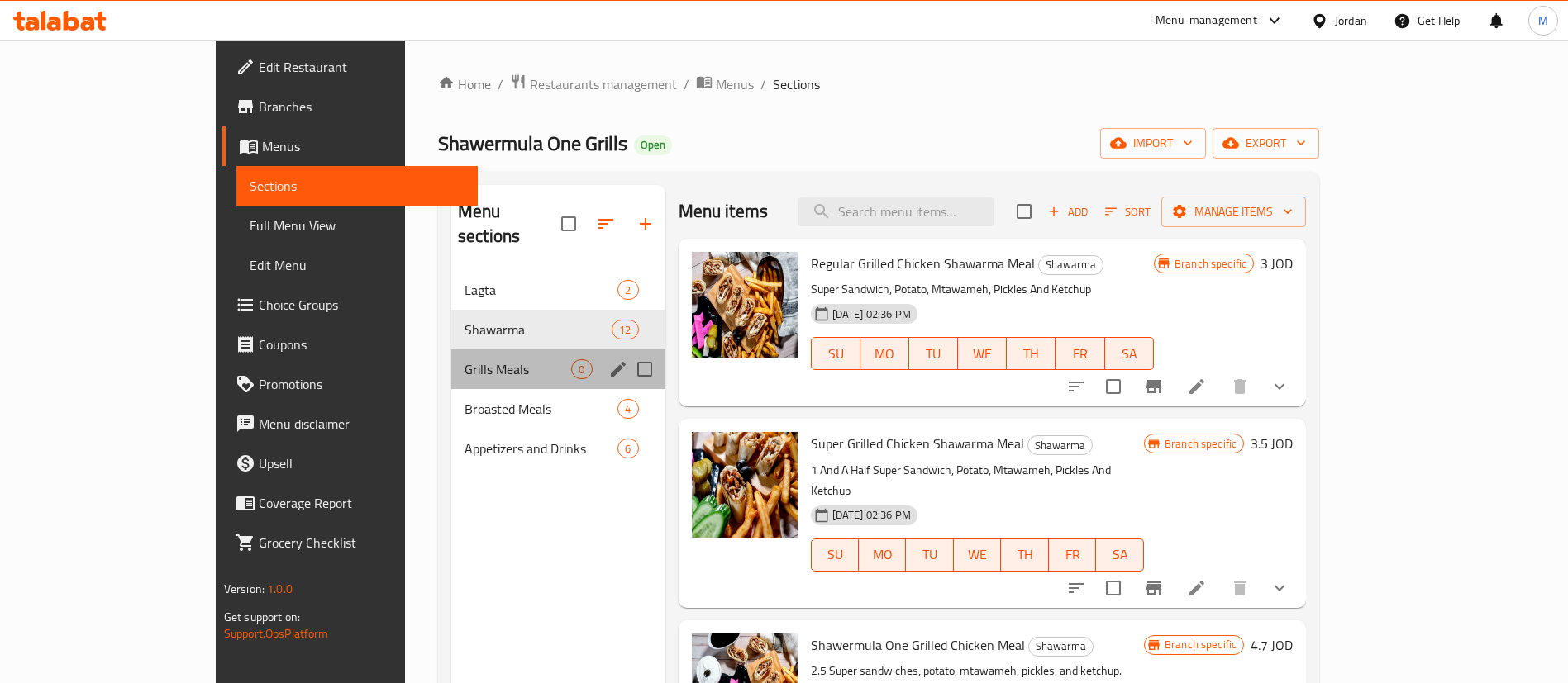
click at [507, 350] on div "Grills Meals 0" at bounding box center [558, 370] width 214 height 40
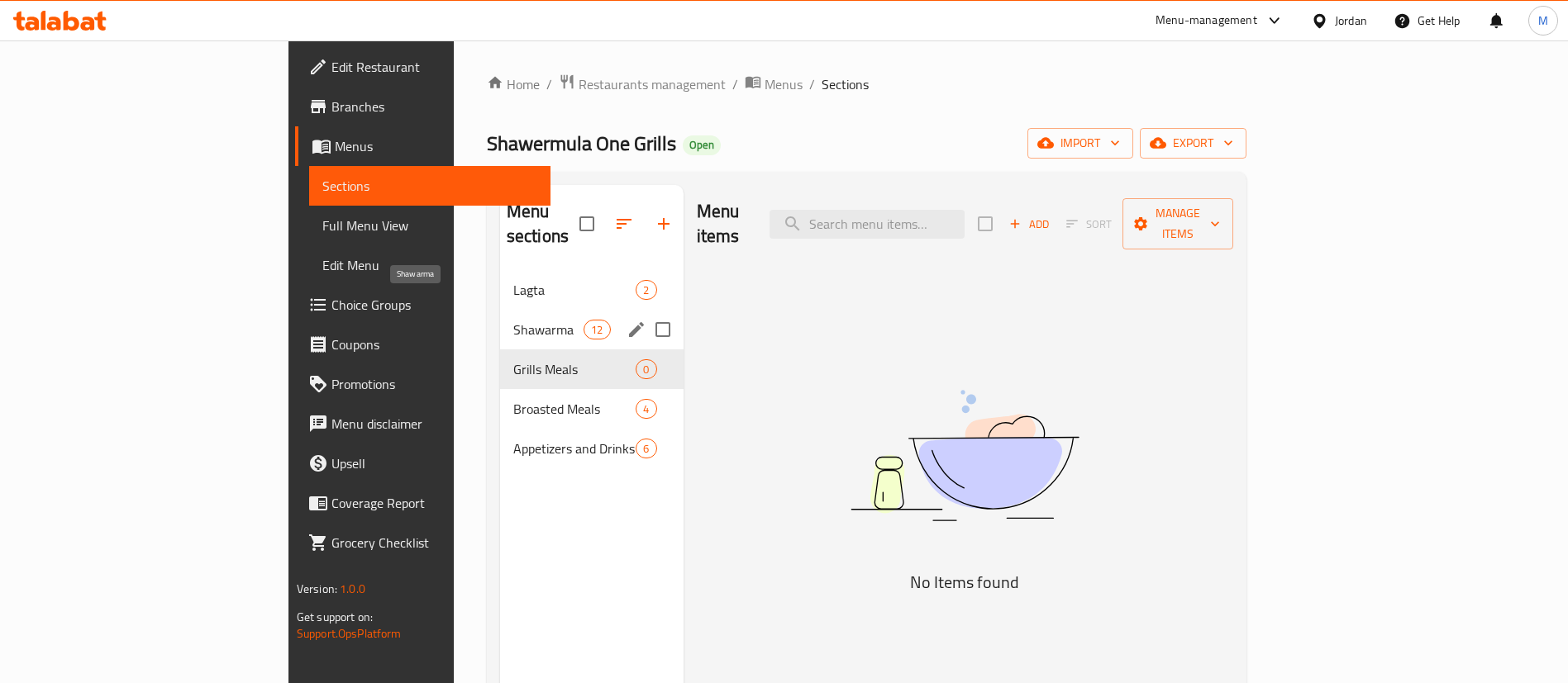
click at [500, 310] on div "Shawarma 12" at bounding box center [591, 330] width 184 height 40
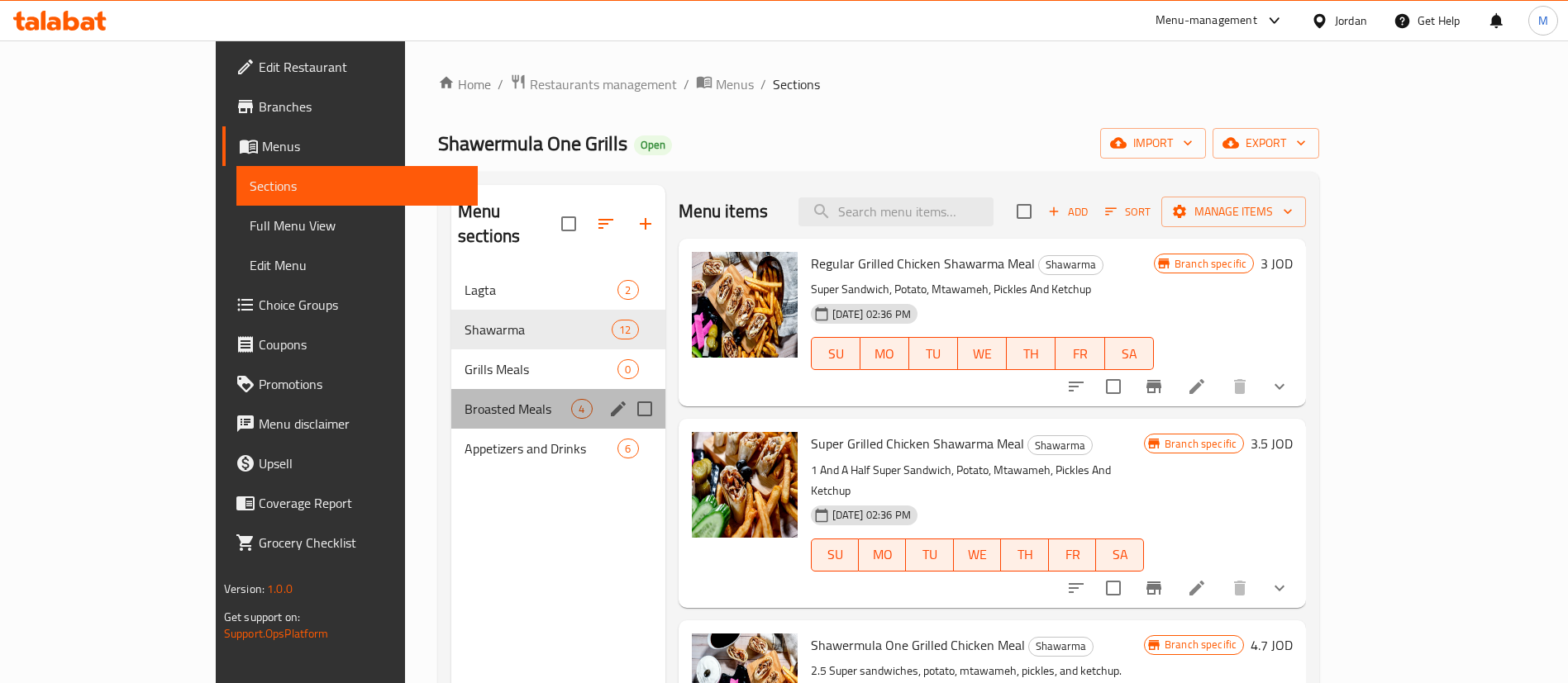
click at [464, 402] on div "Broasted Meals 4" at bounding box center [558, 409] width 214 height 40
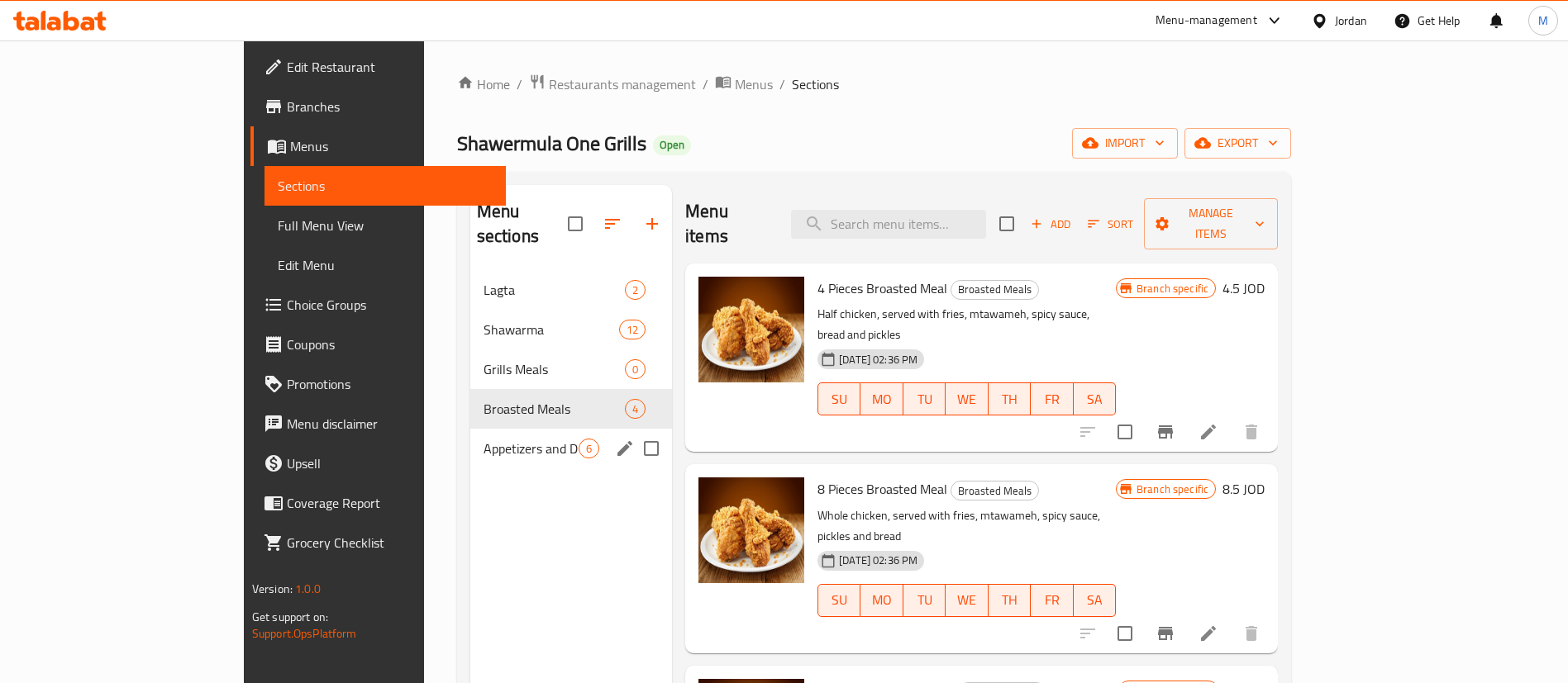
click at [470, 433] on div "Appetizers and Drinks 6" at bounding box center [571, 449] width 202 height 40
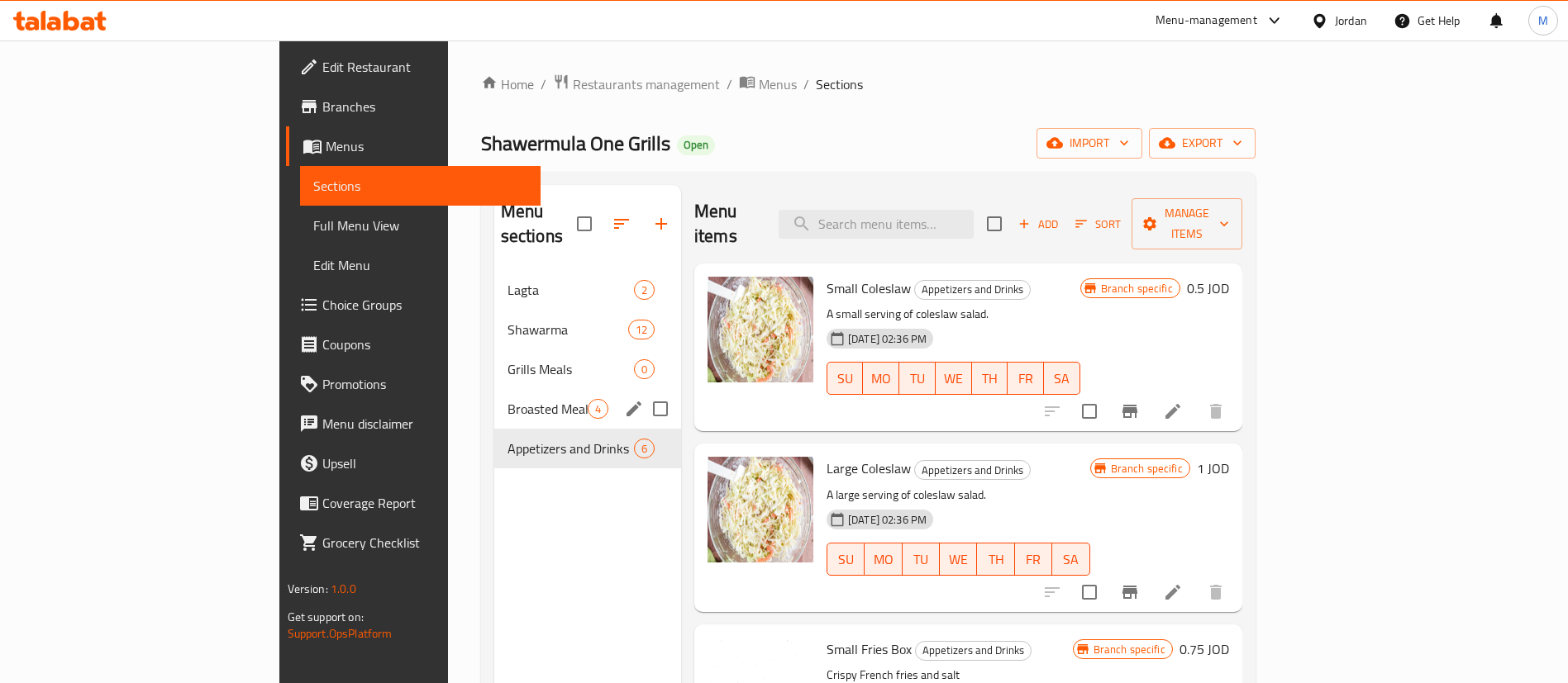
click at [508, 399] on span "Broasted Meals" at bounding box center [548, 409] width 80 height 20
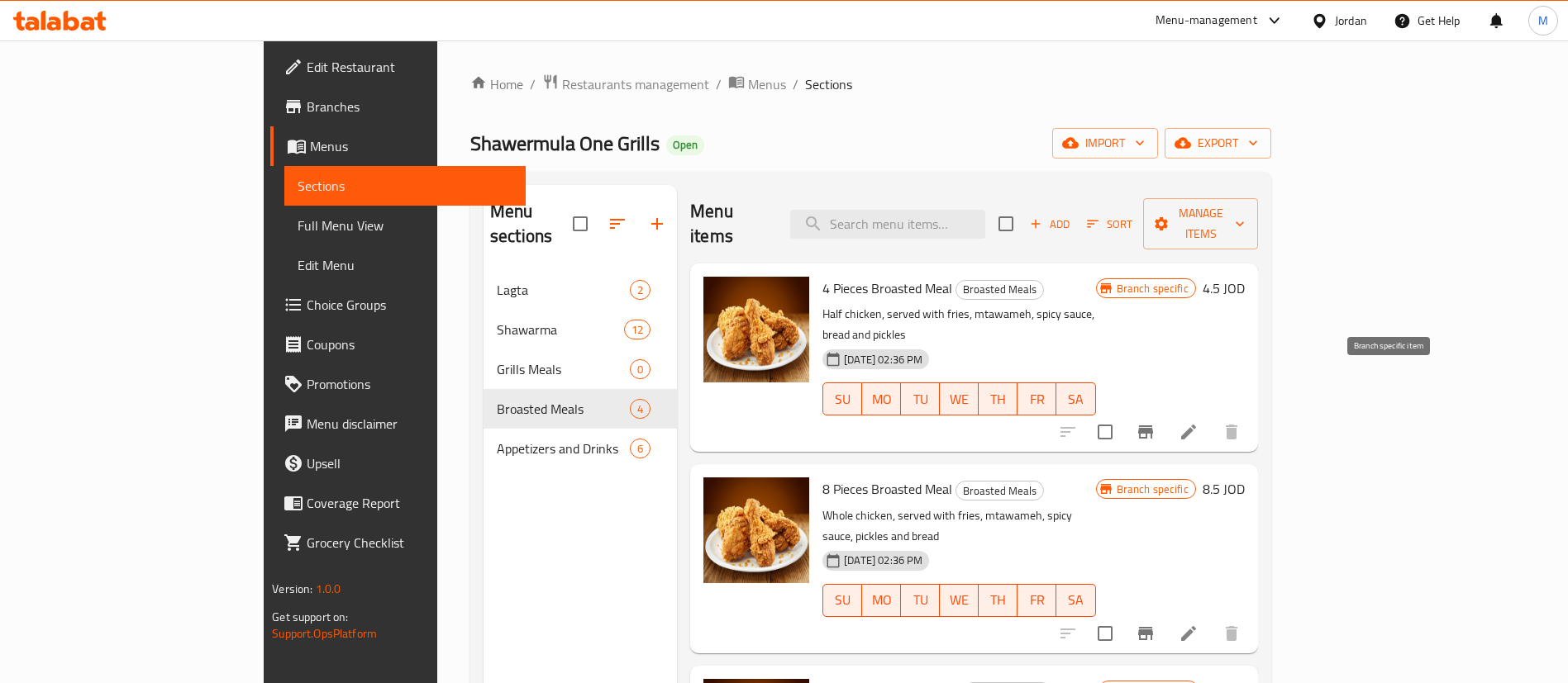
click at [1154, 425] on icon "Branch-specific-item" at bounding box center [1145, 432] width 15 height 13
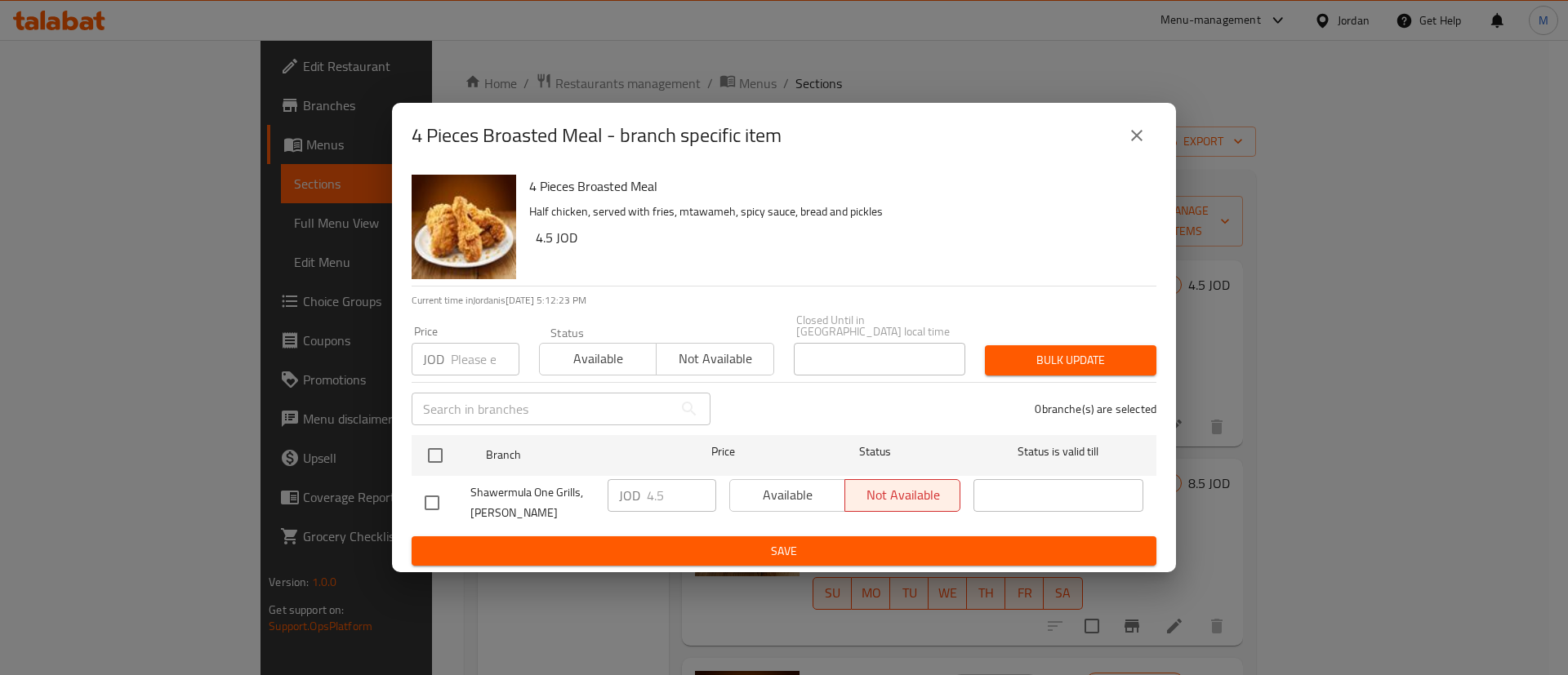
click at [1137, 145] on icon "close" at bounding box center [1136, 135] width 20 height 20
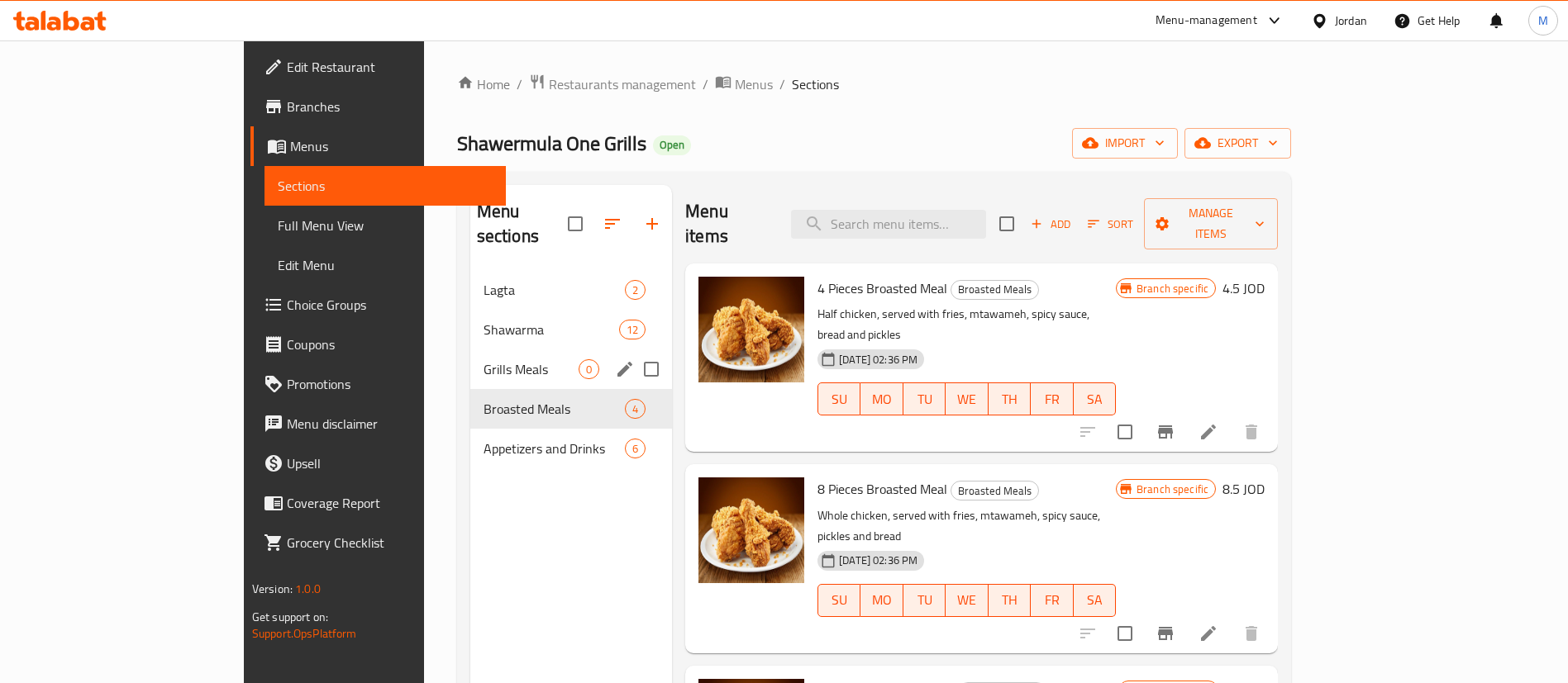
click at [483, 359] on span "Grills Meals" at bounding box center [530, 369] width 95 height 20
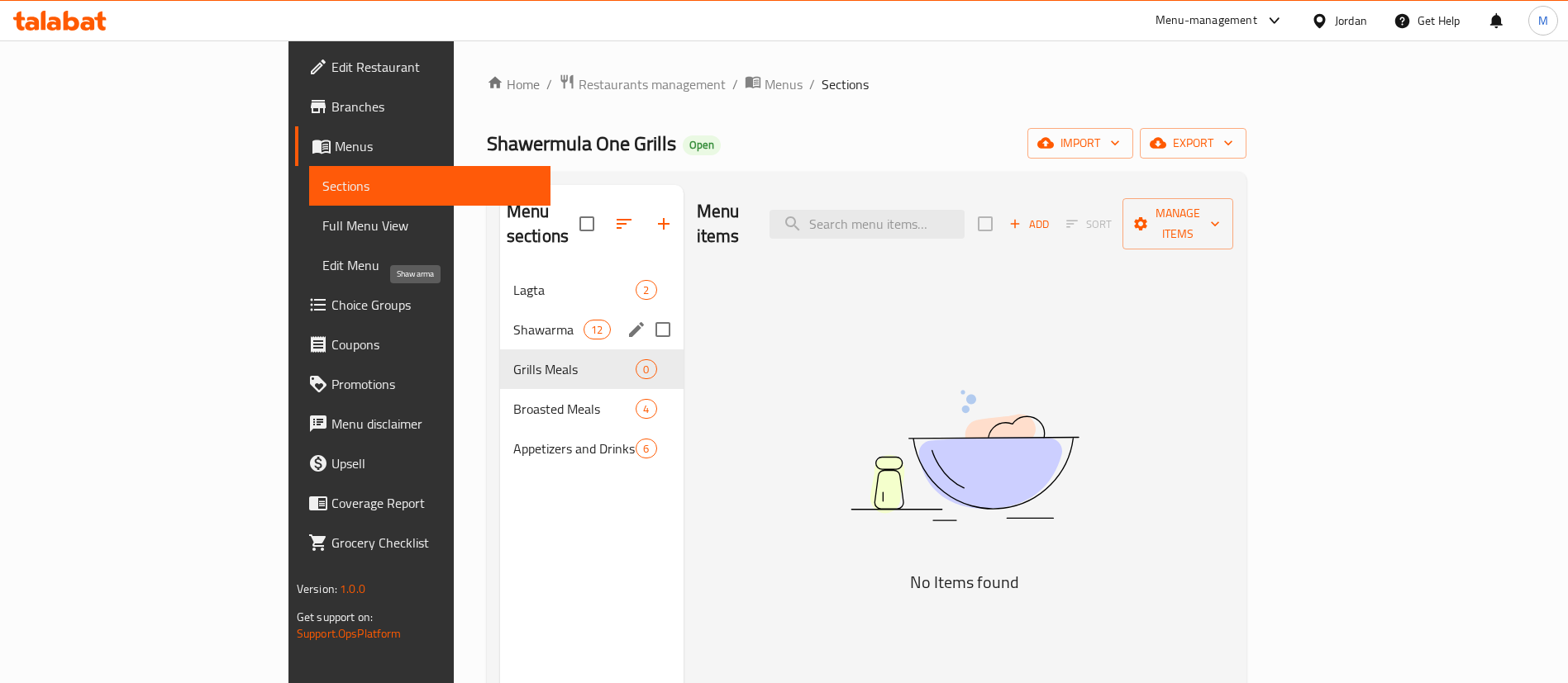
click at [514, 319] on span "Shawarma" at bounding box center [548, 329] width 71 height 20
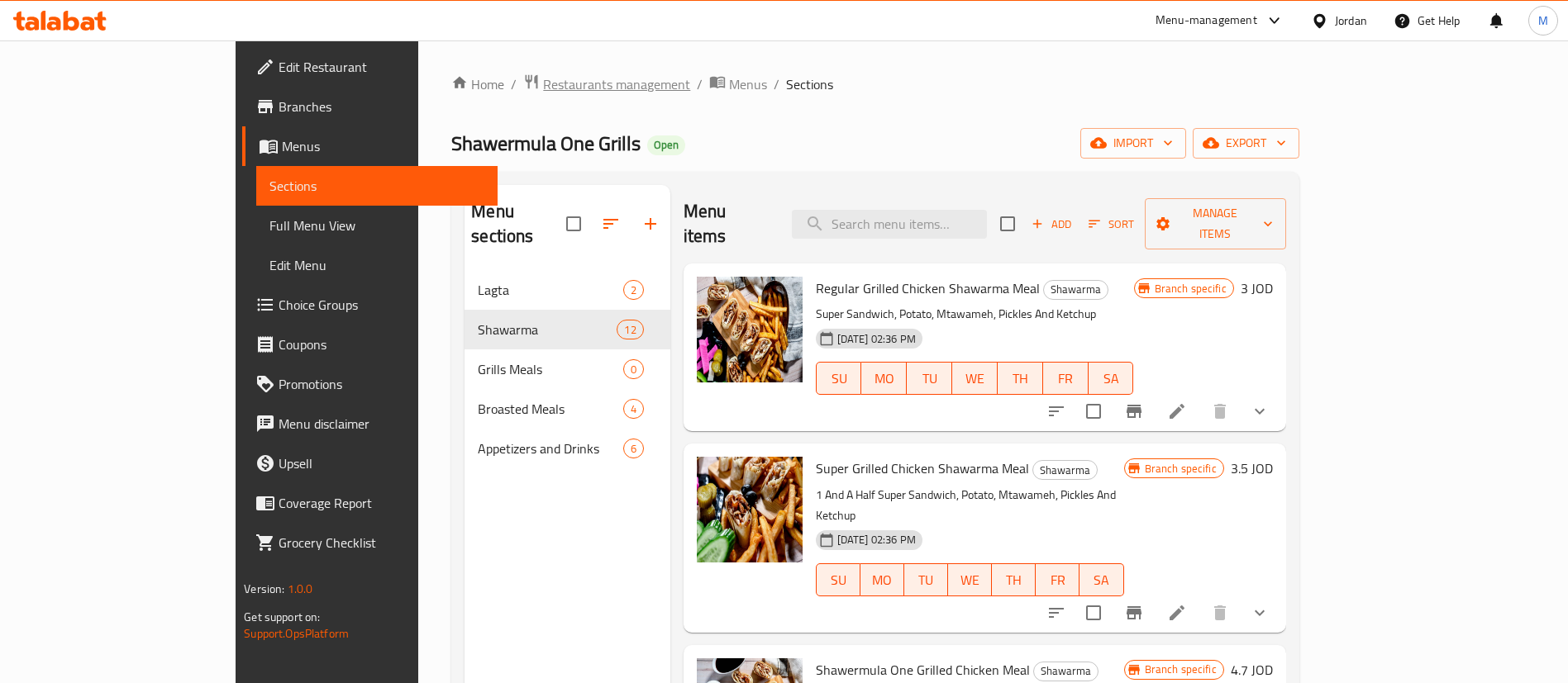
drag, startPoint x: 435, startPoint y: 62, endPoint x: 435, endPoint y: 84, distance: 22.0
click at [435, 62] on div "Home / Restaurants management / Menus / Sections Shawermula One Grills Open imp…" at bounding box center [874, 478] width 913 height 874
click at [543, 84] on span "Restaurants management" at bounding box center [616, 84] width 147 height 20
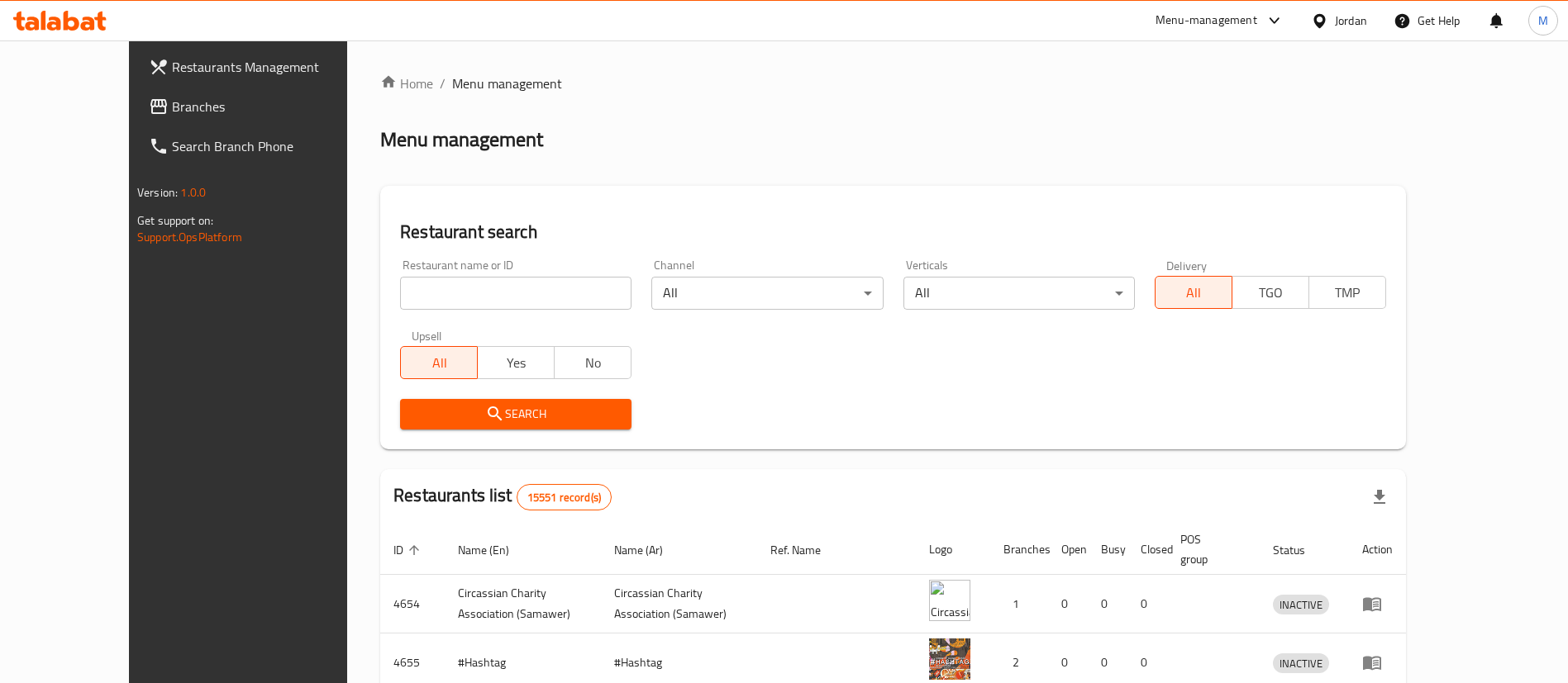
click at [186, 52] on link "Restaurants Management" at bounding box center [263, 67] width 255 height 40
